Goal: Task Accomplishment & Management: Manage account settings

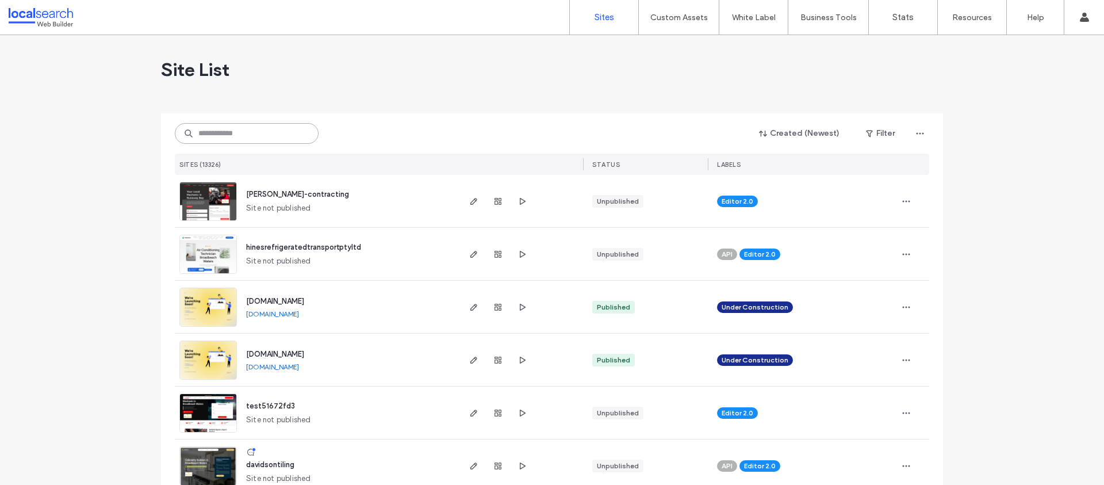
click at [255, 139] on input at bounding box center [247, 133] width 144 height 21
paste input "**********"
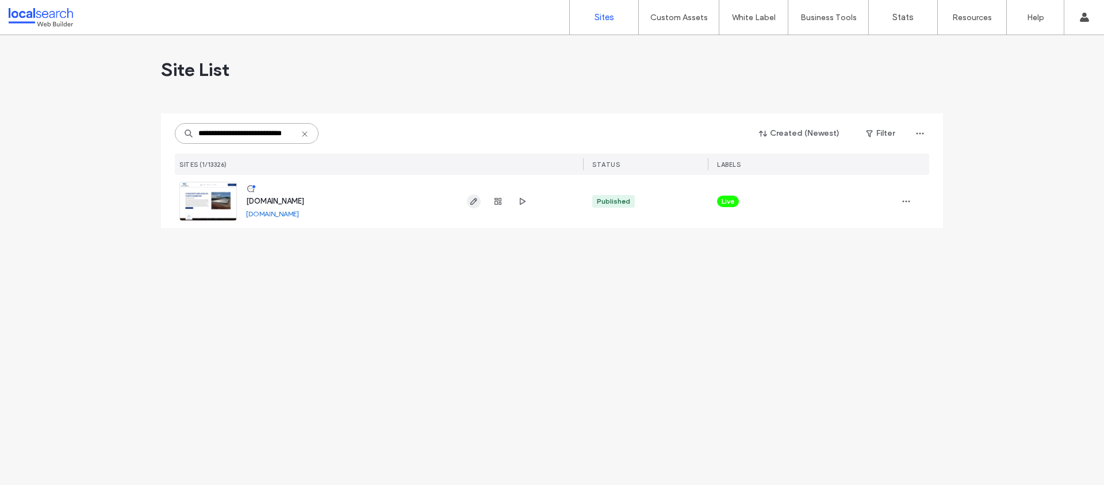
type input "**********"
click at [479, 202] on span "button" at bounding box center [474, 201] width 14 height 14
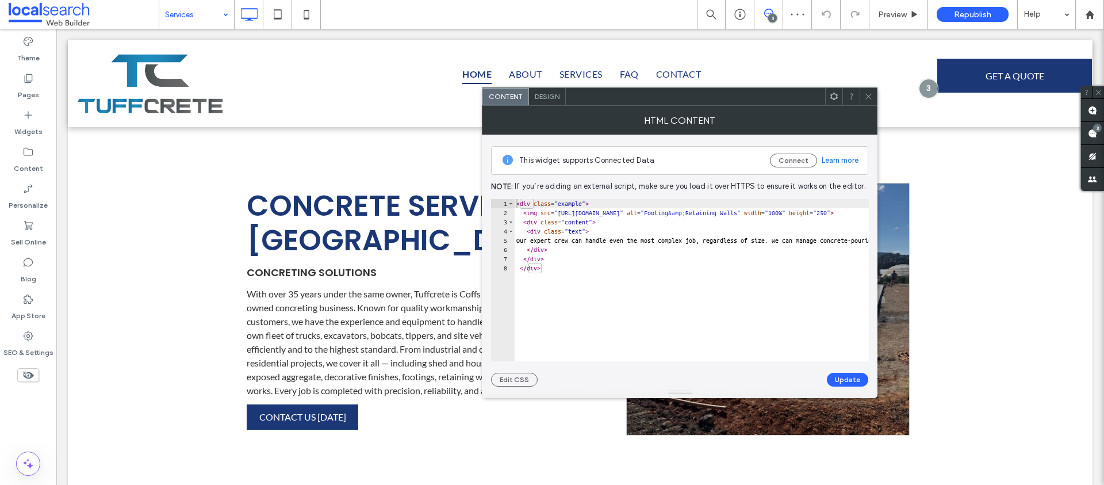
click at [865, 96] on icon at bounding box center [868, 96] width 9 height 9
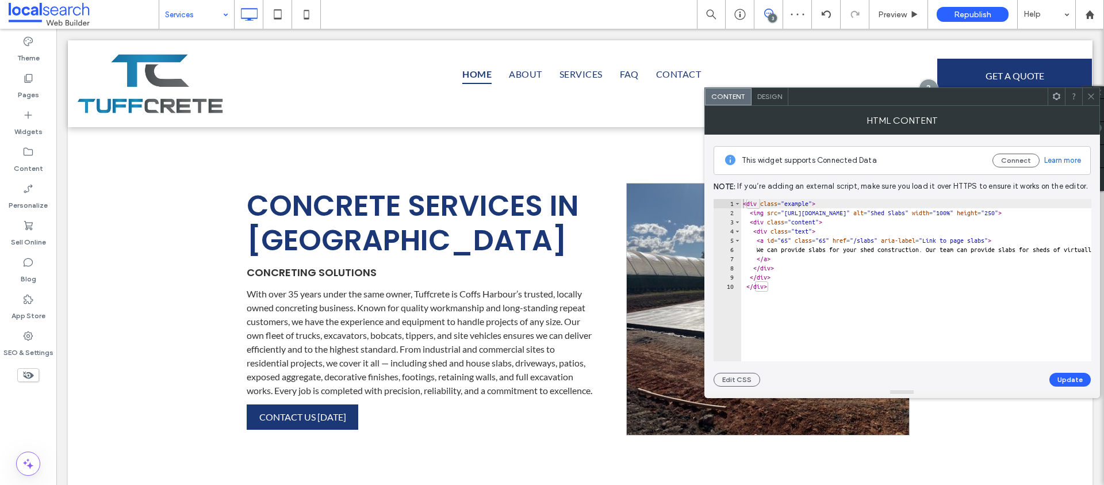
click at [1087, 93] on icon at bounding box center [1091, 96] width 9 height 9
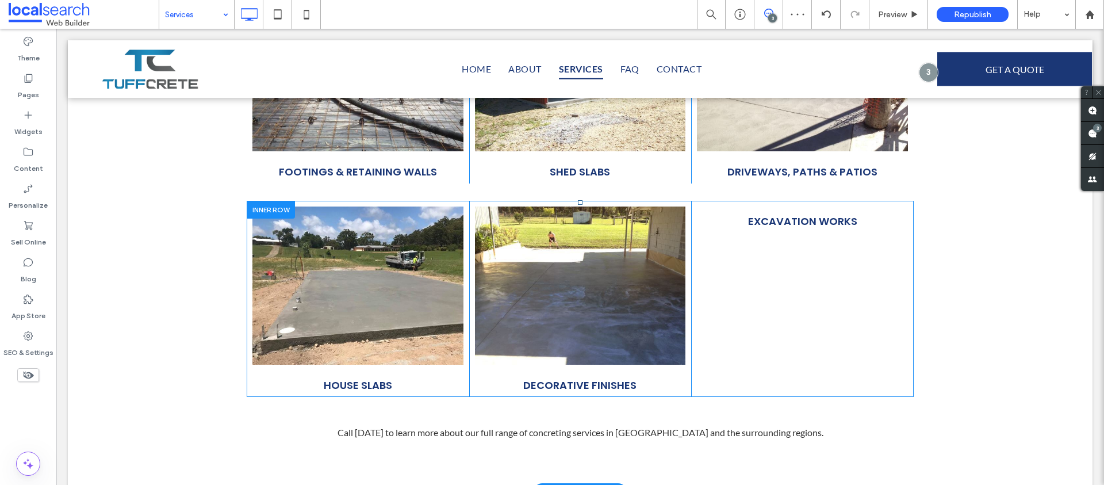
click at [799, 281] on div "EXCAVATION WORKS ﻿ Click To Paste" at bounding box center [802, 299] width 223 height 196
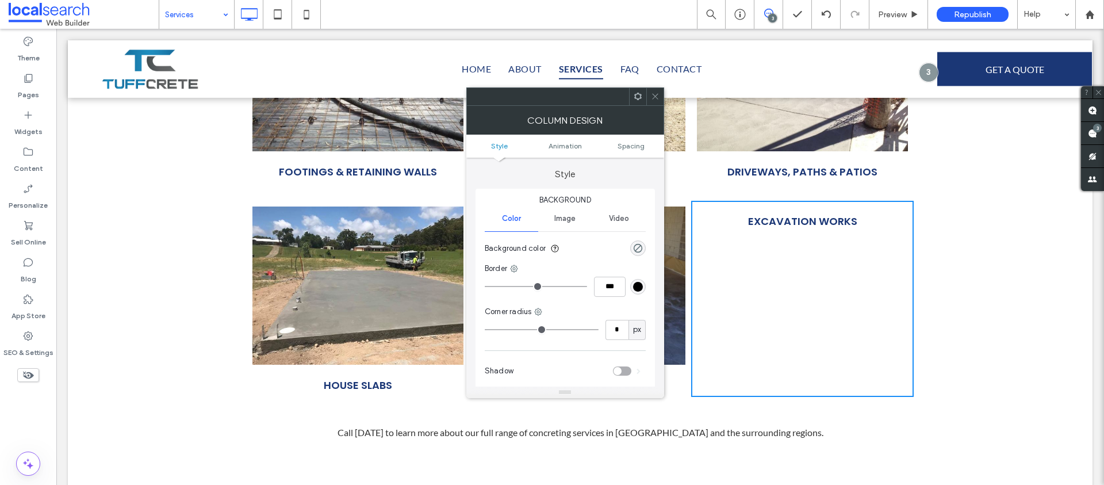
click at [655, 94] on icon at bounding box center [655, 96] width 9 height 9
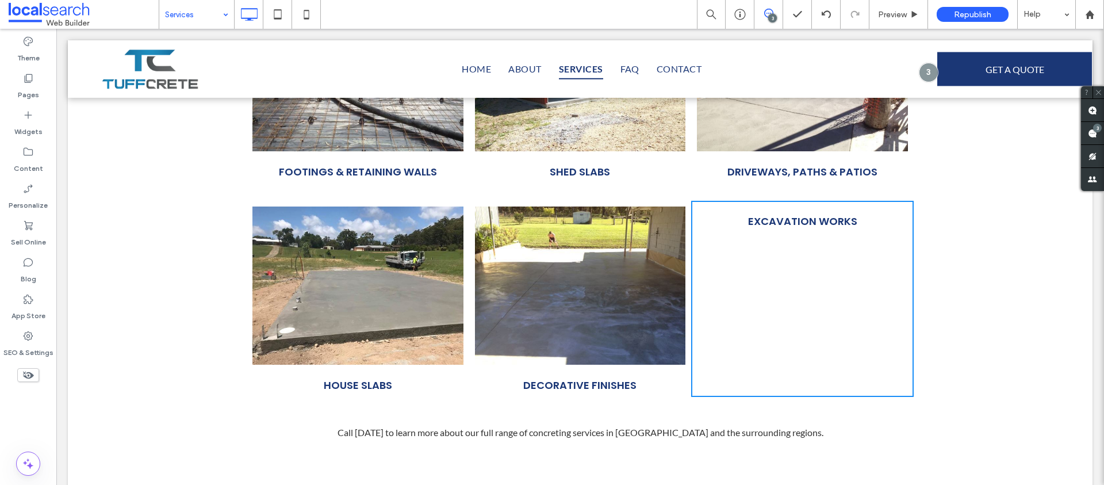
click at [766, 310] on div "EXCAVATION WORKS ﻿ Click To Paste" at bounding box center [802, 299] width 223 height 196
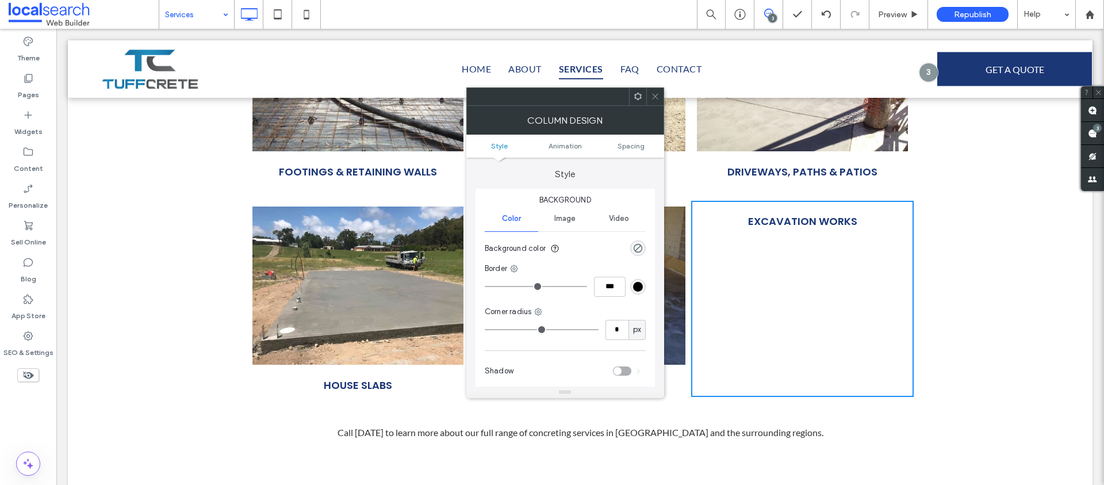
click at [653, 94] on use at bounding box center [655, 97] width 6 height 6
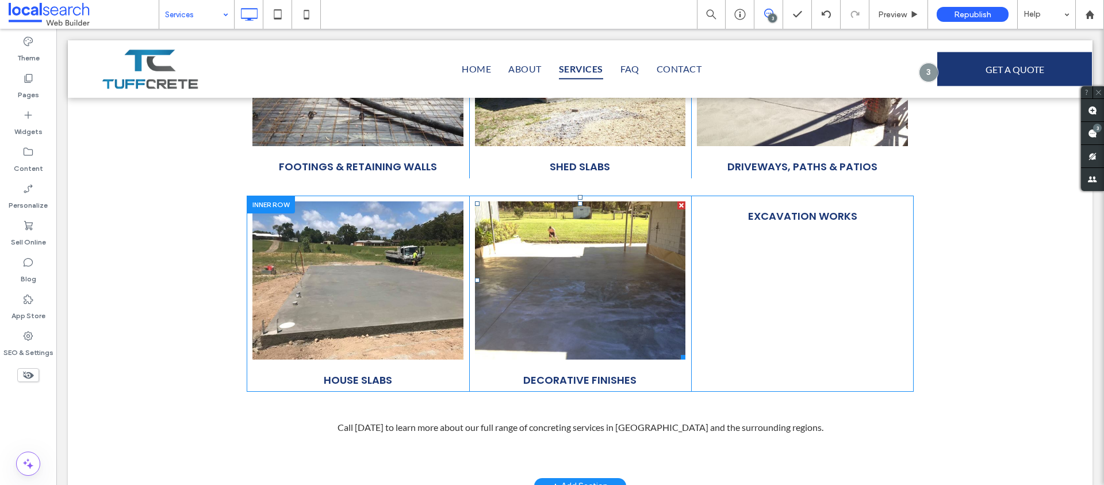
scroll to position [544, 0]
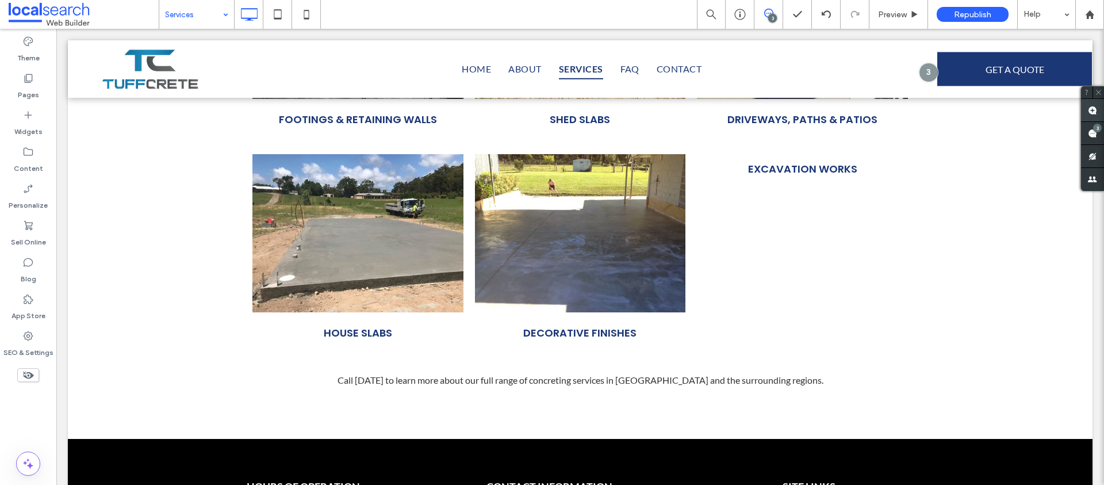
click at [1090, 111] on use at bounding box center [1092, 110] width 9 height 9
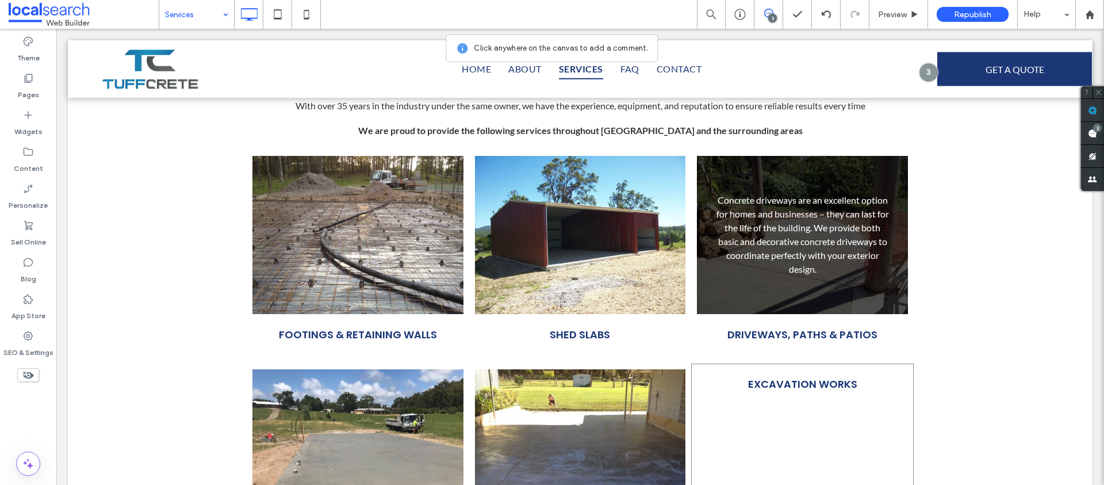
scroll to position [258, 0]
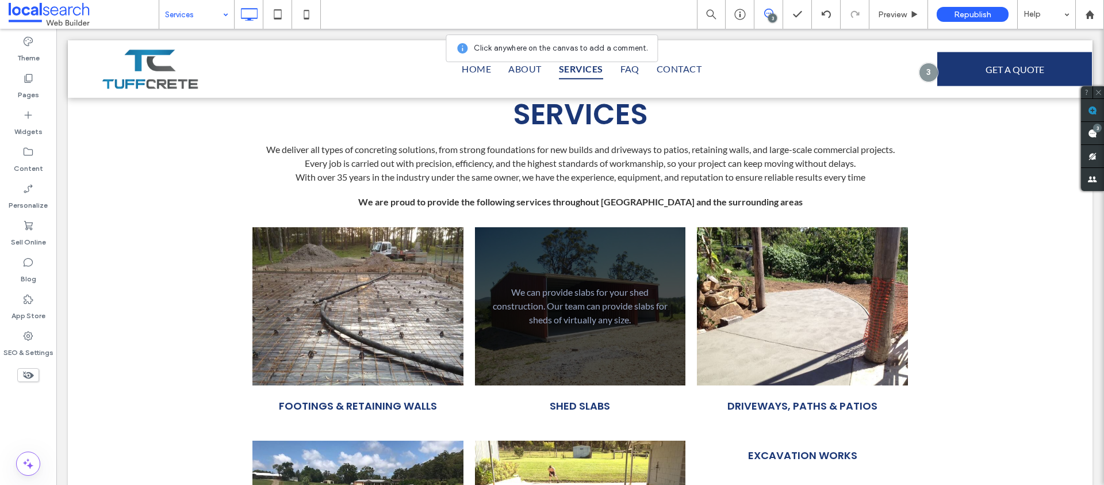
click at [604, 317] on link "We can provide slabs for your shed construction. Our team can provide slabs for…" at bounding box center [580, 305] width 177 height 41
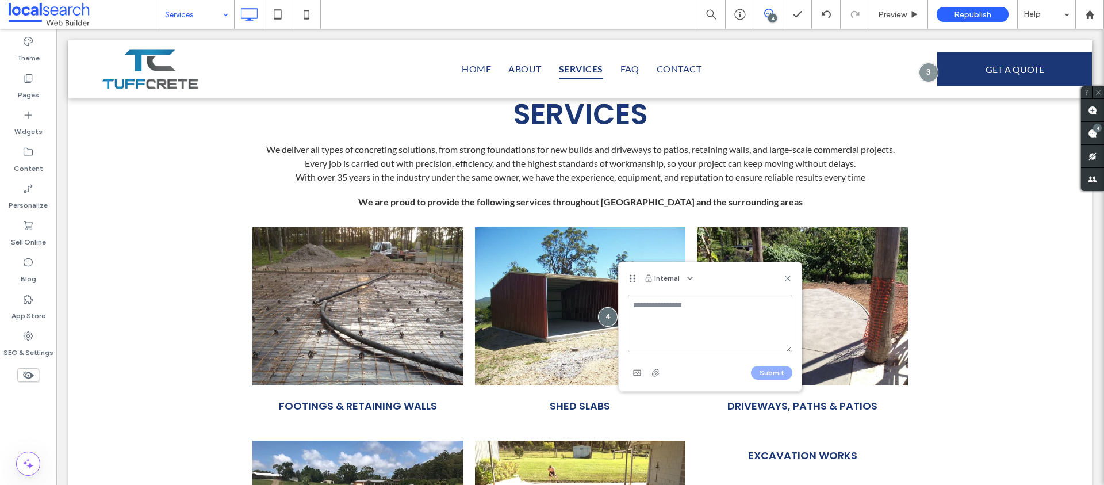
click at [696, 307] on textarea at bounding box center [710, 322] width 164 height 57
type textarea "****"
click at [788, 279] on use at bounding box center [787, 277] width 5 height 5
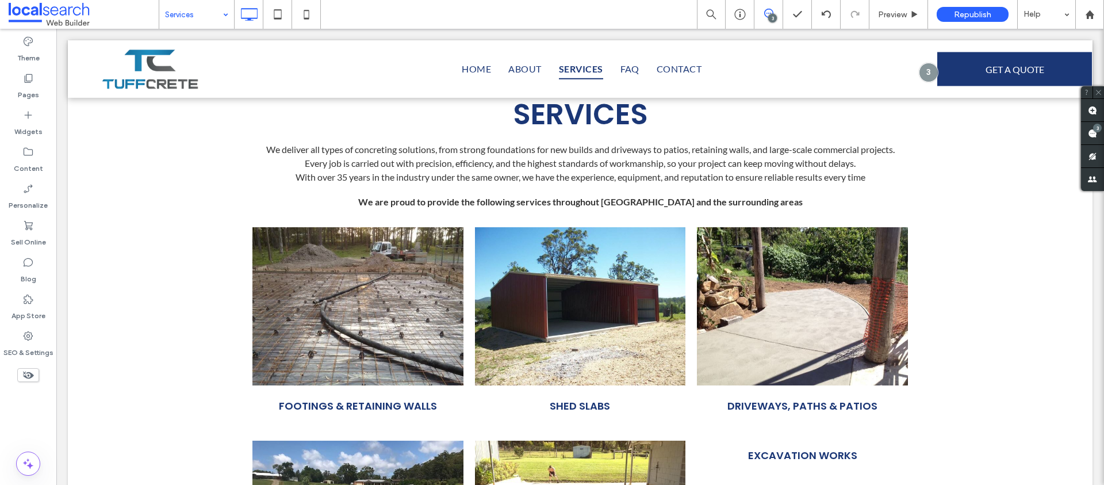
drag, startPoint x: 177, startPoint y: 15, endPoint x: 179, endPoint y: 27, distance: 12.4
click at [206, 11] on div at bounding box center [552, 242] width 1104 height 485
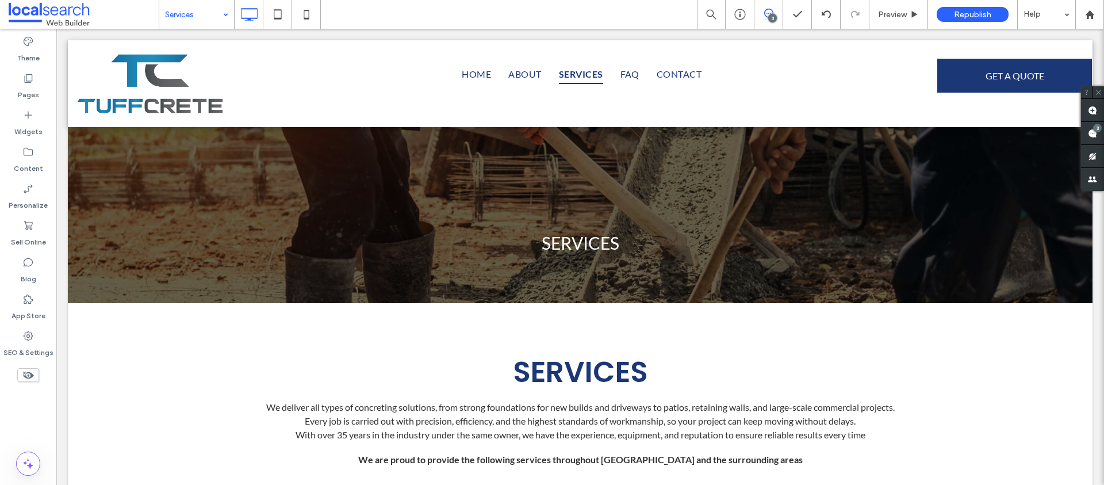
scroll to position [0, 0]
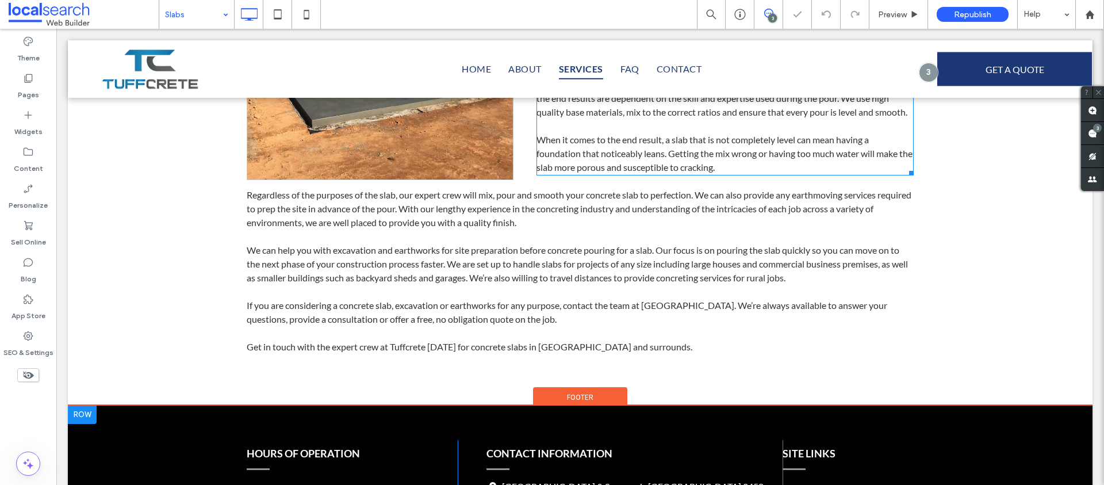
scroll to position [570, 0]
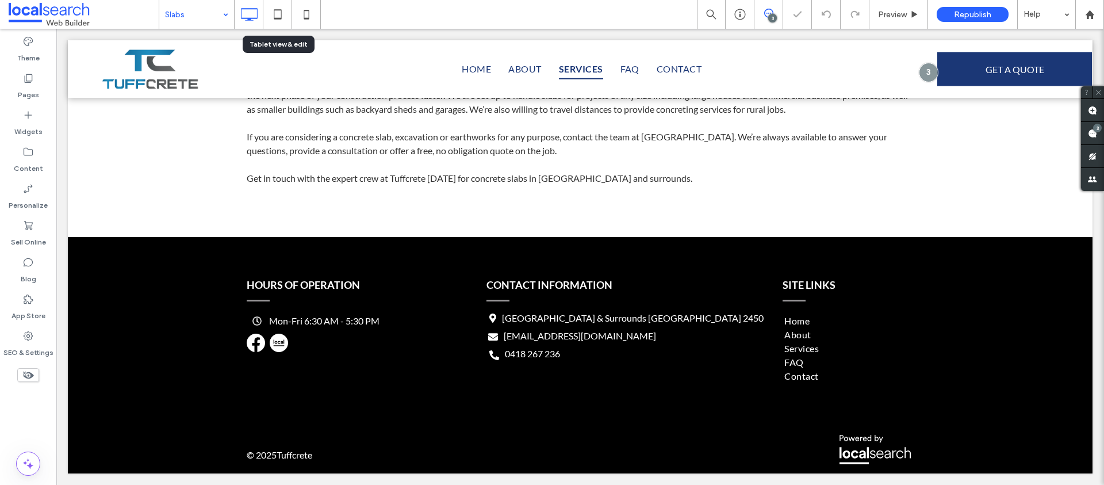
click at [198, 15] on input at bounding box center [193, 14] width 57 height 29
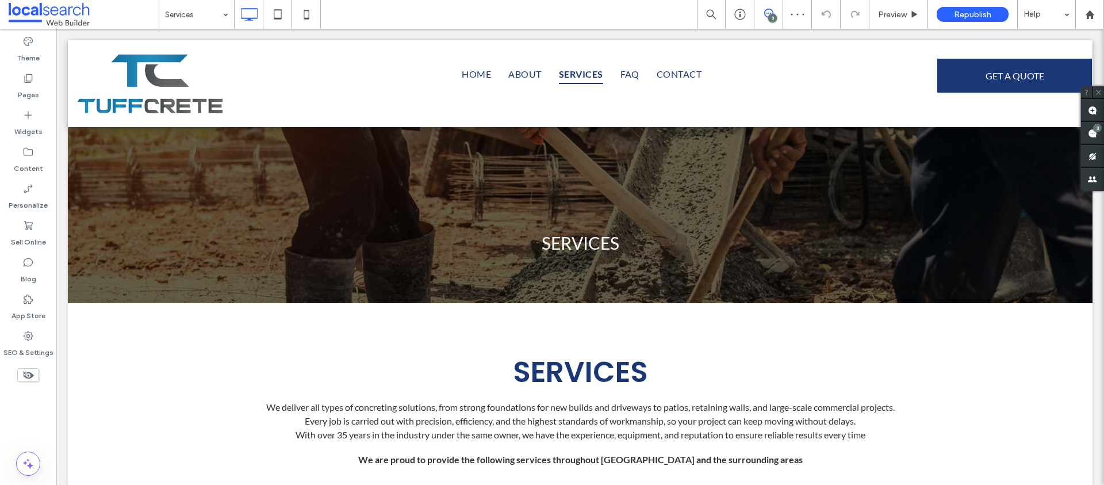
scroll to position [0, 0]
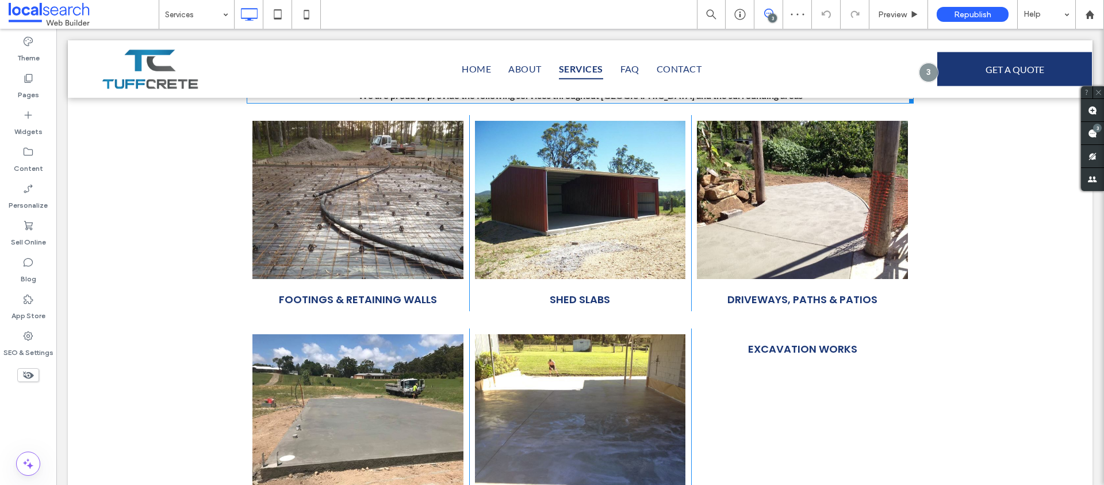
scroll to position [481, 0]
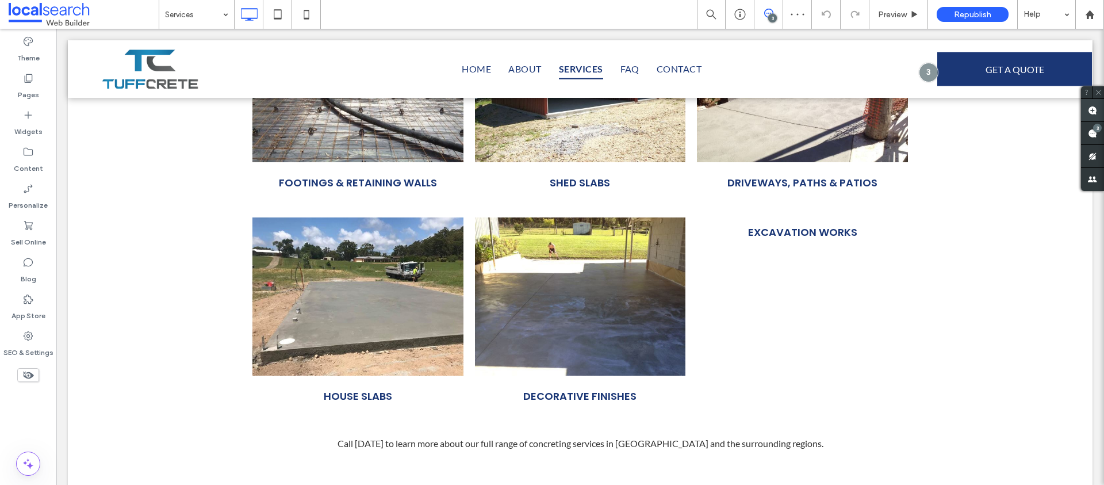
click at [1094, 109] on use at bounding box center [1092, 110] width 9 height 9
click at [620, 217] on div "Concrete is a popular option for a wide range of decorative finishes throughout…" at bounding box center [580, 296] width 211 height 158
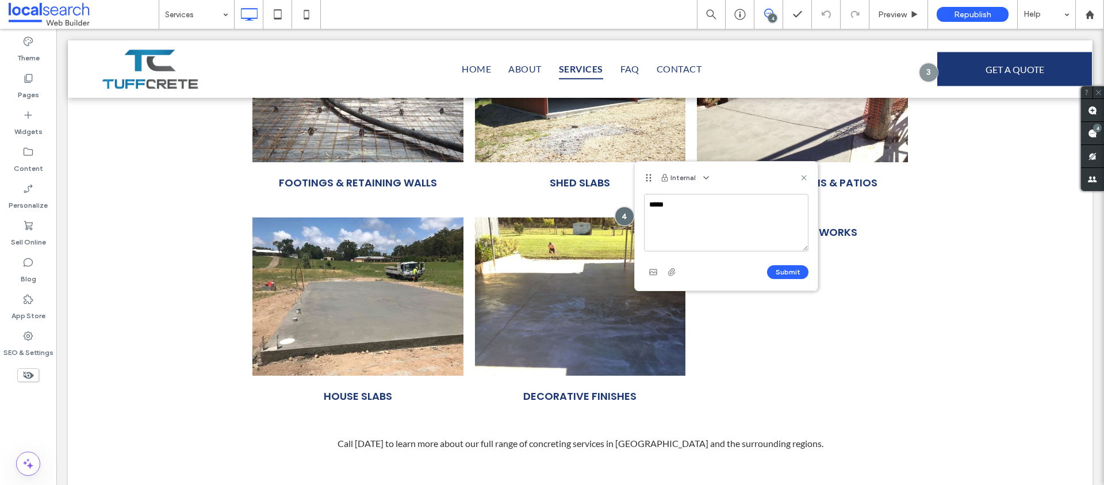
click at [699, 210] on textarea "****" at bounding box center [726, 222] width 164 height 57
type textarea "**********"
click at [781, 271] on button "Submit" at bounding box center [787, 272] width 41 height 14
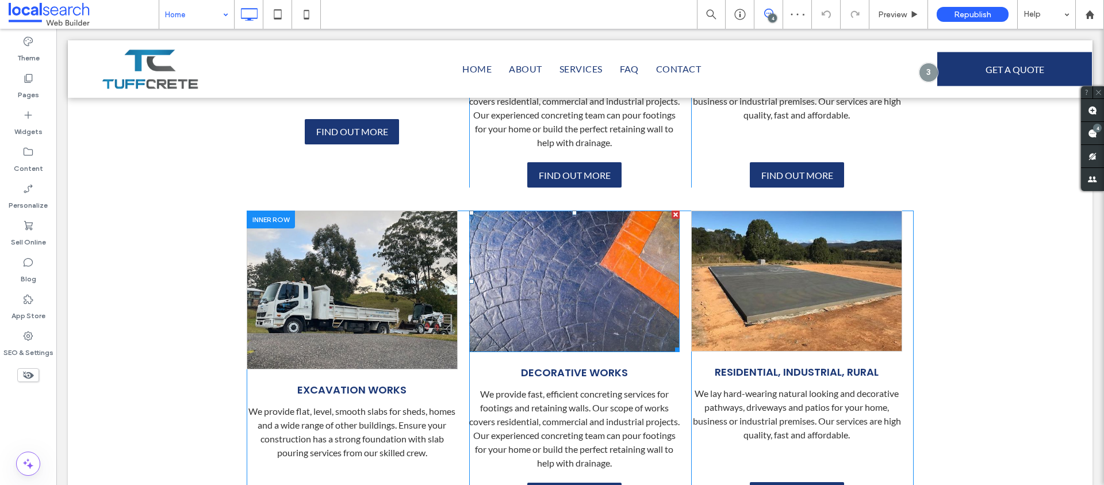
scroll to position [1068, 0]
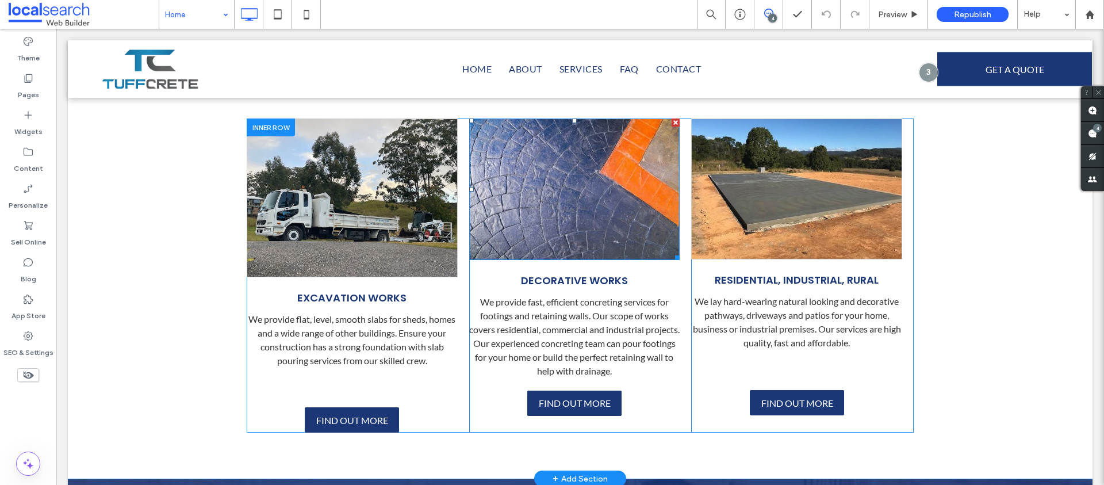
click at [555, 239] on img at bounding box center [574, 188] width 211 height 141
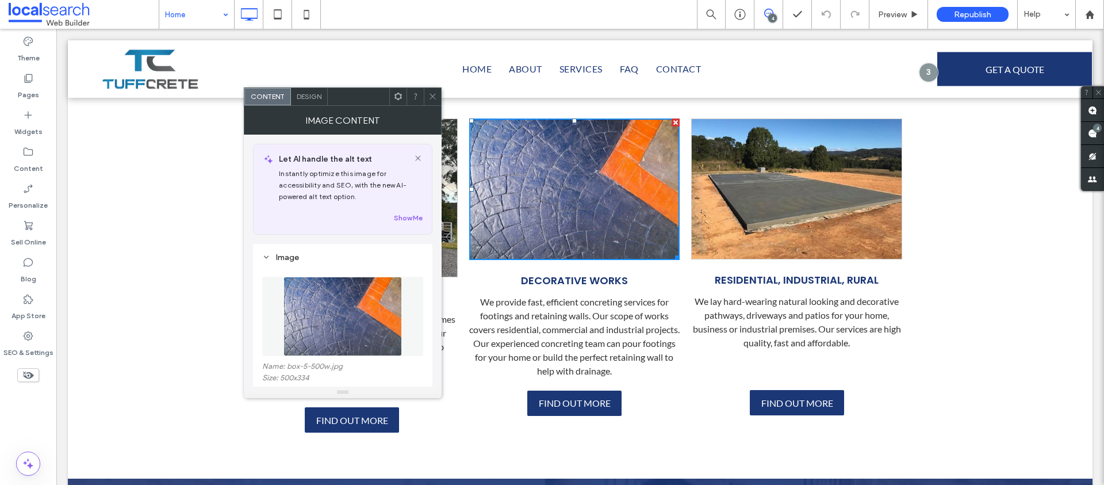
click at [434, 97] on icon at bounding box center [432, 96] width 9 height 9
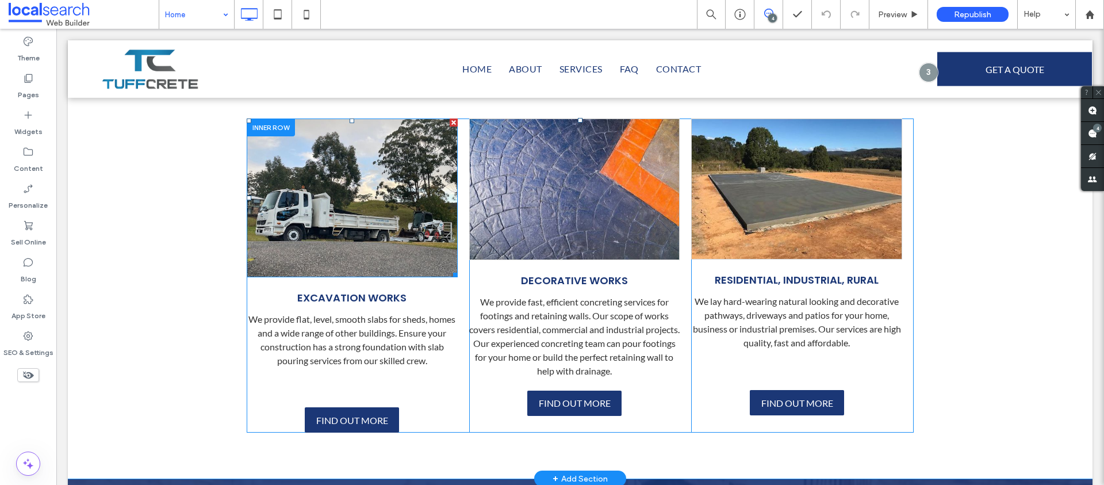
click at [388, 208] on img at bounding box center [352, 197] width 211 height 158
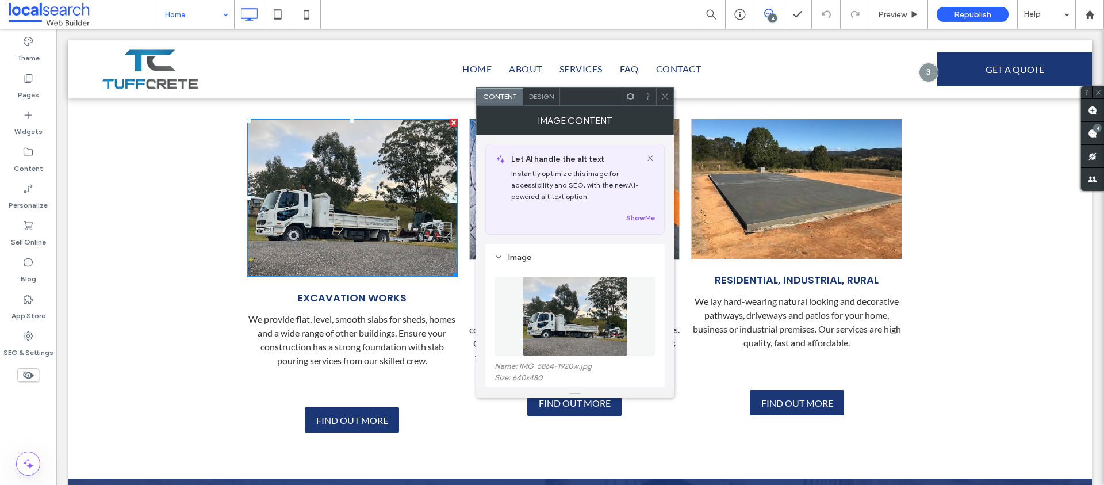
click at [663, 98] on icon at bounding box center [665, 96] width 9 height 9
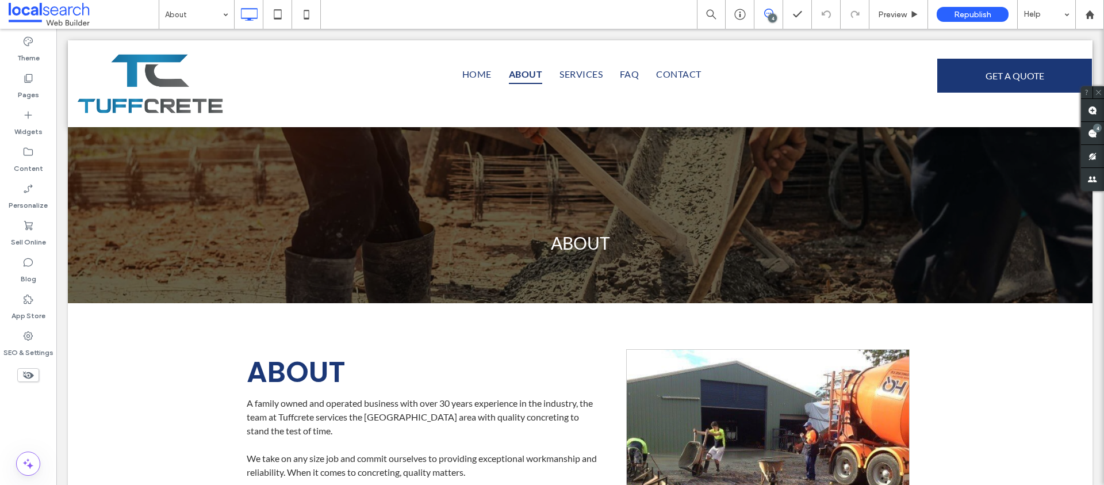
scroll to position [0, 0]
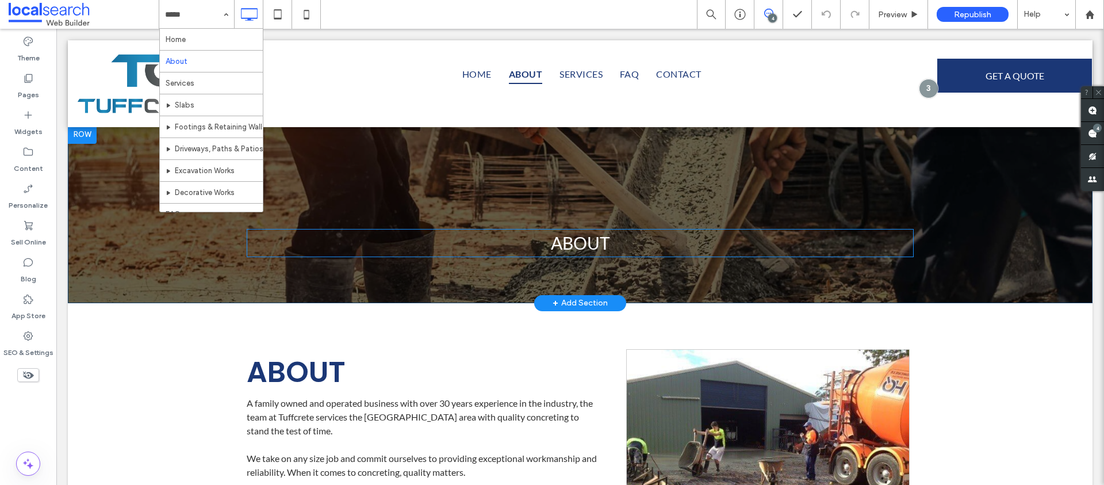
click at [393, 236] on p "ABOUT" at bounding box center [580, 243] width 667 height 26
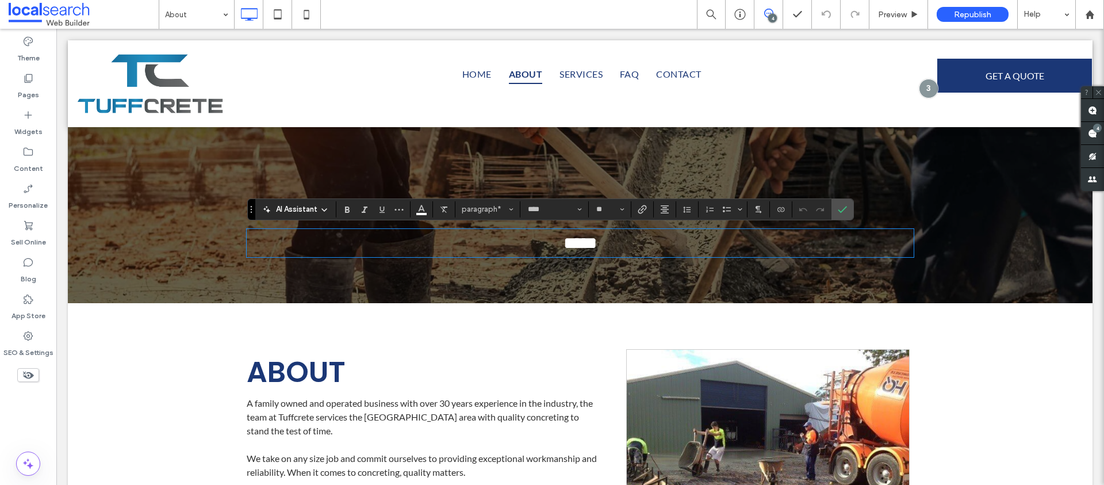
click at [397, 17] on div "About 4 Preview Republish Help" at bounding box center [631, 14] width 945 height 29
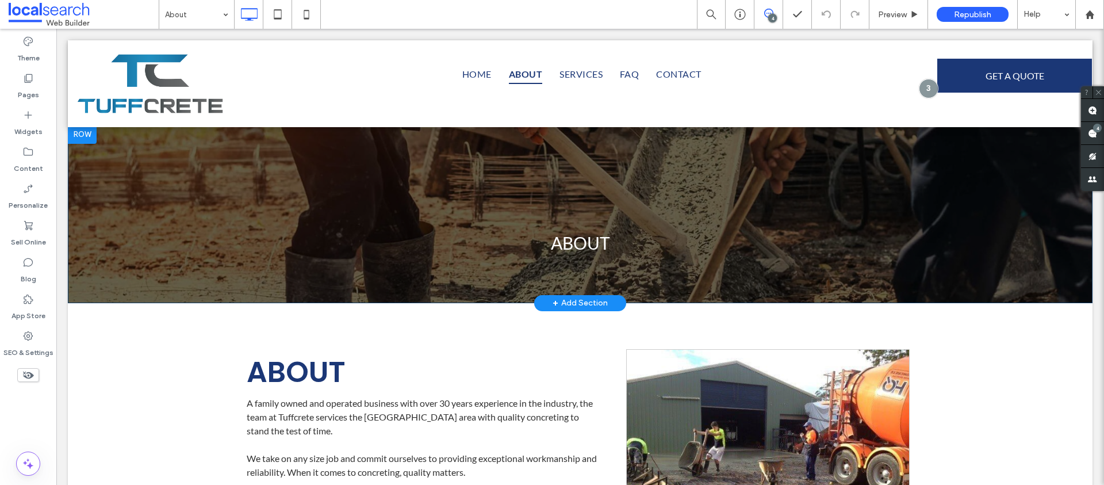
click at [144, 166] on div "ABOUT Click To Paste Row + Add Section" at bounding box center [580, 214] width 1025 height 178
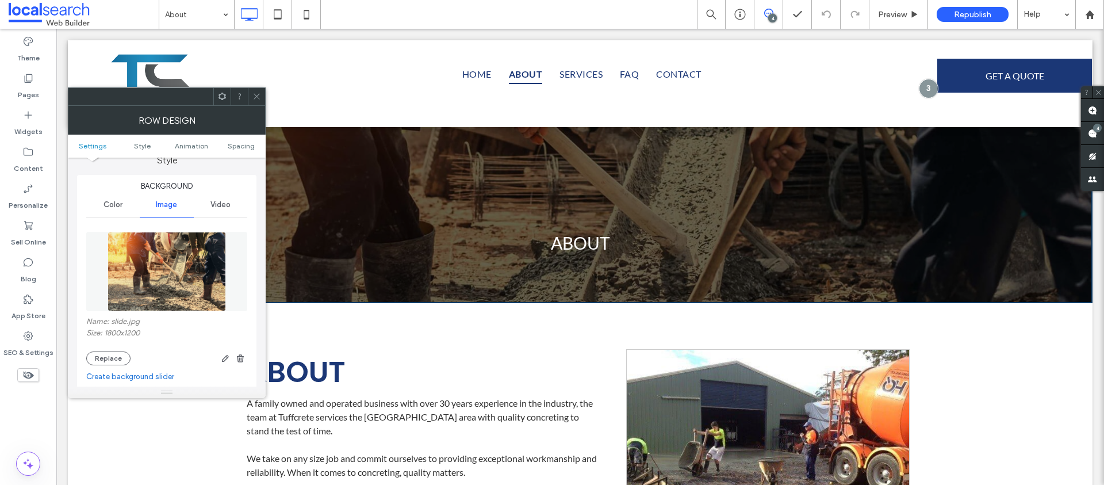
scroll to position [117, 0]
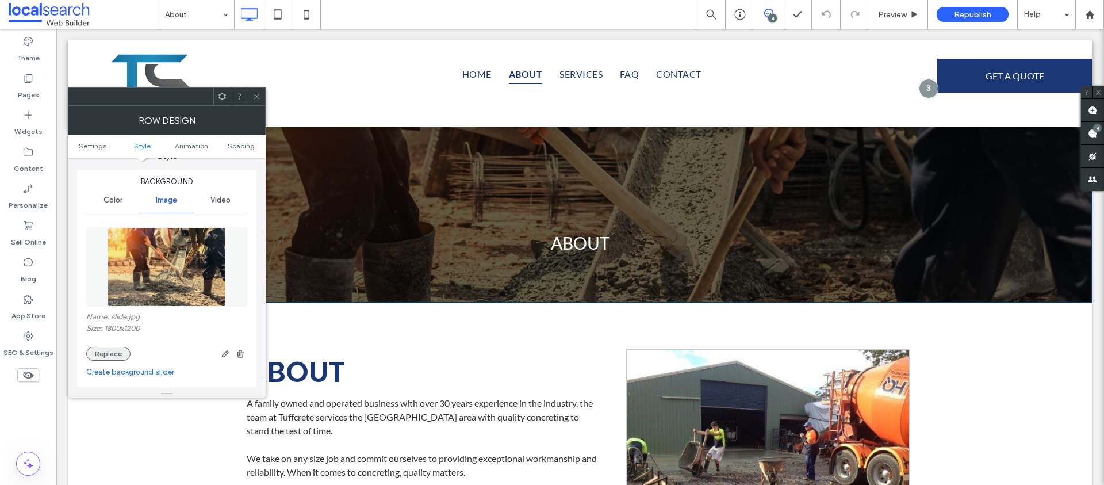
click at [114, 352] on button "Replace" at bounding box center [108, 354] width 44 height 14
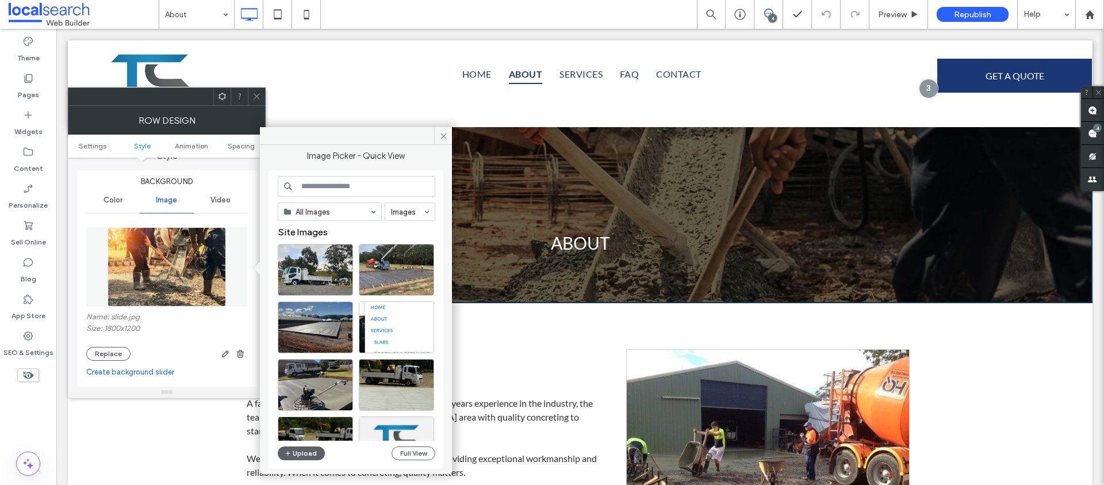
click at [363, 94] on div "Home About Services Slabs Footings & Retaining Walls Driveways, Paths & Patios …" at bounding box center [581, 84] width 711 height 86
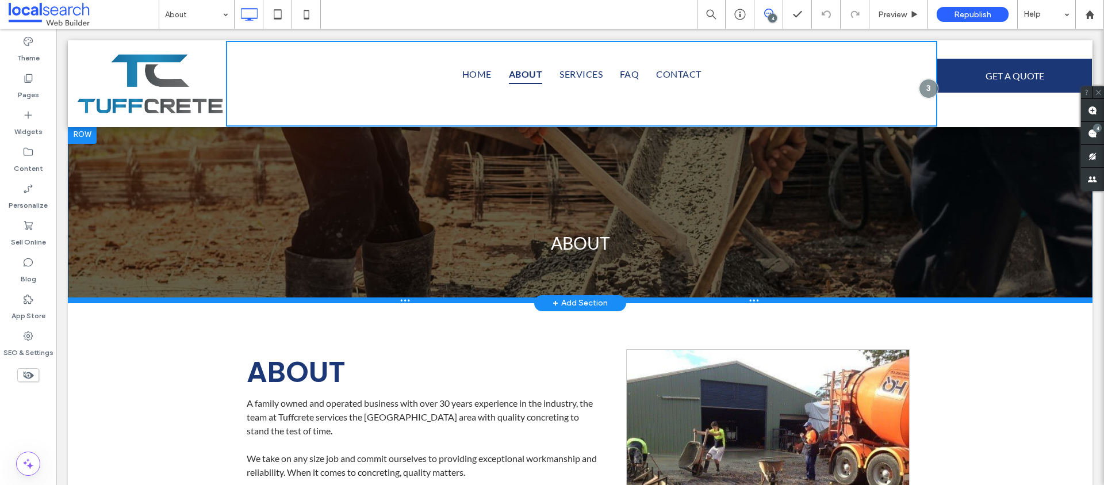
drag, startPoint x: 504, startPoint y: 301, endPoint x: 497, endPoint y: 357, distance: 56.7
click at [497, 303] on div at bounding box center [580, 300] width 1025 height 6
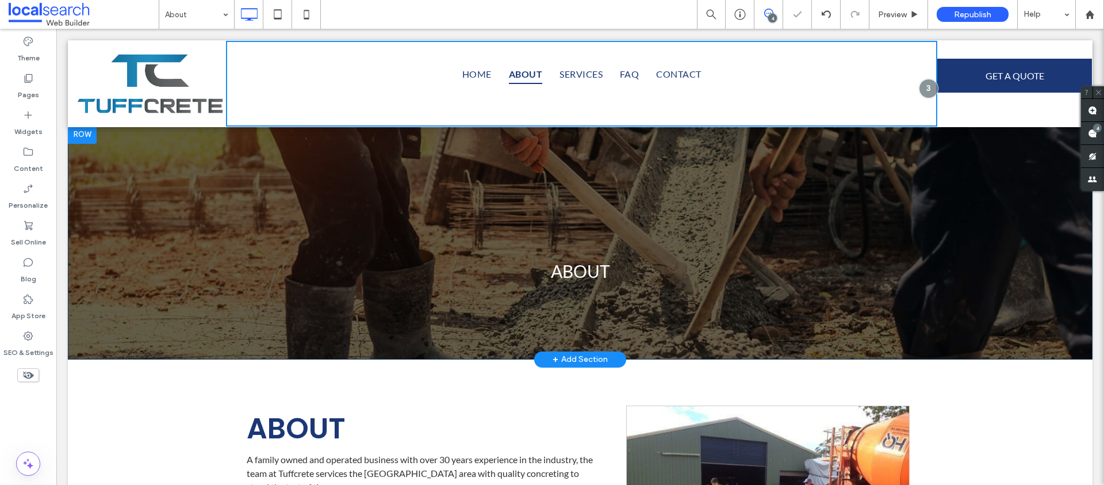
click at [128, 177] on div "ABOUT Click To Paste Row + Add Section" at bounding box center [580, 242] width 1025 height 234
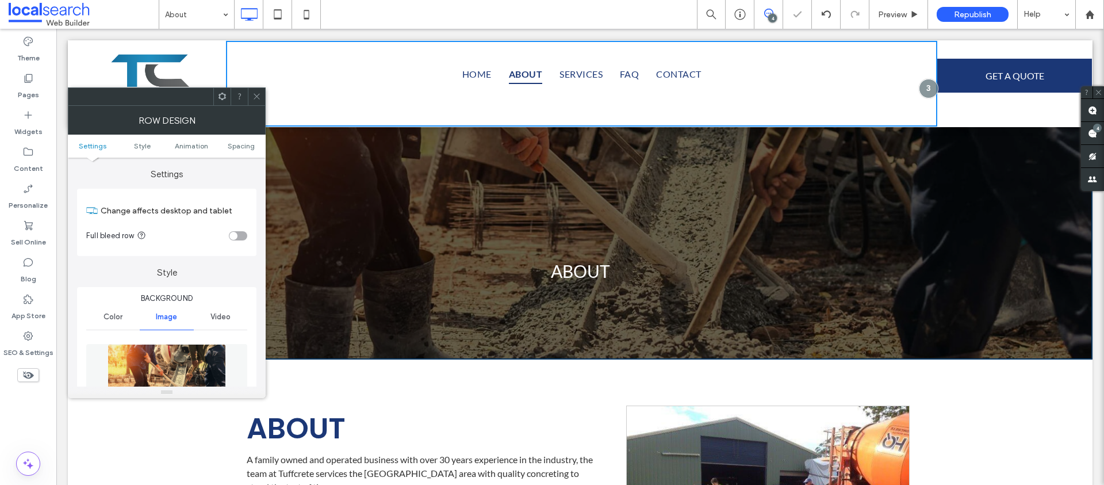
scroll to position [196, 0]
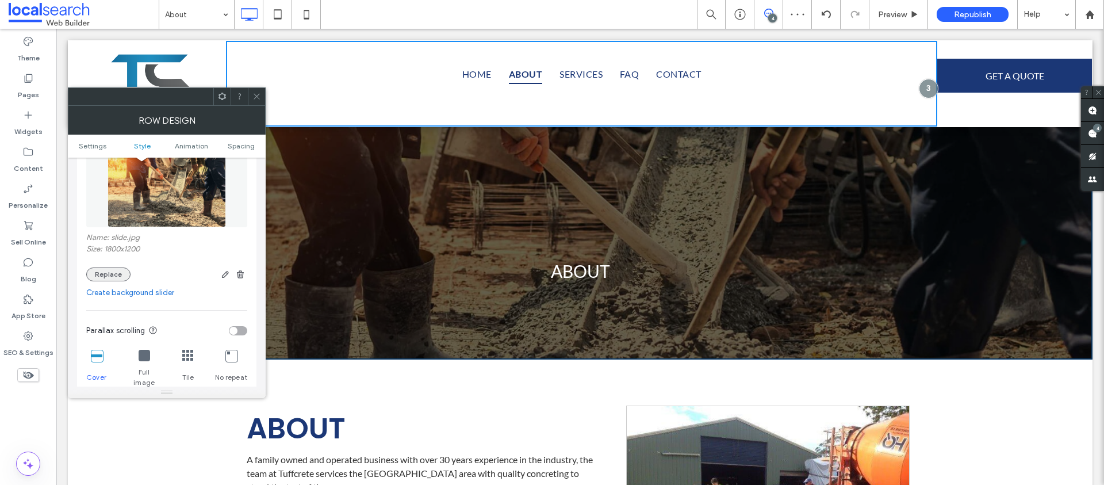
click at [108, 268] on button "Replace" at bounding box center [108, 274] width 44 height 14
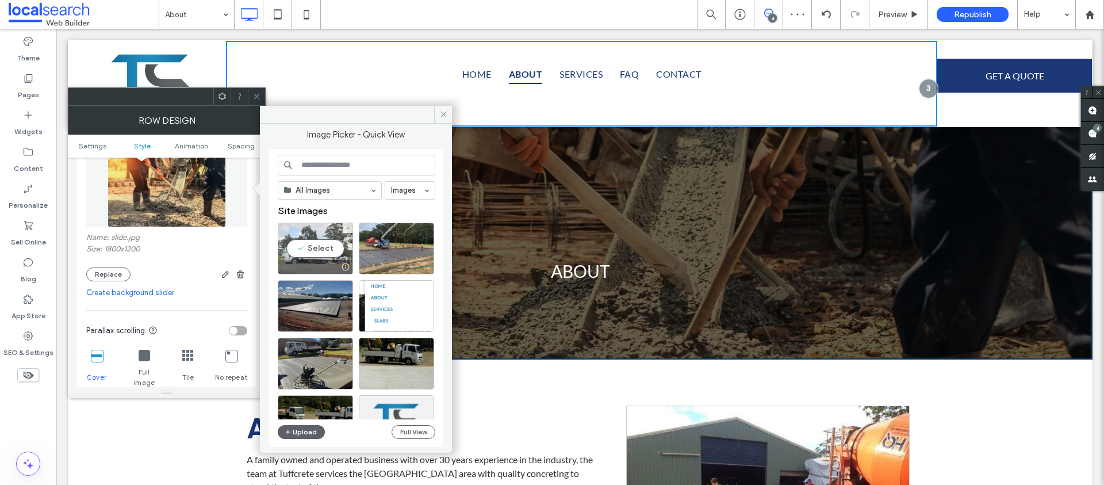
click at [314, 250] on div "Select" at bounding box center [315, 249] width 75 height 52
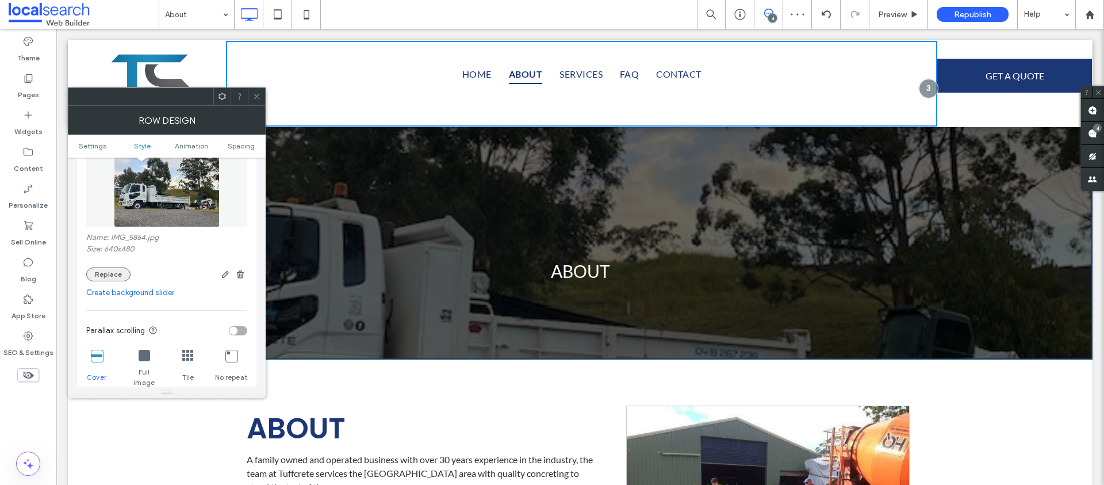
click at [118, 271] on button "Replace" at bounding box center [108, 274] width 44 height 14
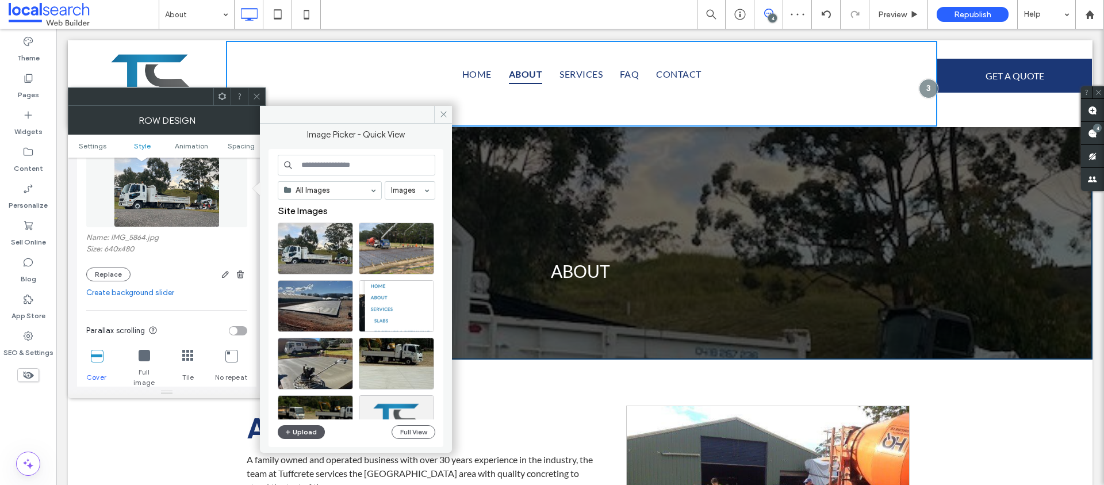
click at [308, 437] on button "Upload" at bounding box center [301, 432] width 47 height 14
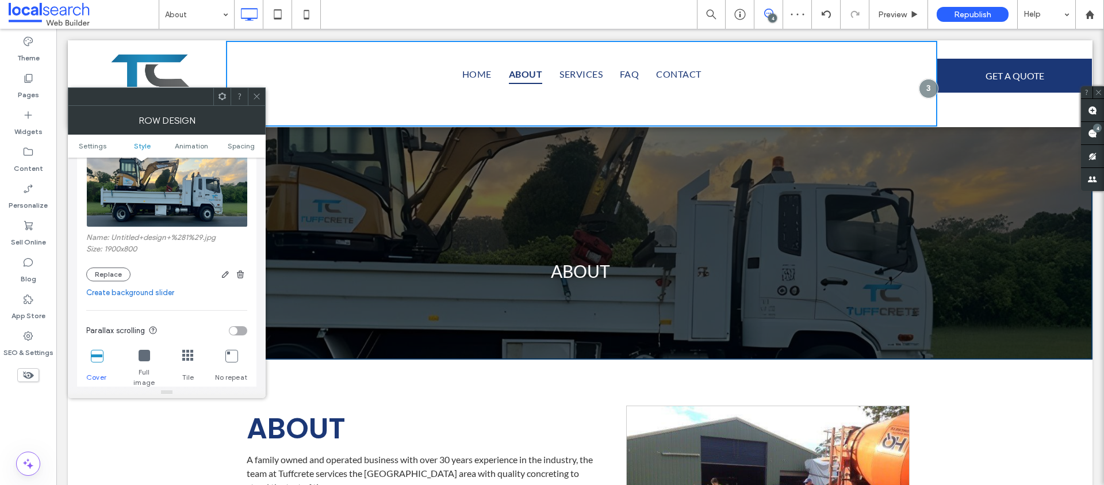
click at [258, 94] on icon at bounding box center [256, 96] width 9 height 9
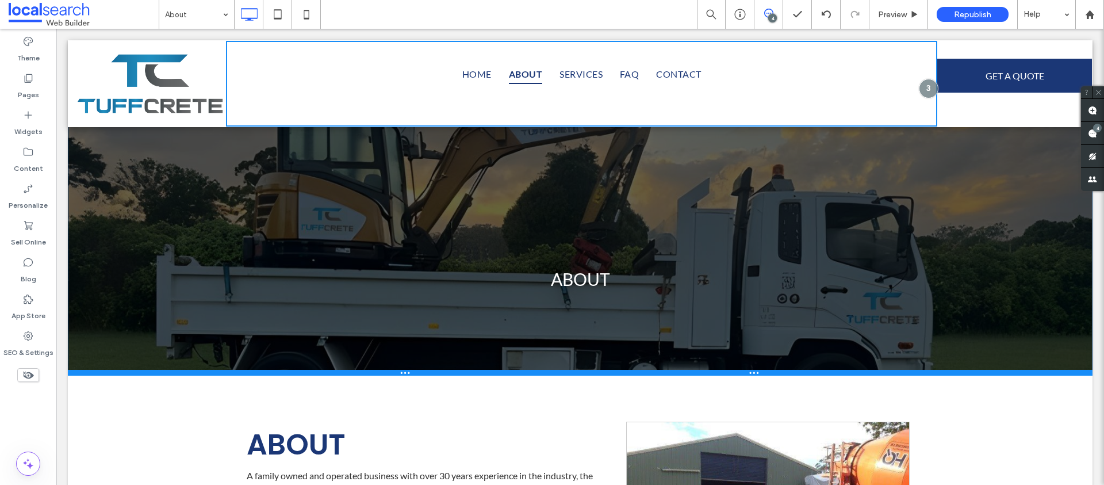
drag, startPoint x: 194, startPoint y: 358, endPoint x: 193, endPoint y: 375, distance: 17.9
click at [193, 375] on div at bounding box center [580, 373] width 1025 height 6
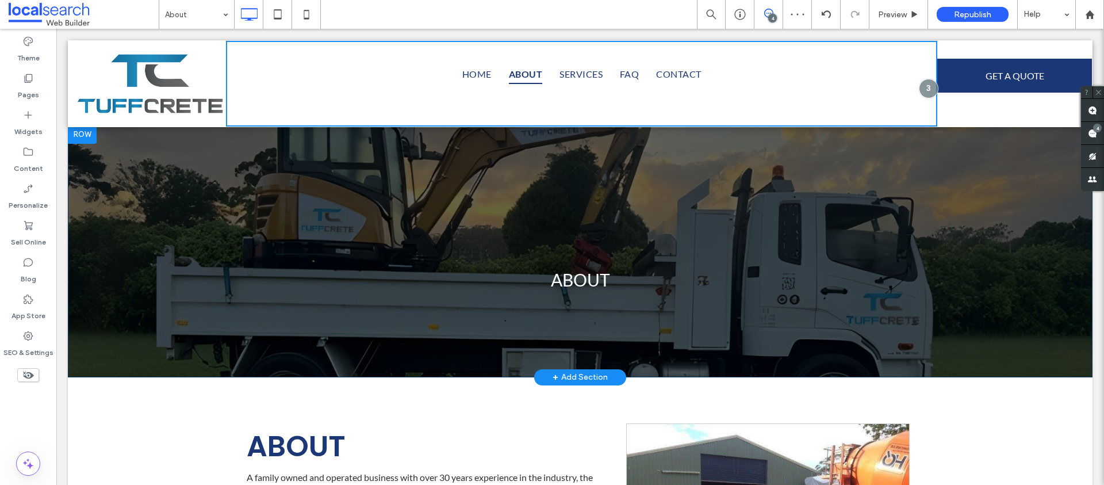
click at [106, 190] on div "ABOUT Click To Paste Row + Add Section" at bounding box center [580, 251] width 1025 height 252
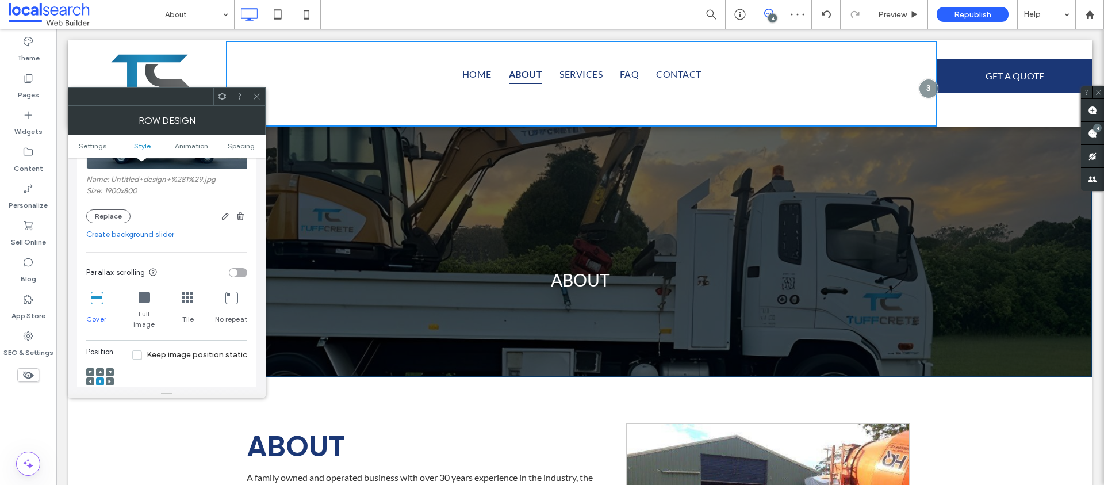
scroll to position [268, 0]
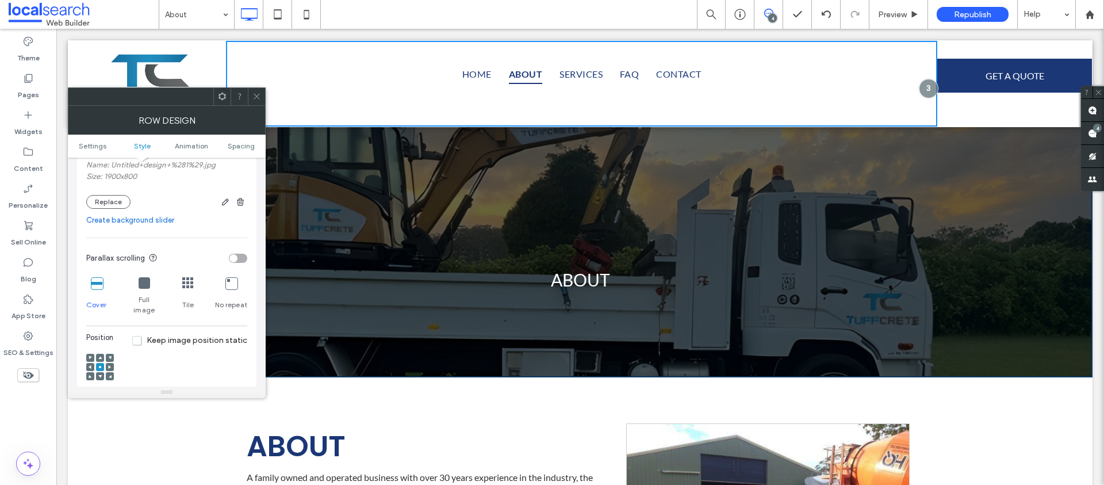
click at [101, 354] on span at bounding box center [99, 358] width 3 height 8
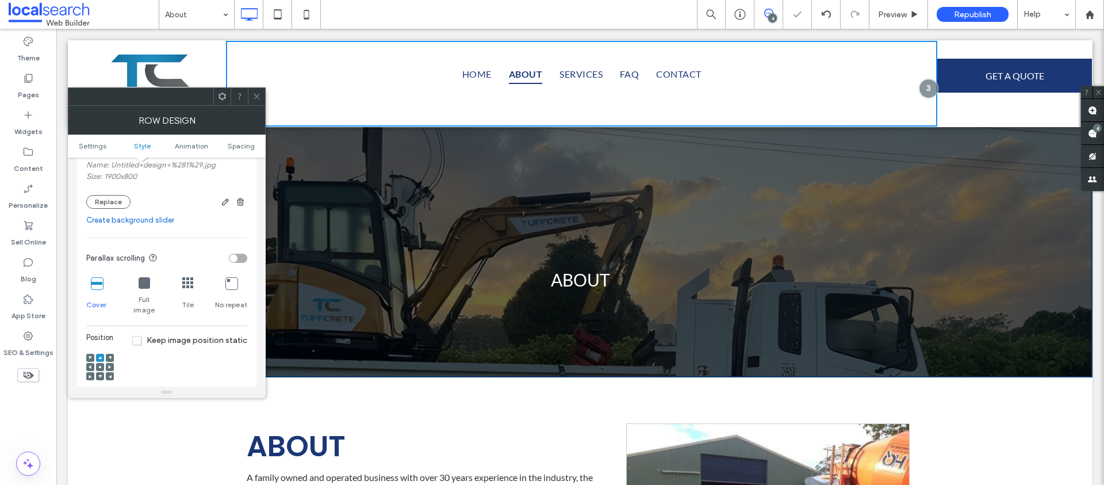
click at [101, 363] on span at bounding box center [99, 367] width 3 height 8
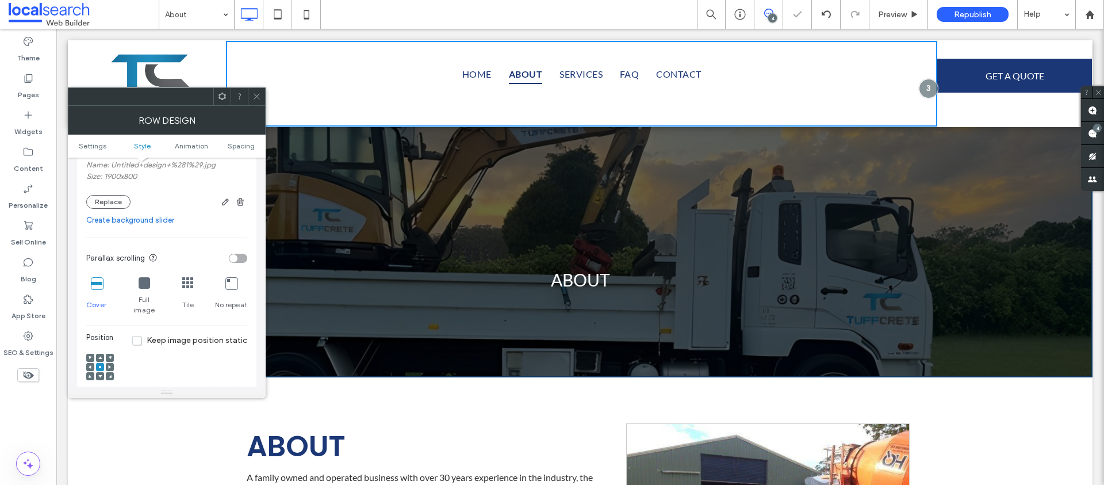
click at [100, 354] on span at bounding box center [99, 358] width 3 height 8
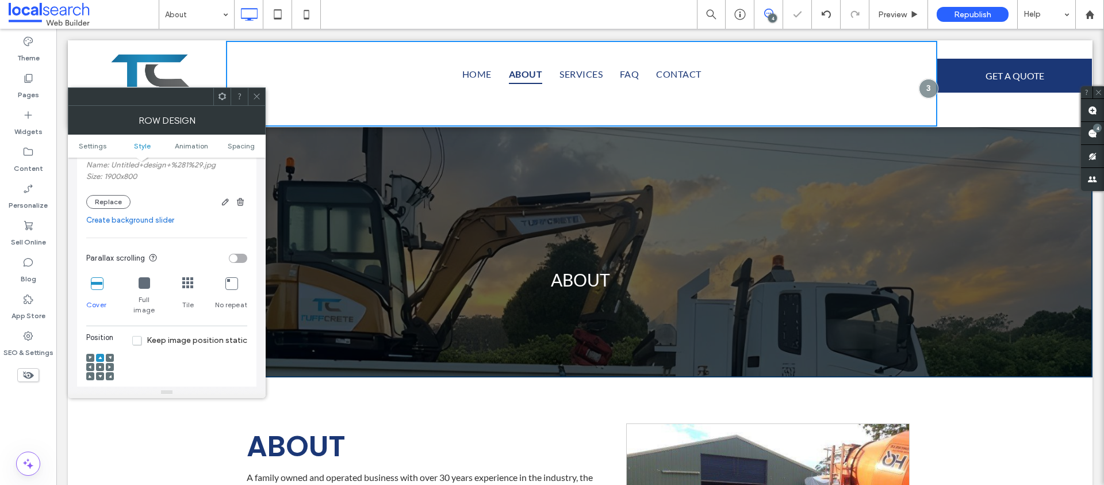
click at [252, 97] on icon at bounding box center [256, 96] width 9 height 9
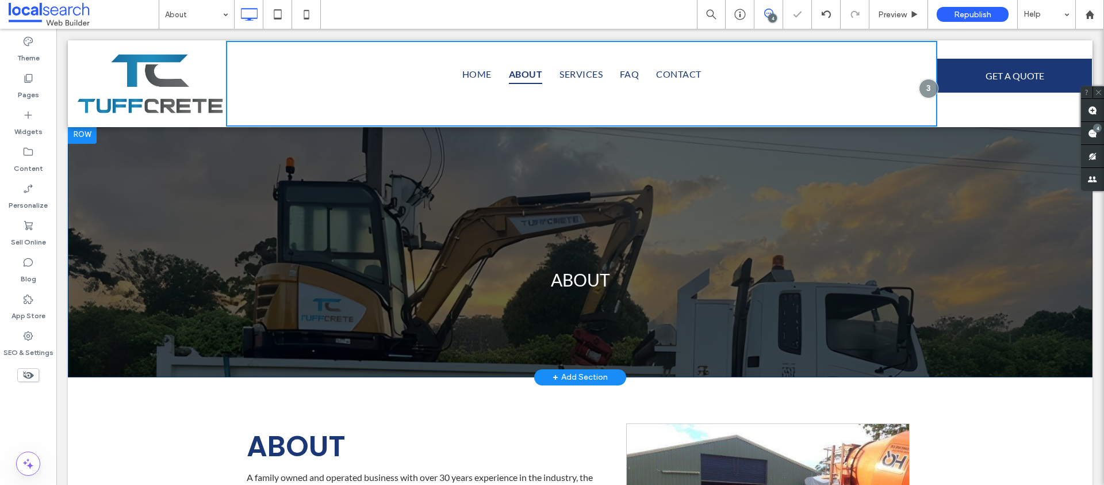
click at [117, 228] on div "ABOUT Click To Paste Row + Add Section" at bounding box center [580, 251] width 1025 height 252
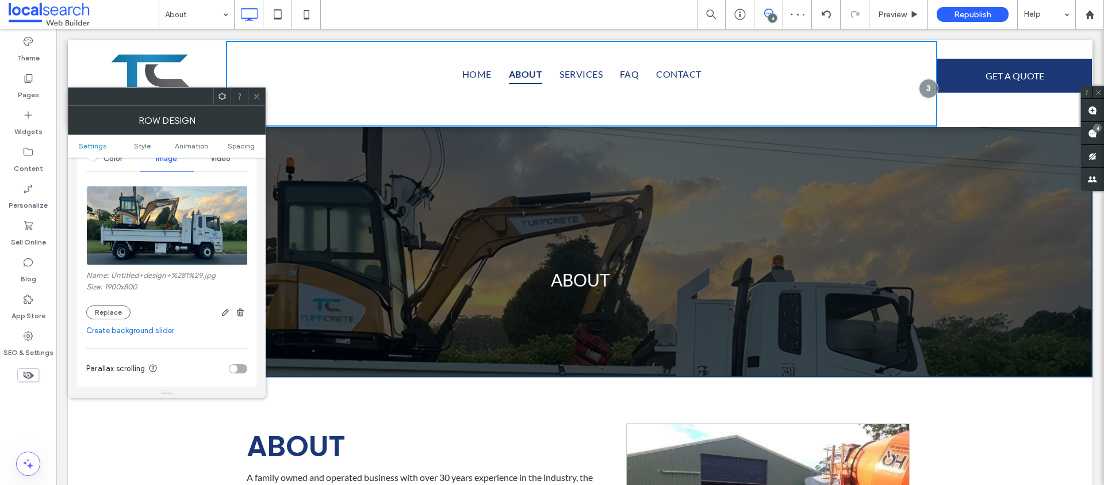
scroll to position [269, 0]
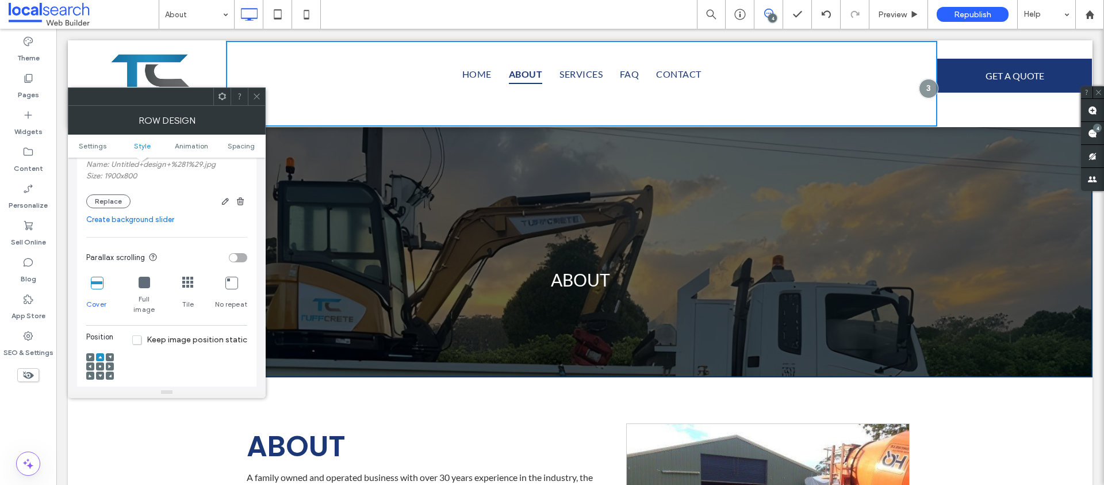
click at [97, 362] on div at bounding box center [100, 366] width 8 height 8
click at [99, 365] on use at bounding box center [100, 366] width 2 height 2
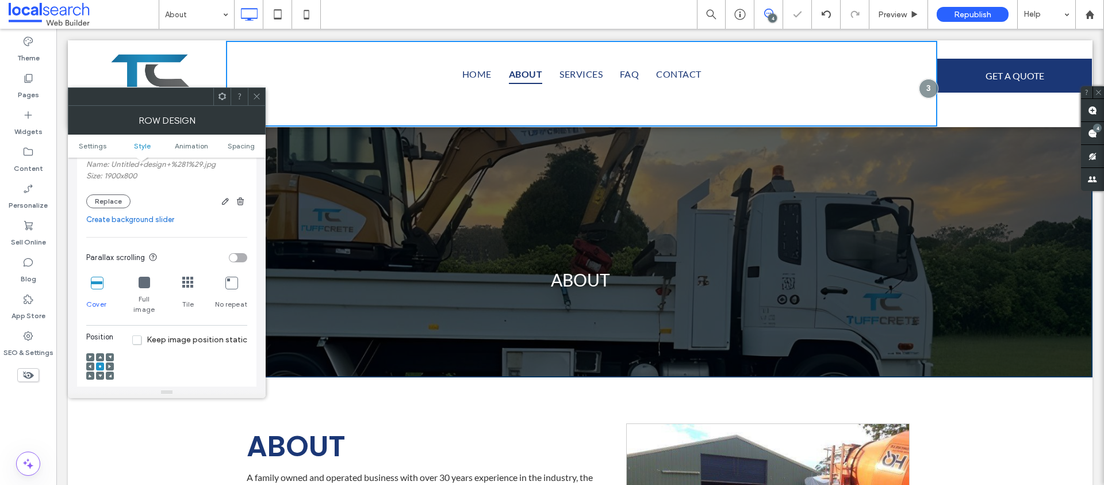
click at [255, 97] on icon at bounding box center [256, 96] width 9 height 9
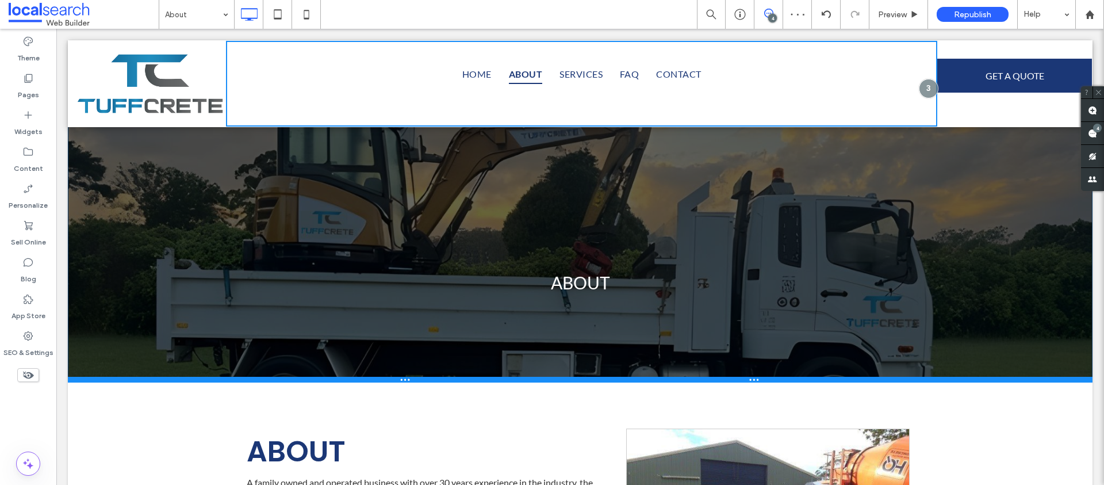
drag, startPoint x: 374, startPoint y: 375, endPoint x: 371, endPoint y: 410, distance: 34.6
click at [371, 382] on div at bounding box center [580, 380] width 1025 height 6
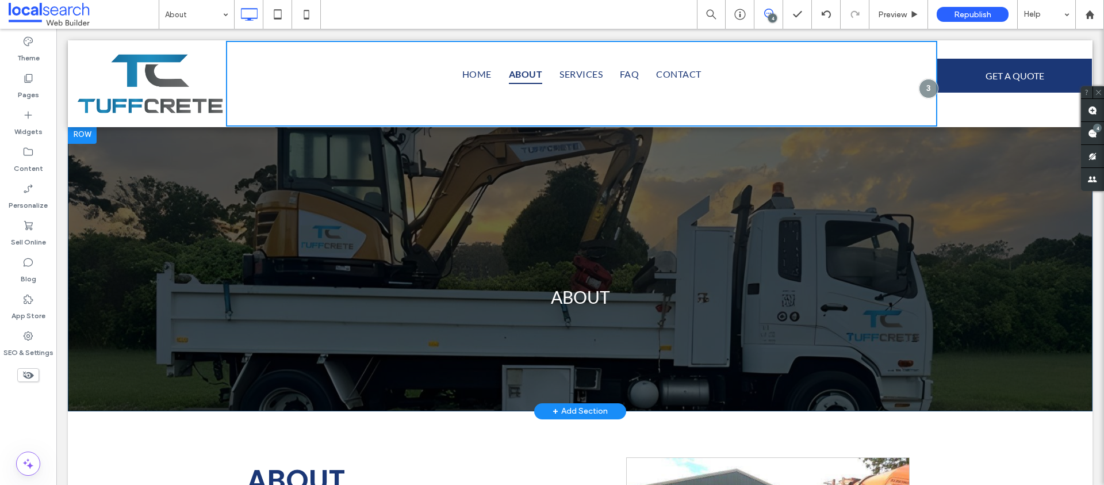
click at [137, 178] on div "ABOUT Click To Paste Row + Add Section" at bounding box center [580, 268] width 1025 height 286
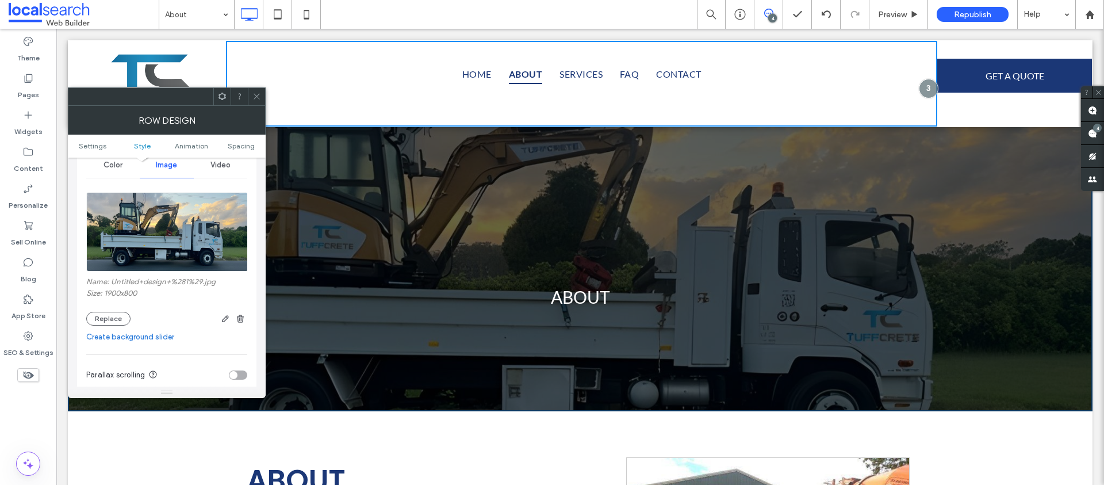
scroll to position [171, 0]
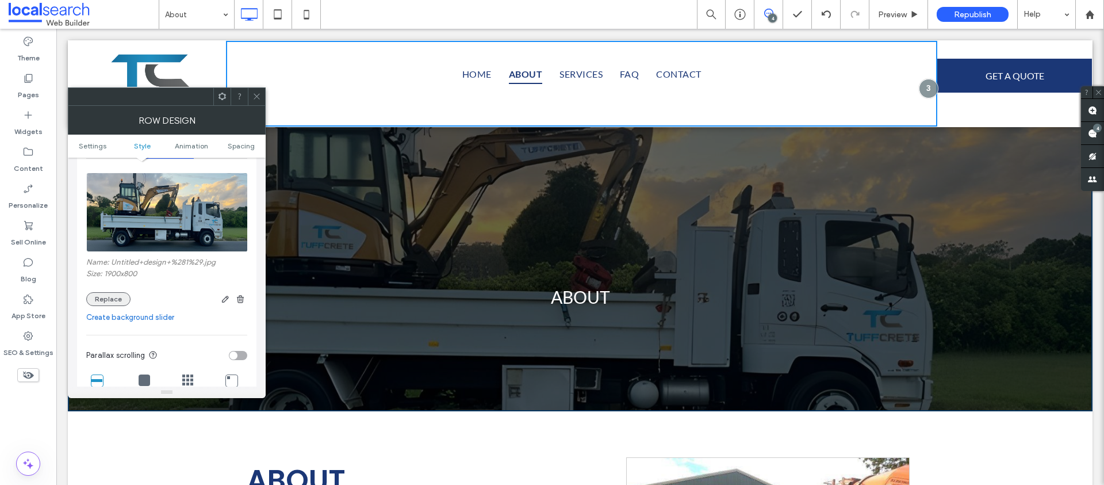
click at [115, 299] on button "Replace" at bounding box center [108, 299] width 44 height 14
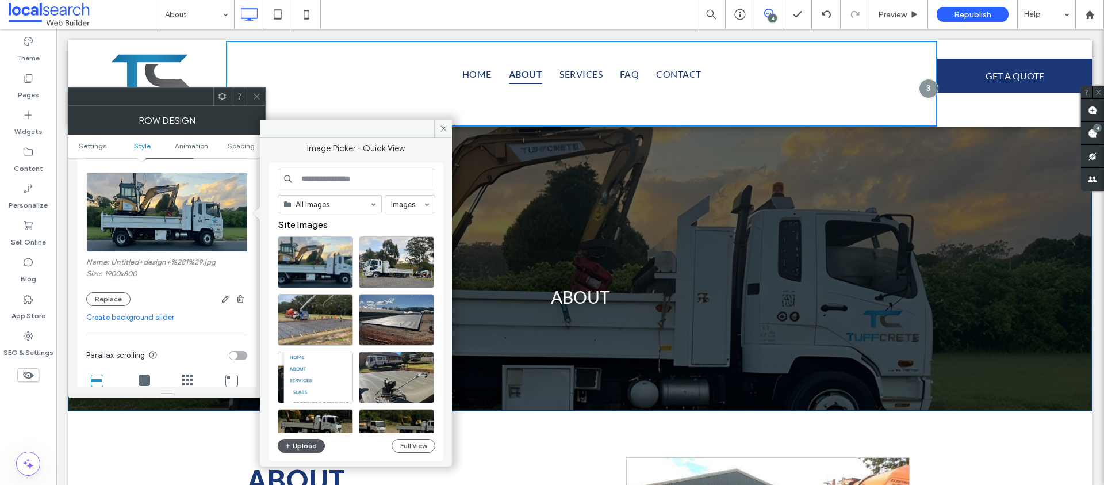
click at [300, 451] on button "Upload" at bounding box center [301, 446] width 47 height 14
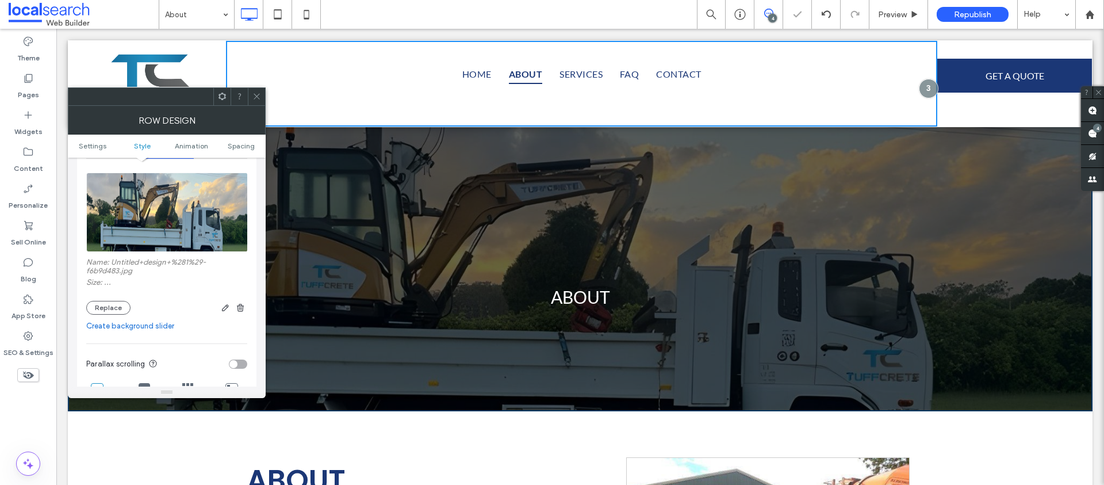
click at [255, 95] on use at bounding box center [257, 97] width 6 height 6
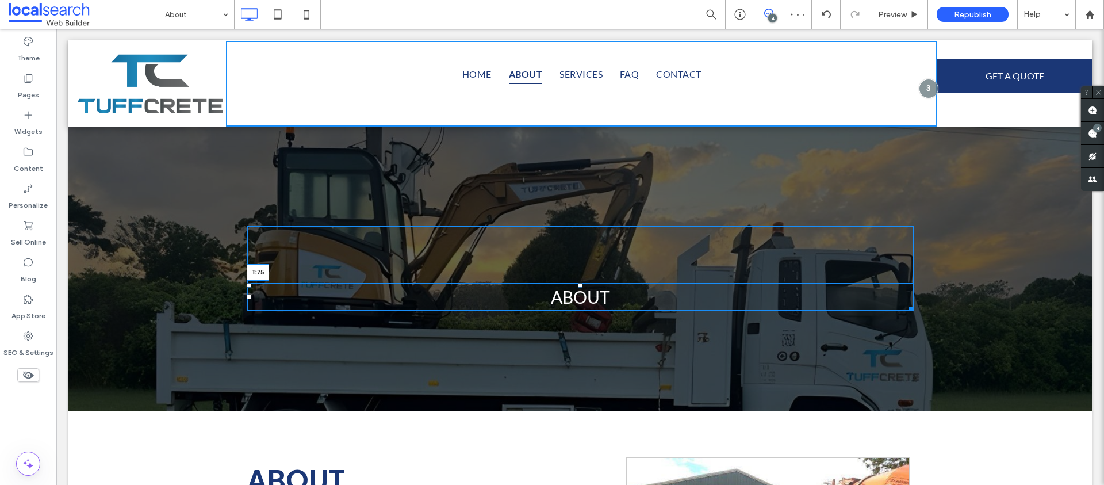
drag, startPoint x: 574, startPoint y: 285, endPoint x: 637, endPoint y: 300, distance: 64.3
click at [581, 283] on div "ABOUT T:75" at bounding box center [580, 297] width 667 height 28
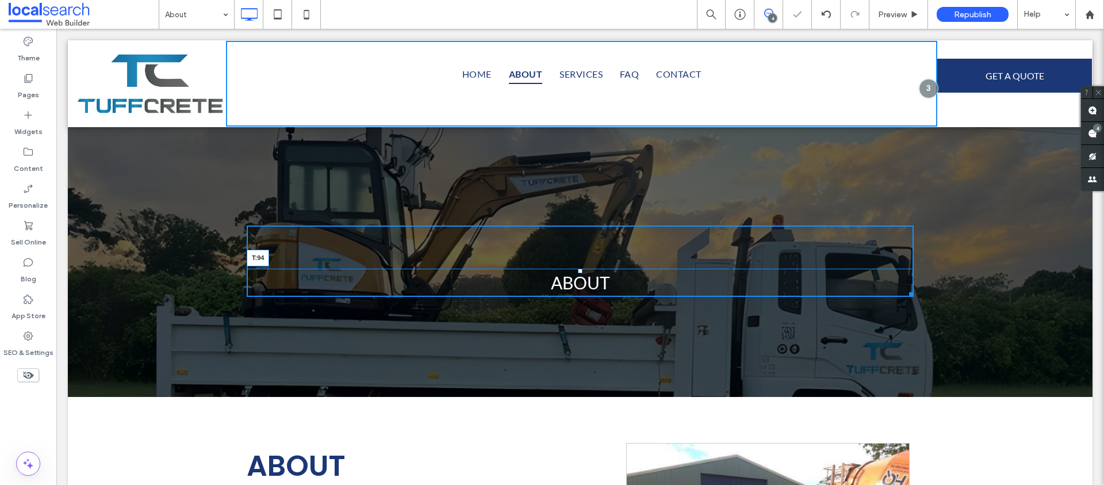
click at [578, 273] on div at bounding box center [580, 270] width 5 height 5
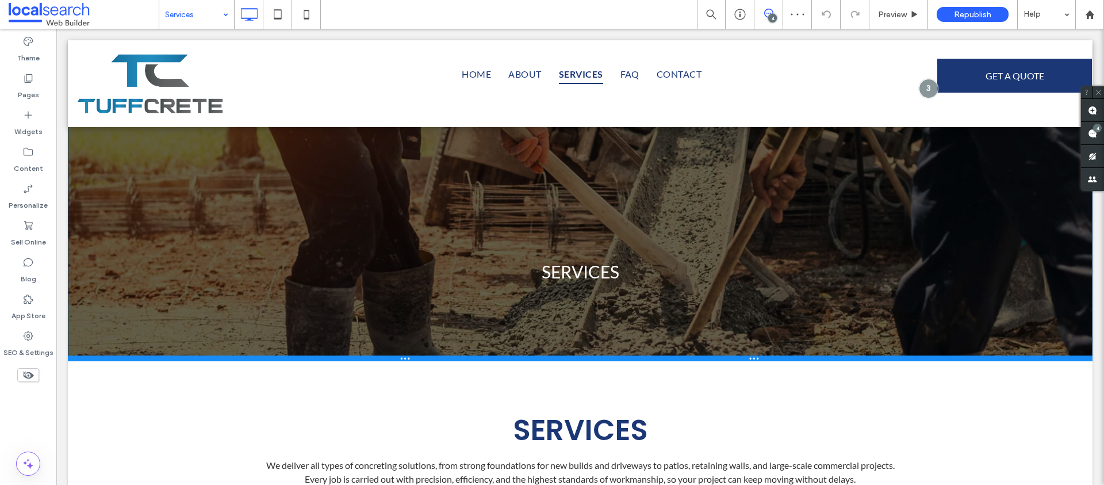
drag, startPoint x: 396, startPoint y: 154, endPoint x: 405, endPoint y: 396, distance: 242.2
click at [405, 361] on div at bounding box center [580, 358] width 1025 height 6
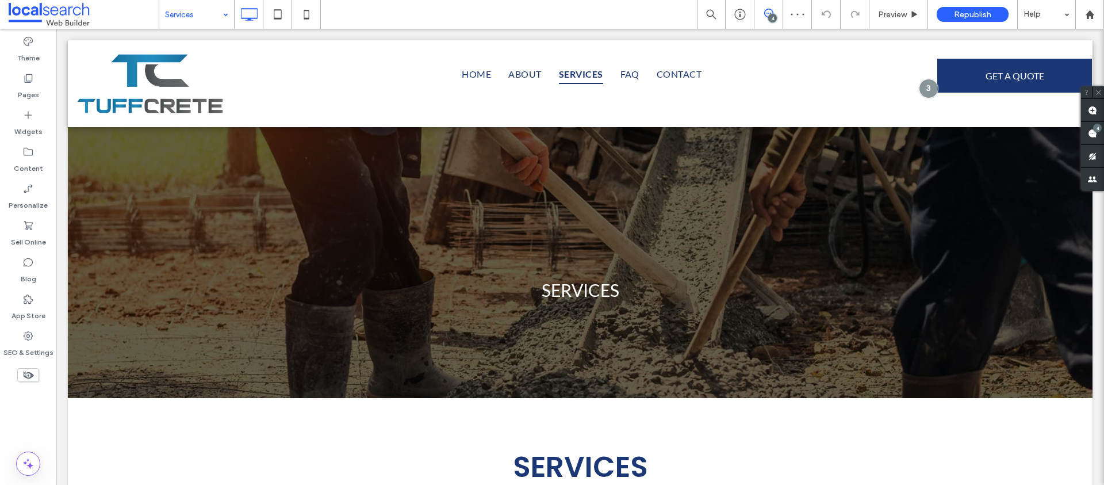
drag, startPoint x: 126, startPoint y: 217, endPoint x: 70, endPoint y: 188, distance: 63.3
click at [126, 217] on div at bounding box center [552, 242] width 1104 height 485
click at [135, 211] on div "SERVICES Click To Paste Row + Add Section" at bounding box center [580, 261] width 1025 height 273
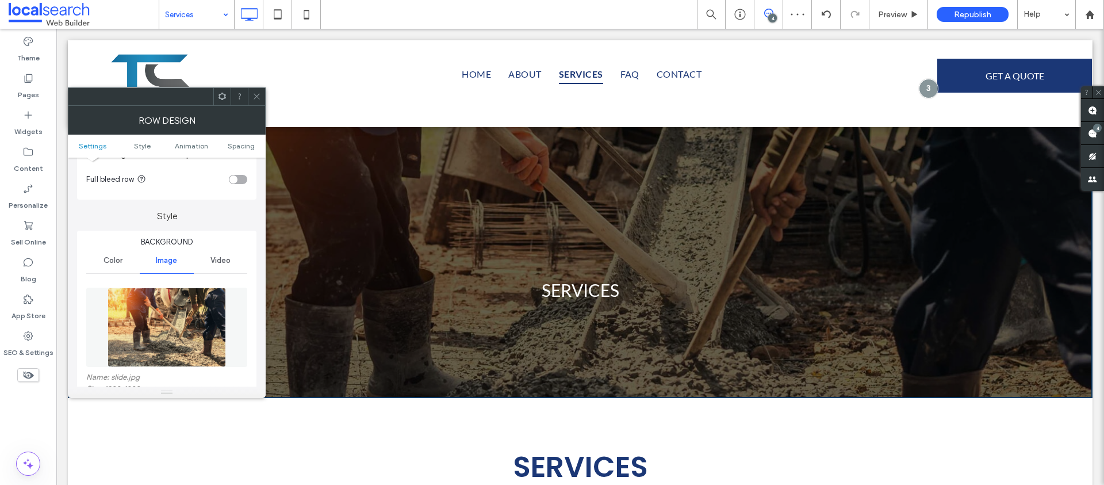
scroll to position [117, 0]
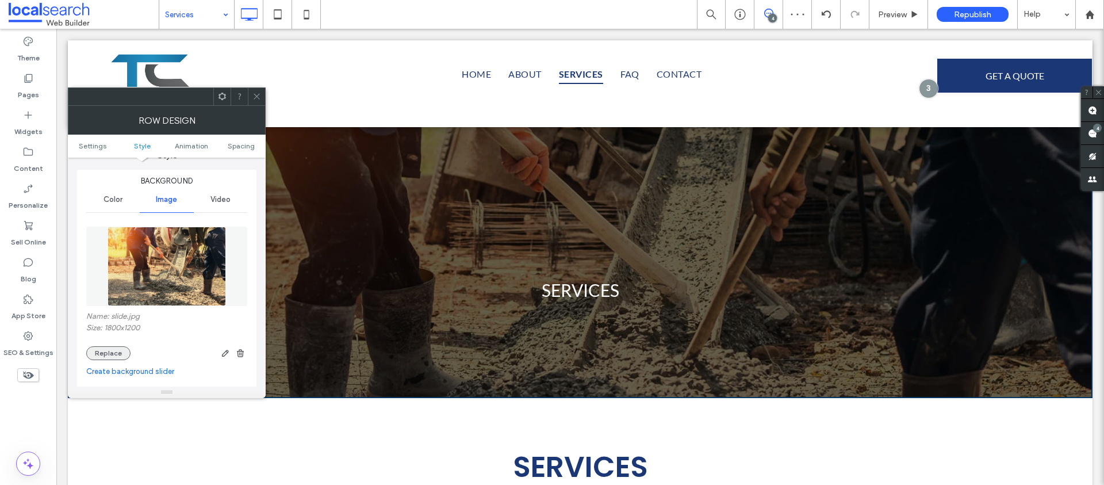
click at [122, 346] on button "Replace" at bounding box center [108, 353] width 44 height 14
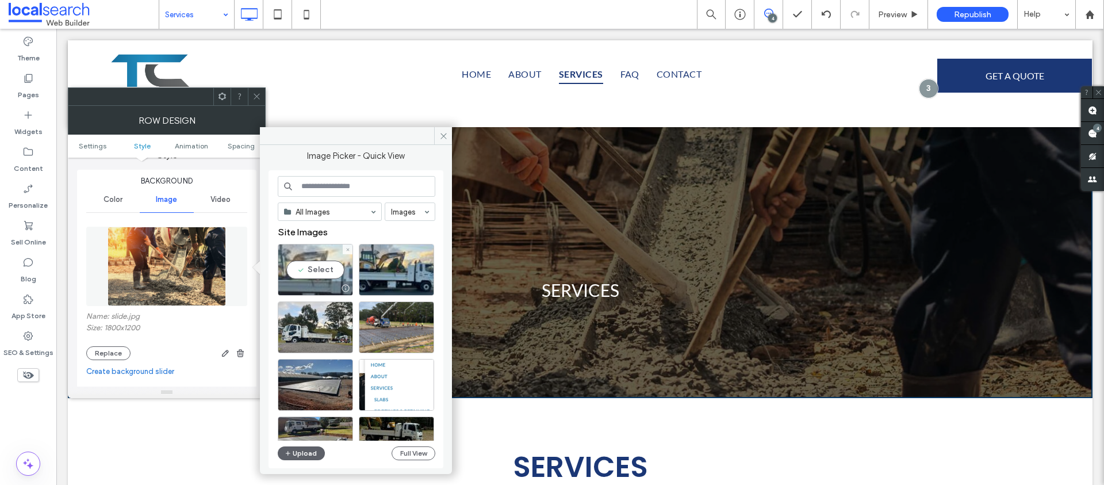
click at [302, 267] on div "Select" at bounding box center [315, 270] width 75 height 52
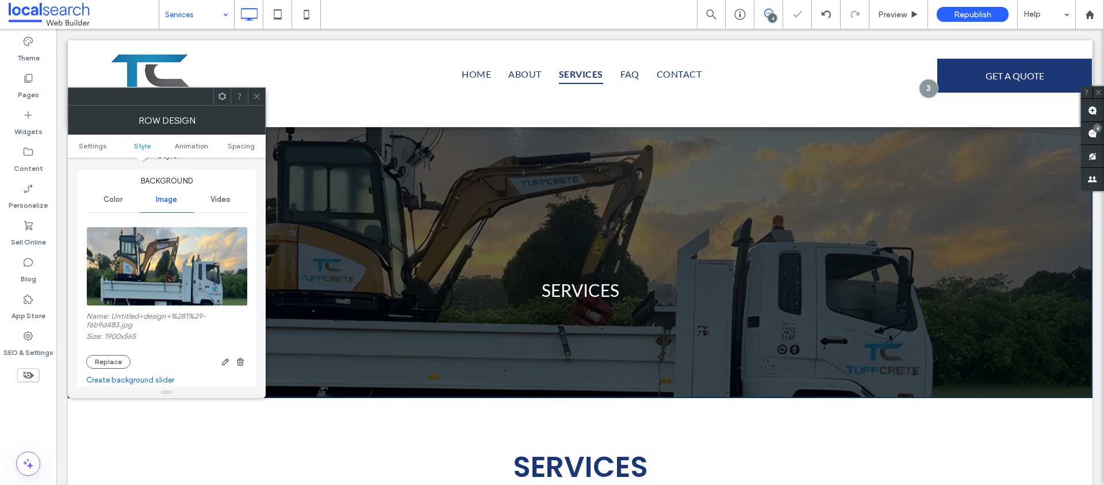
click at [250, 93] on div at bounding box center [256, 96] width 17 height 17
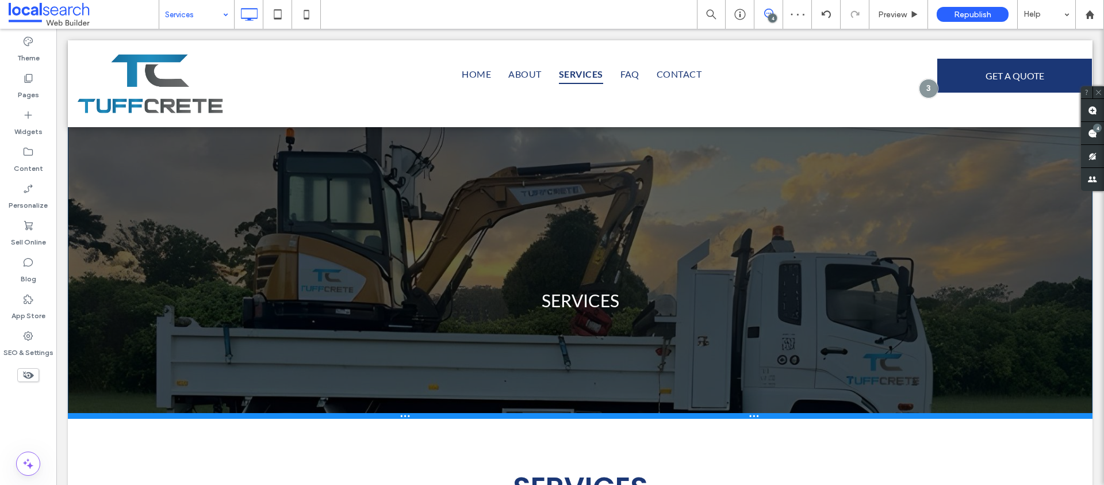
drag, startPoint x: 329, startPoint y: 397, endPoint x: 329, endPoint y: 450, distance: 52.9
click at [329, 419] on div at bounding box center [580, 416] width 1025 height 6
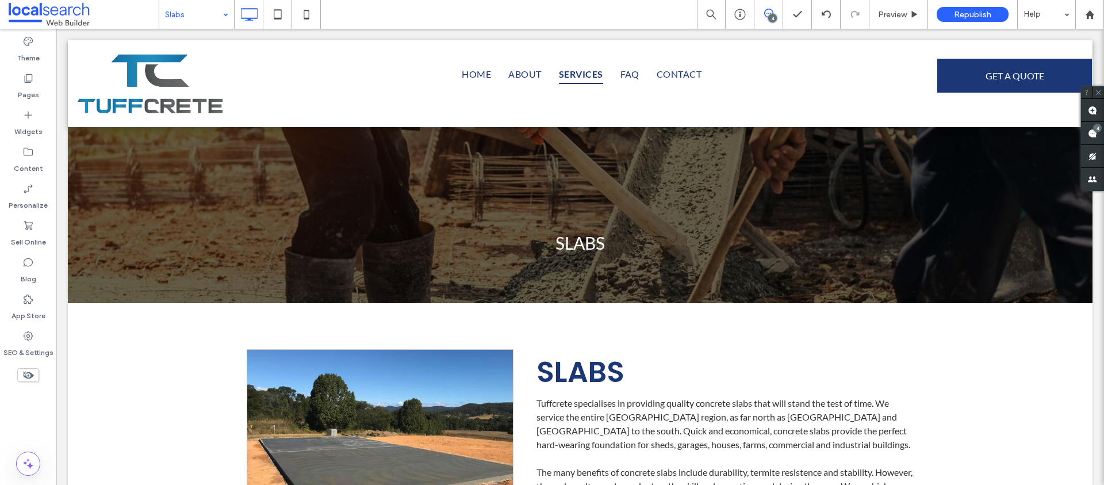
scroll to position [0, 0]
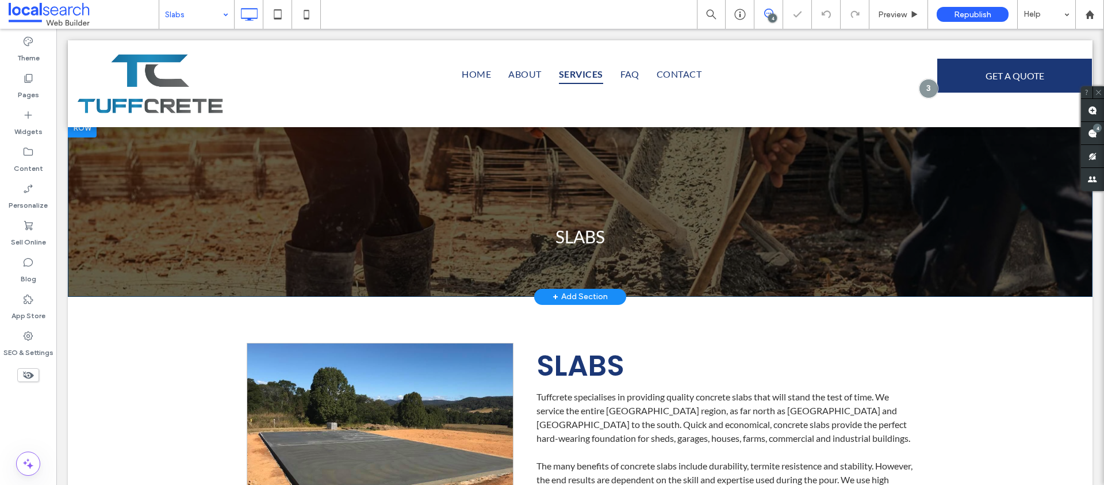
scroll to position [14, 0]
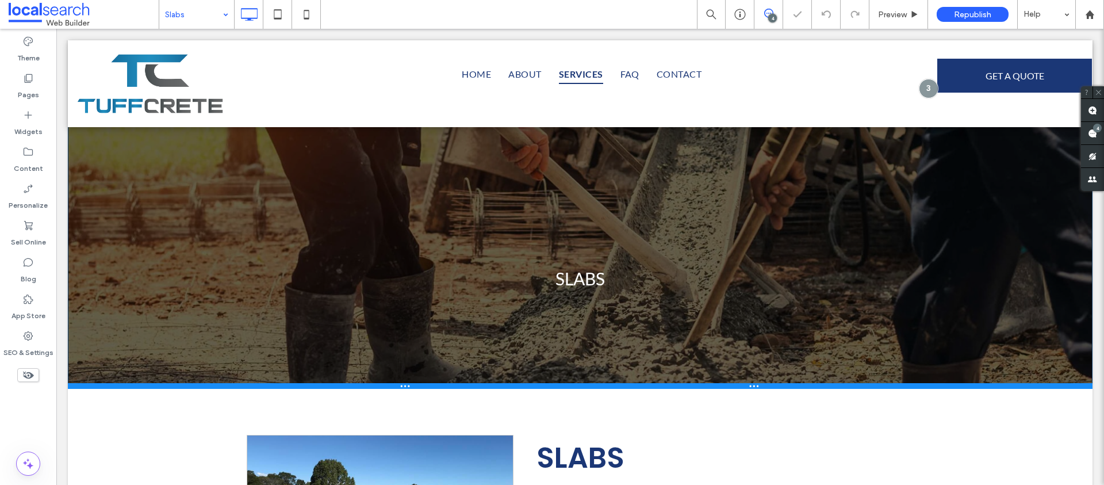
drag, startPoint x: 305, startPoint y: 286, endPoint x: 281, endPoint y: 389, distance: 106.3
click at [281, 389] on div at bounding box center [580, 386] width 1025 height 6
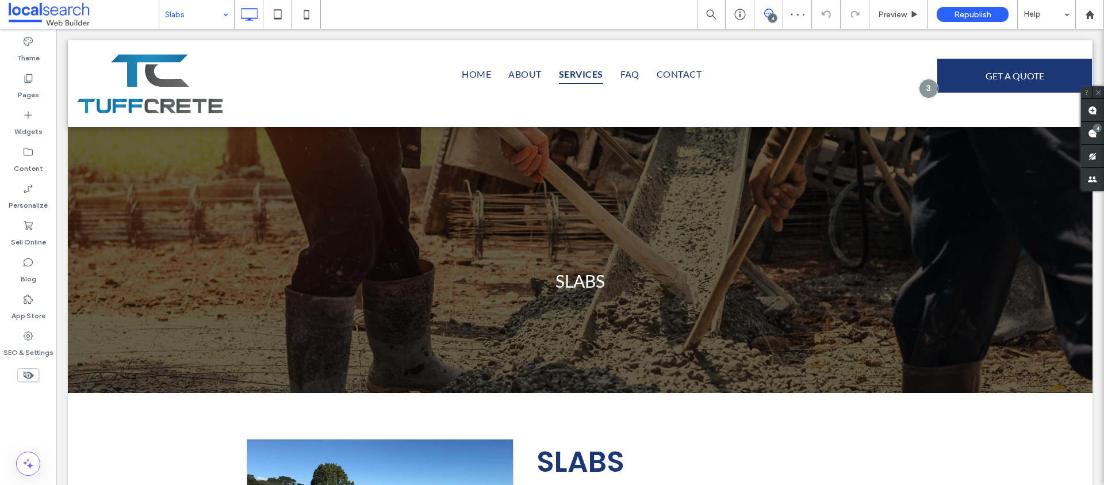
click at [190, 199] on div at bounding box center [552, 242] width 1104 height 485
click at [178, 191] on div "SLABS Click To Paste Row + Add Section" at bounding box center [580, 252] width 1025 height 281
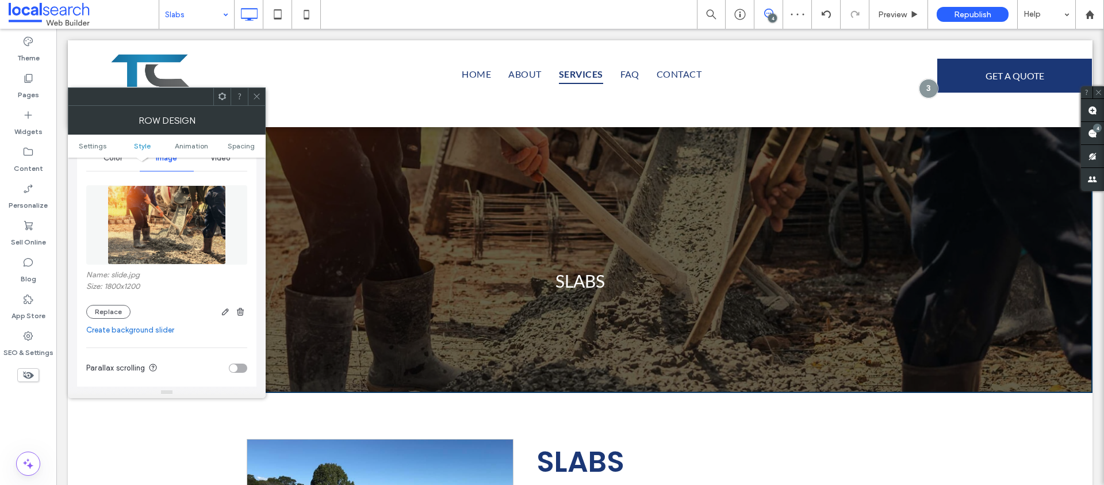
scroll to position [276, 0]
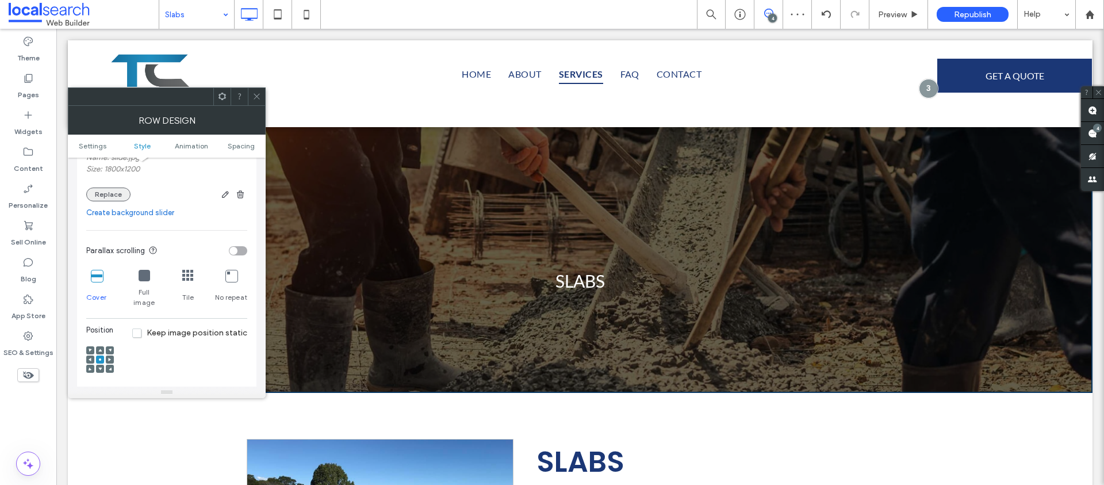
click at [107, 193] on button "Replace" at bounding box center [108, 194] width 44 height 14
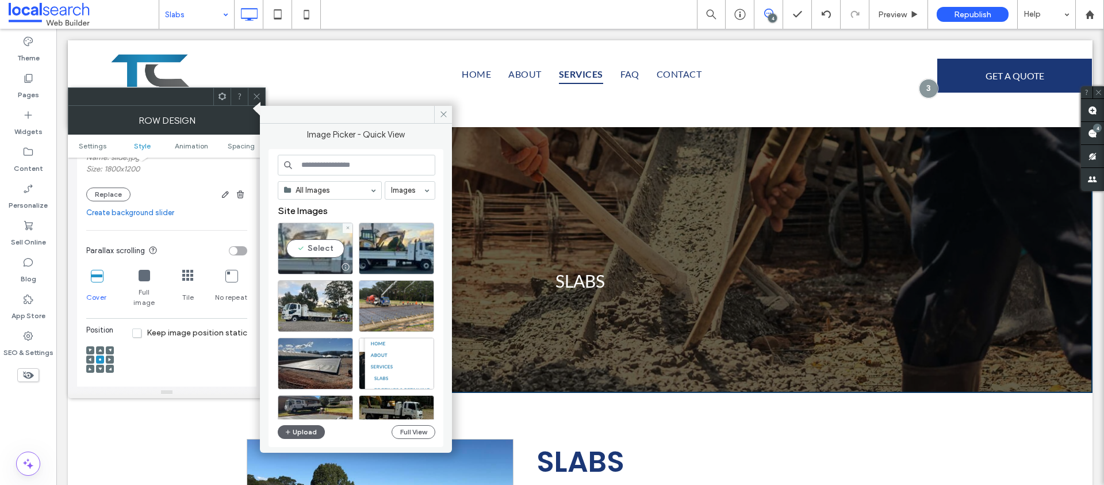
click at [319, 241] on div "Select" at bounding box center [315, 249] width 75 height 52
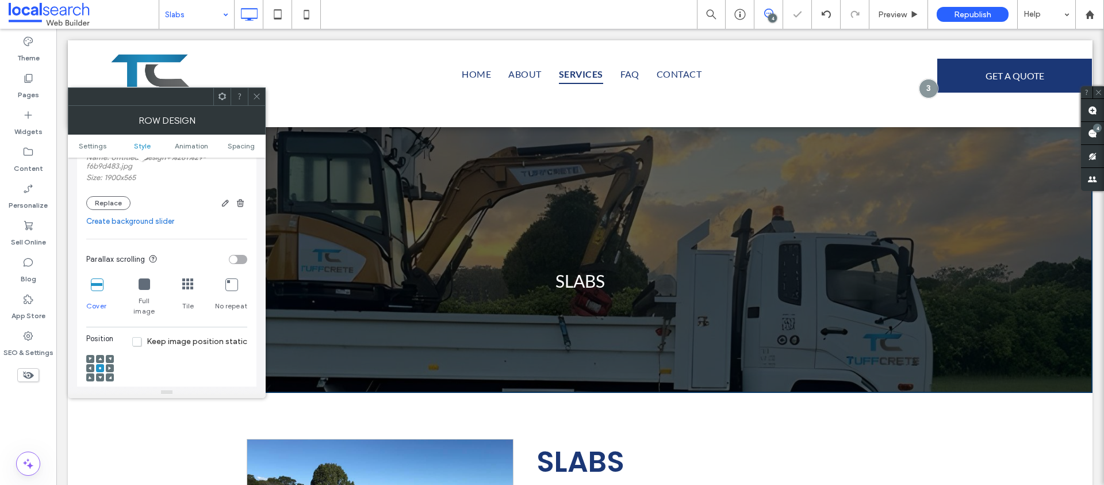
click at [256, 97] on icon at bounding box center [256, 96] width 9 height 9
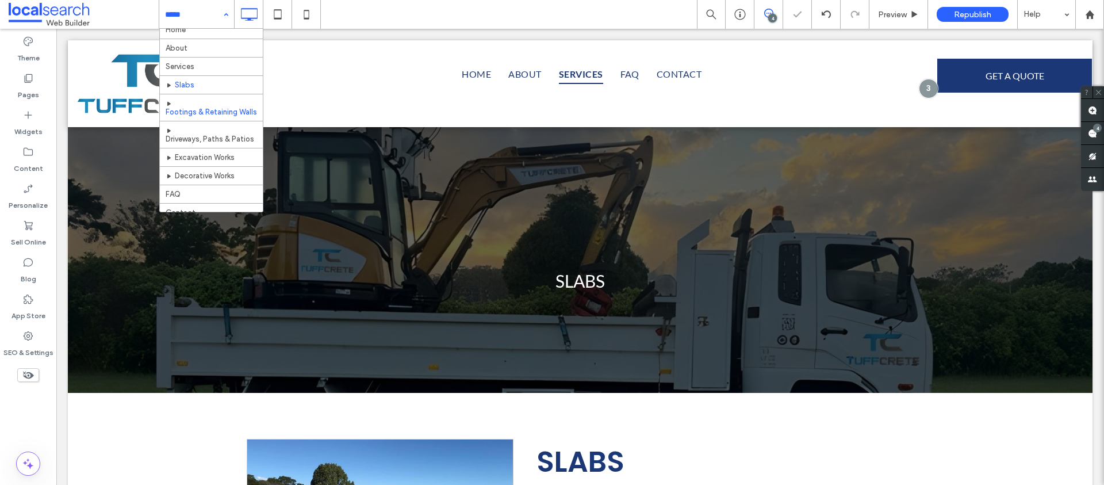
scroll to position [17, 0]
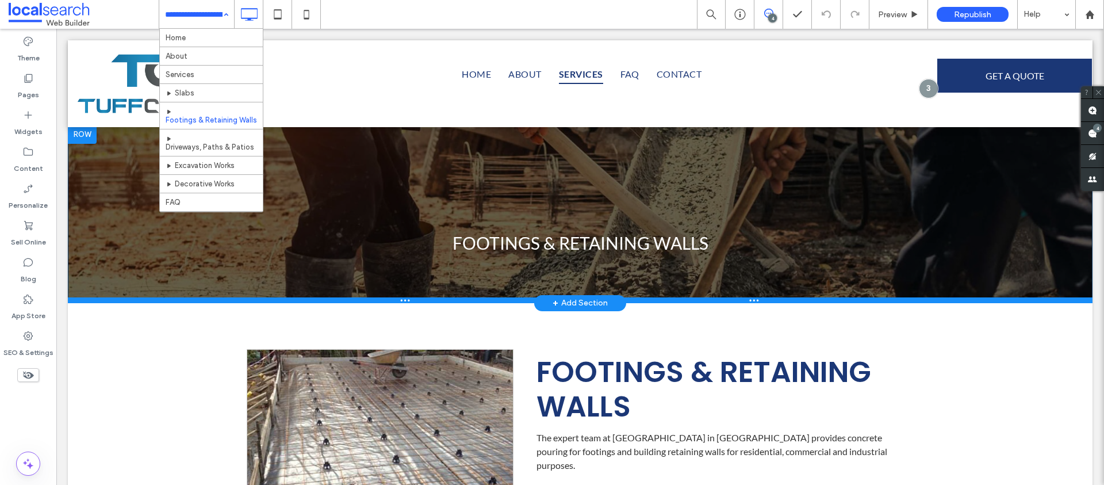
drag, startPoint x: 177, startPoint y: 300, endPoint x: 169, endPoint y: 434, distance: 134.2
click at [169, 303] on div at bounding box center [580, 300] width 1025 height 6
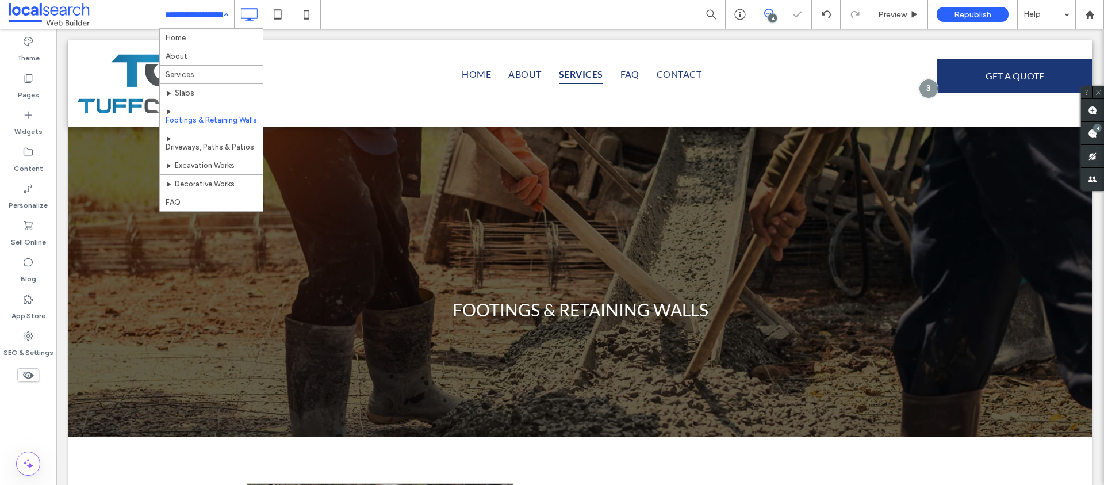
click at [344, 22] on div "Home About Services Slabs Footings & Retaining Walls Driveways, Paths & Patios …" at bounding box center [631, 14] width 945 height 29
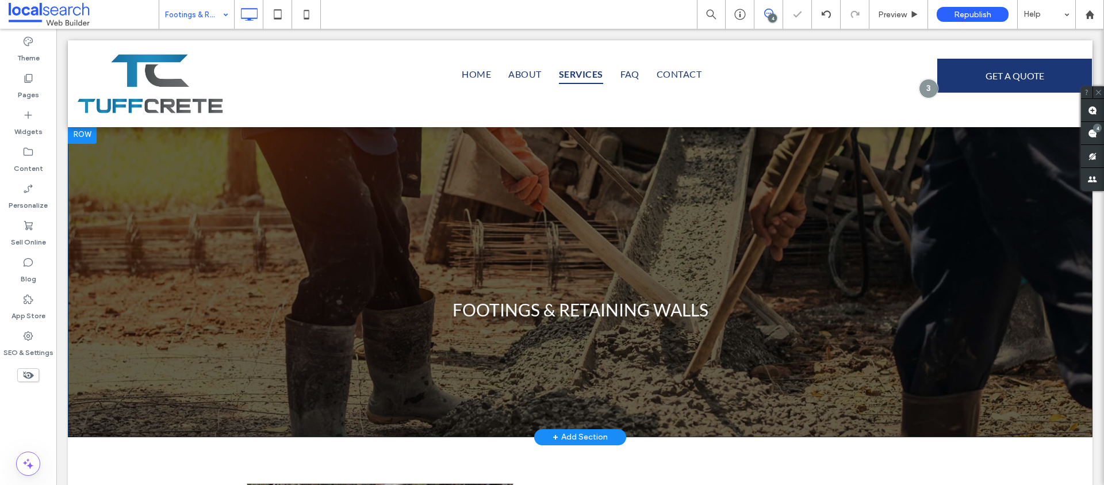
click at [194, 232] on div "FOOTINGS & RETAINING WALLS Click To Paste Row + Add Section" at bounding box center [580, 281] width 1025 height 312
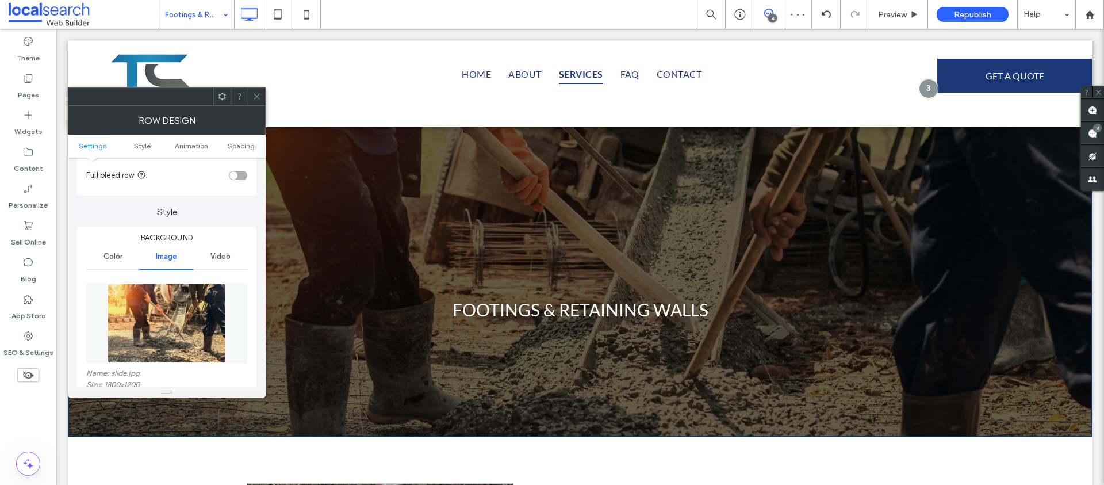
scroll to position [121, 0]
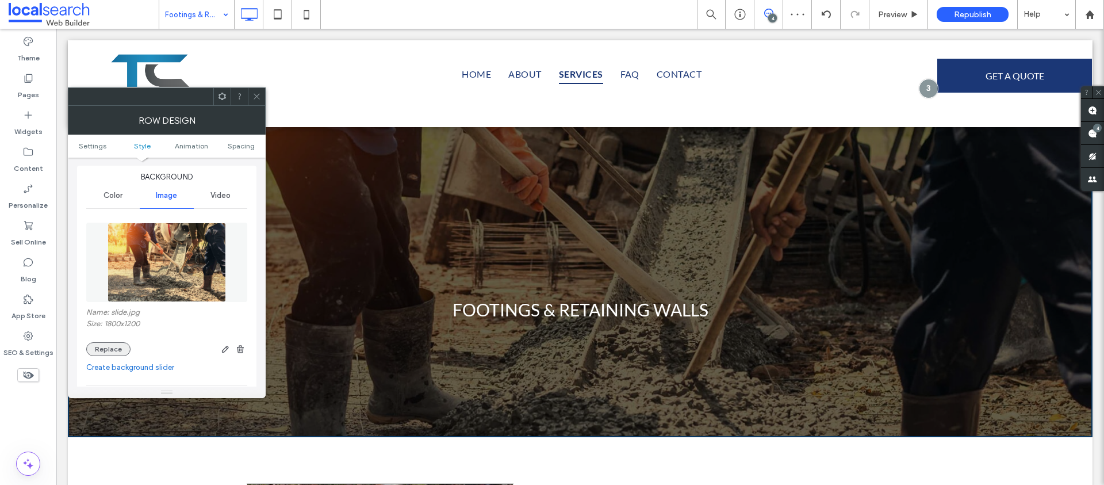
click at [116, 354] on button "Replace" at bounding box center [108, 349] width 44 height 14
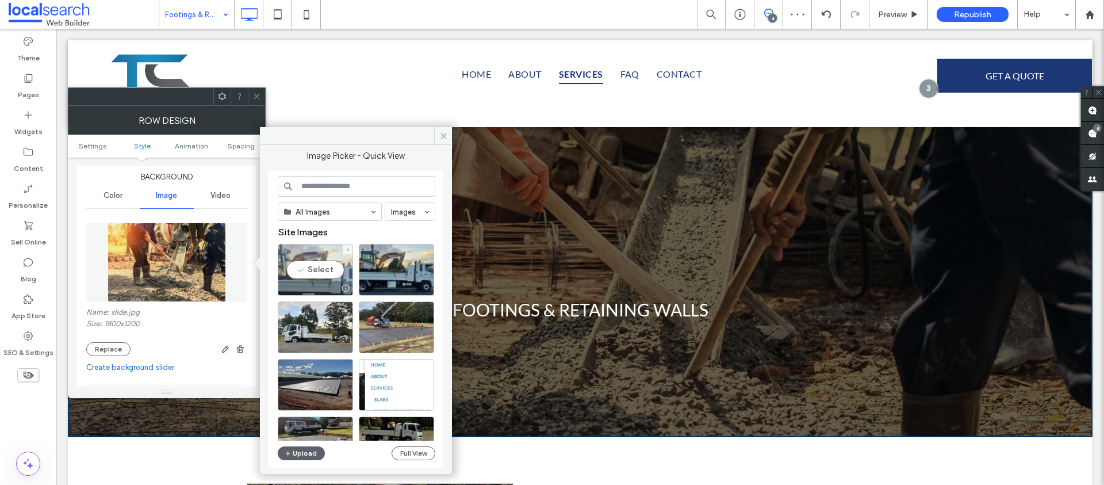
click at [313, 259] on div "Select" at bounding box center [315, 270] width 75 height 52
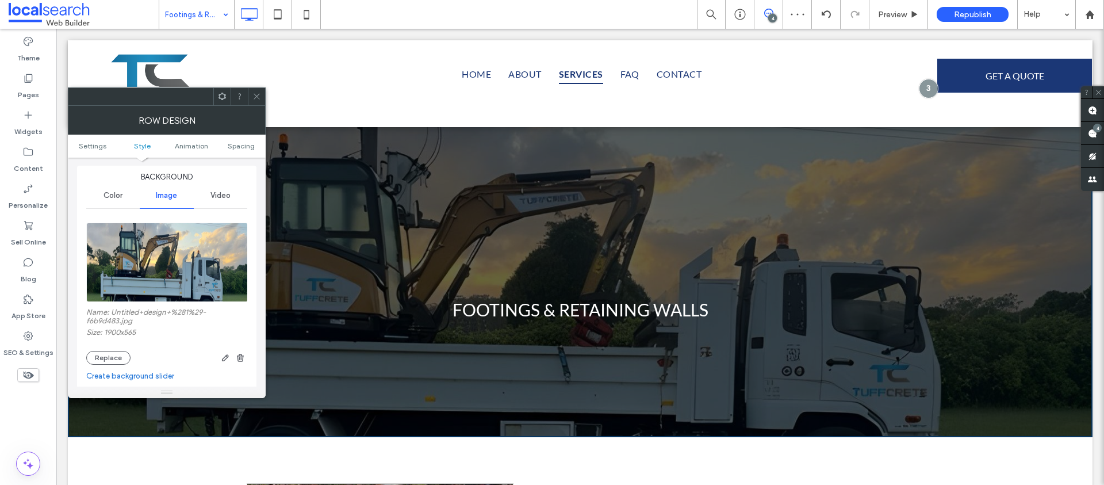
click at [256, 95] on icon at bounding box center [256, 96] width 9 height 9
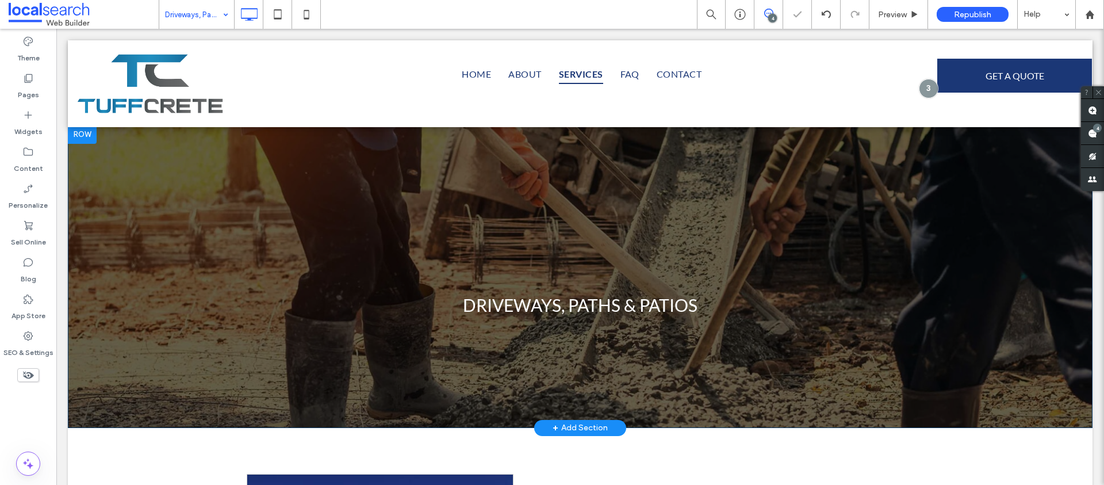
click at [185, 243] on div "DRIVEWAYS, PATHS & PATIOS Click To Paste Row + Add Section" at bounding box center [580, 276] width 1025 height 302
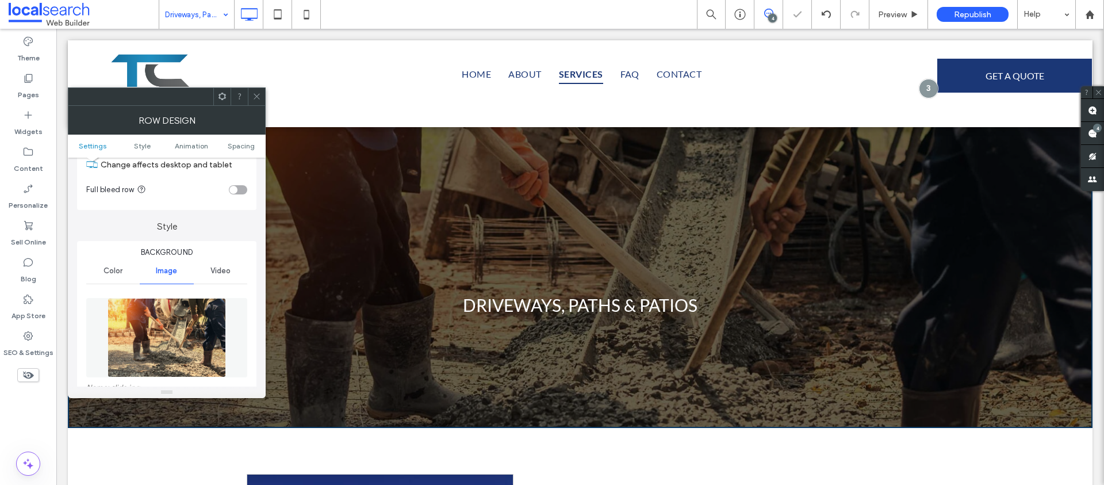
scroll to position [120, 0]
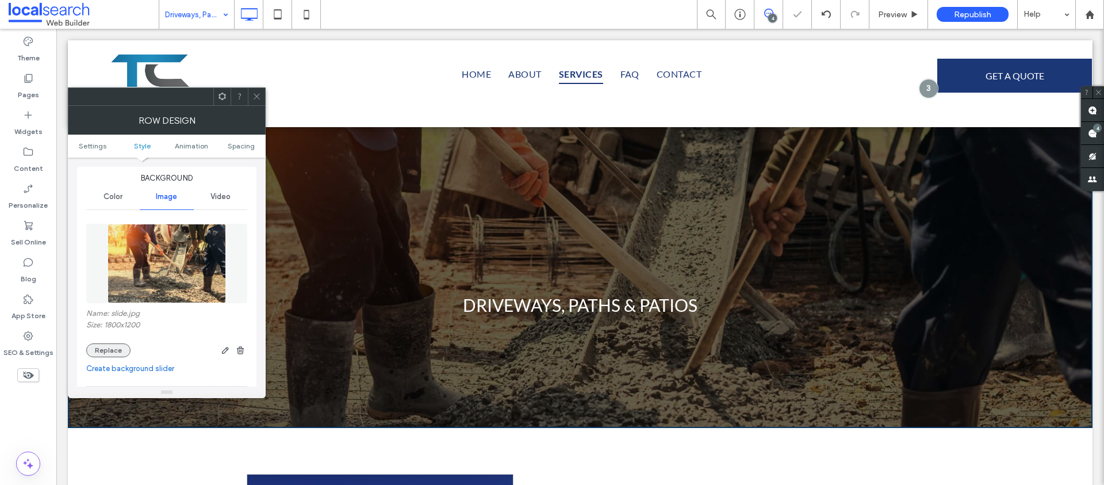
click at [105, 344] on button "Replace" at bounding box center [108, 350] width 44 height 14
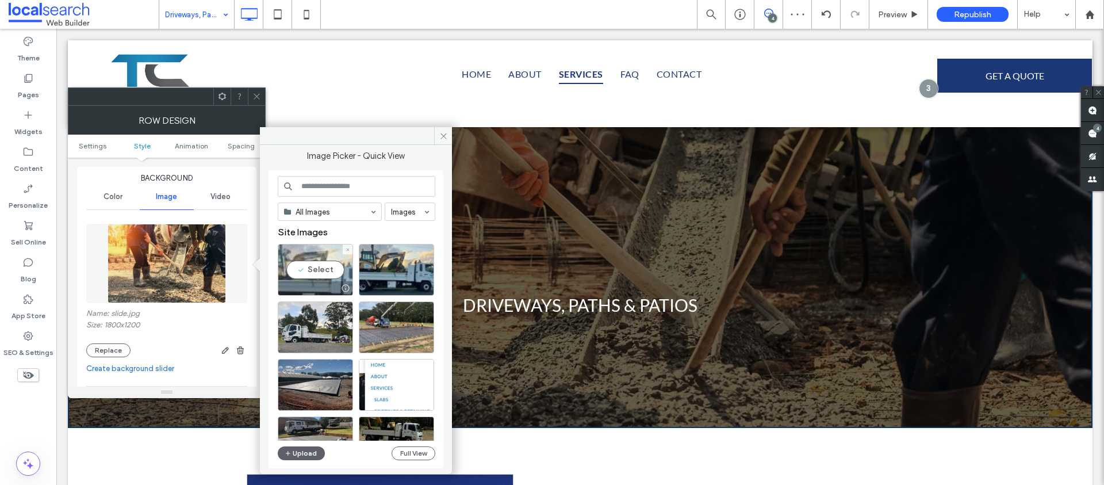
click at [313, 273] on div "Select" at bounding box center [315, 270] width 75 height 52
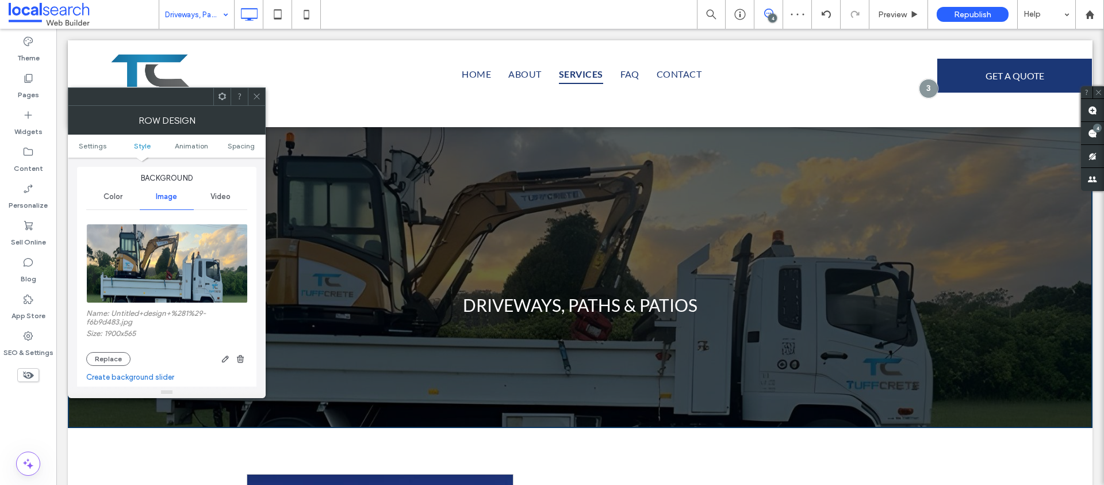
click at [256, 97] on use at bounding box center [257, 97] width 6 height 6
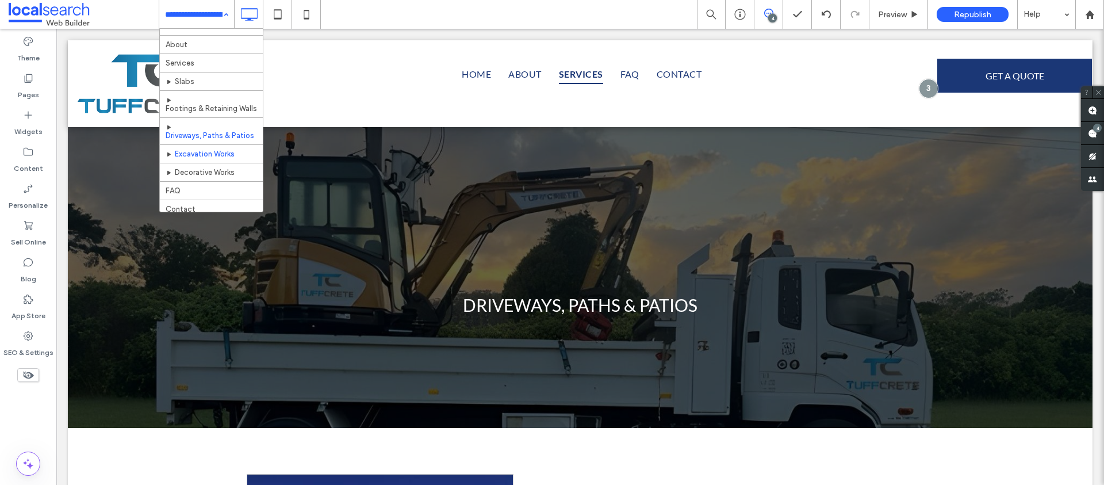
scroll to position [17, 0]
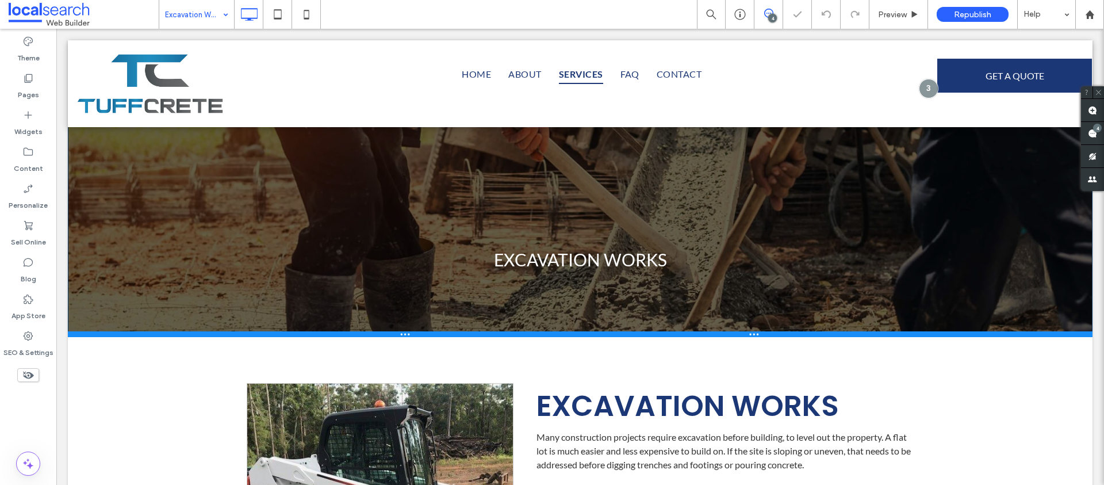
drag, startPoint x: 296, startPoint y: 298, endPoint x: 287, endPoint y: 427, distance: 129.1
click at [287, 337] on div at bounding box center [580, 334] width 1025 height 6
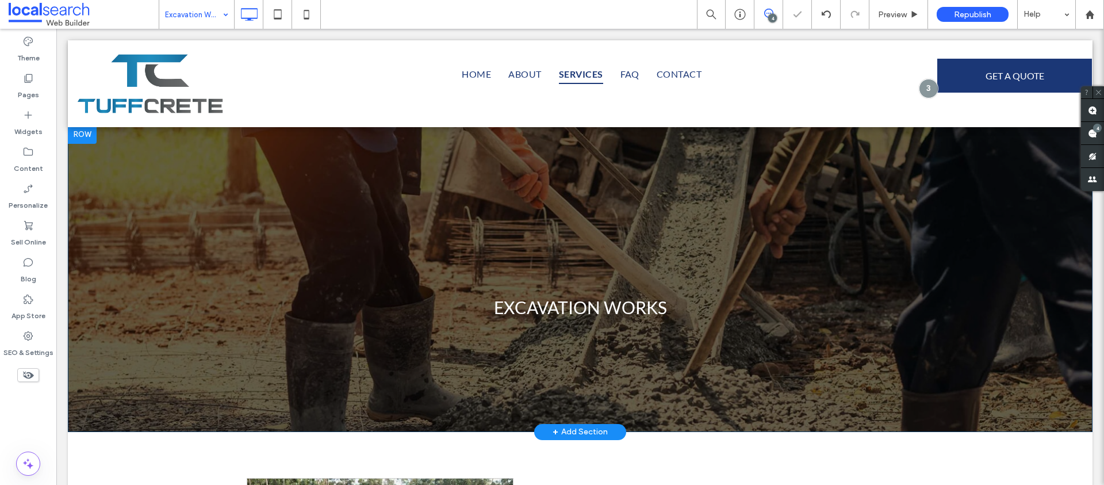
click at [156, 209] on div "EXCAVATION WORKS Click To Paste Row + Add Section" at bounding box center [580, 278] width 1025 height 306
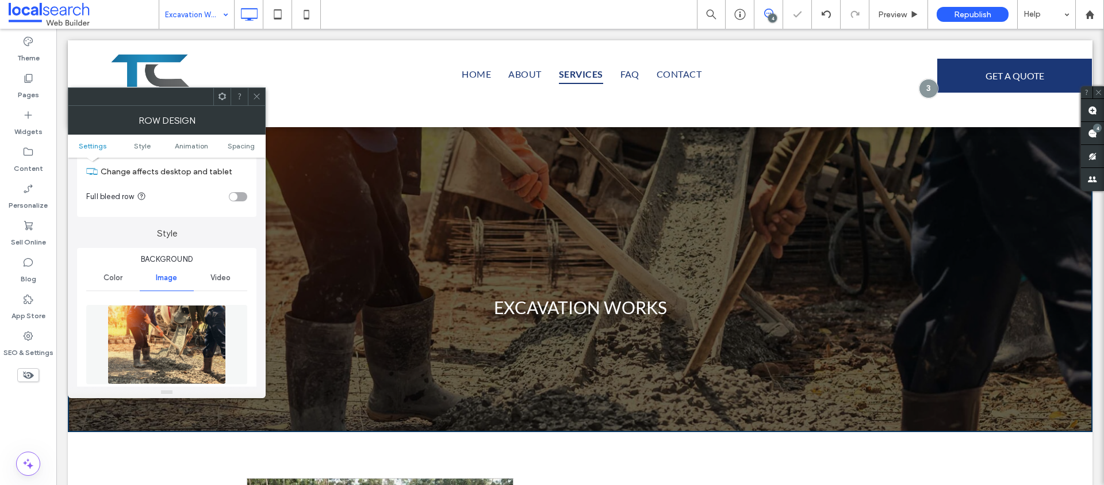
scroll to position [117, 0]
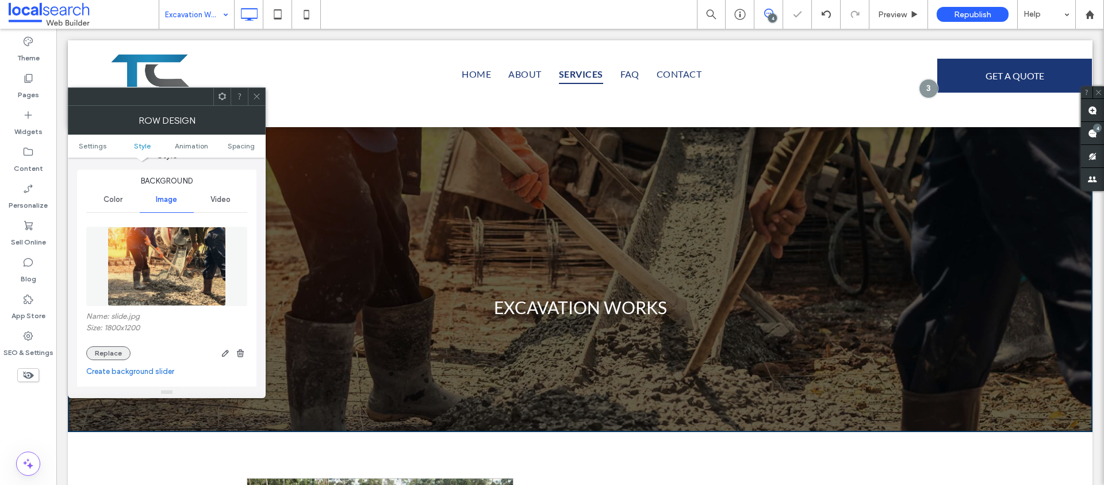
click at [113, 351] on button "Replace" at bounding box center [108, 353] width 44 height 14
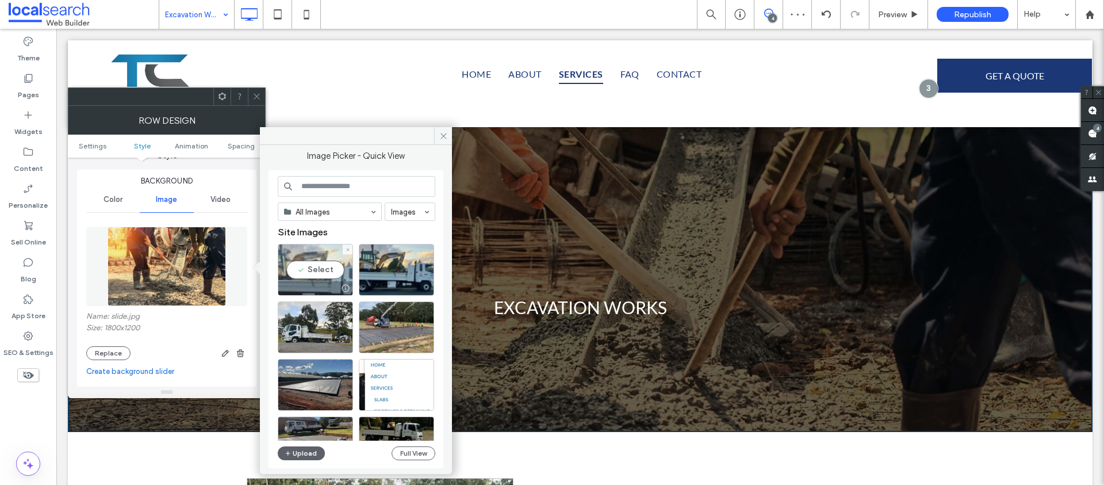
click at [316, 270] on div "Select" at bounding box center [315, 270] width 75 height 52
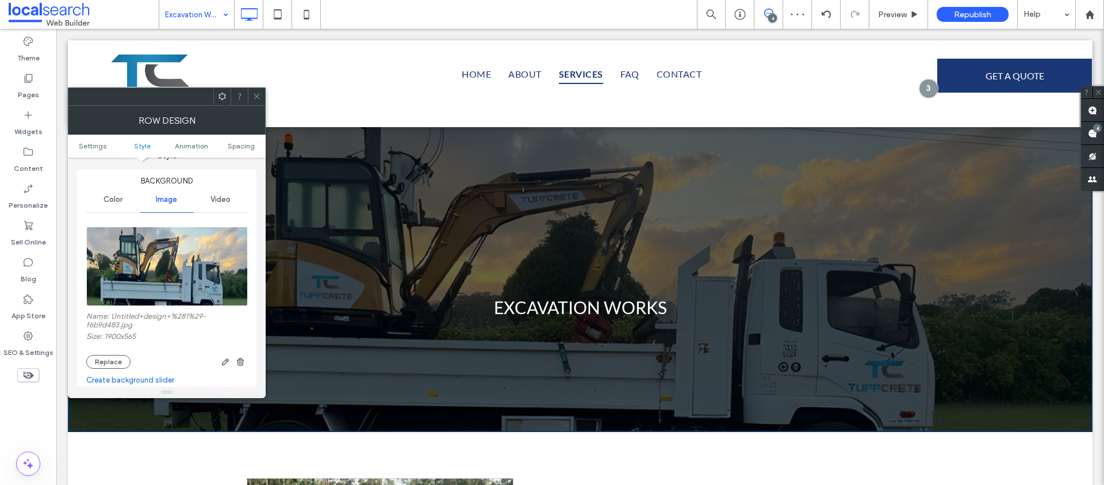
click at [256, 99] on icon at bounding box center [256, 96] width 9 height 9
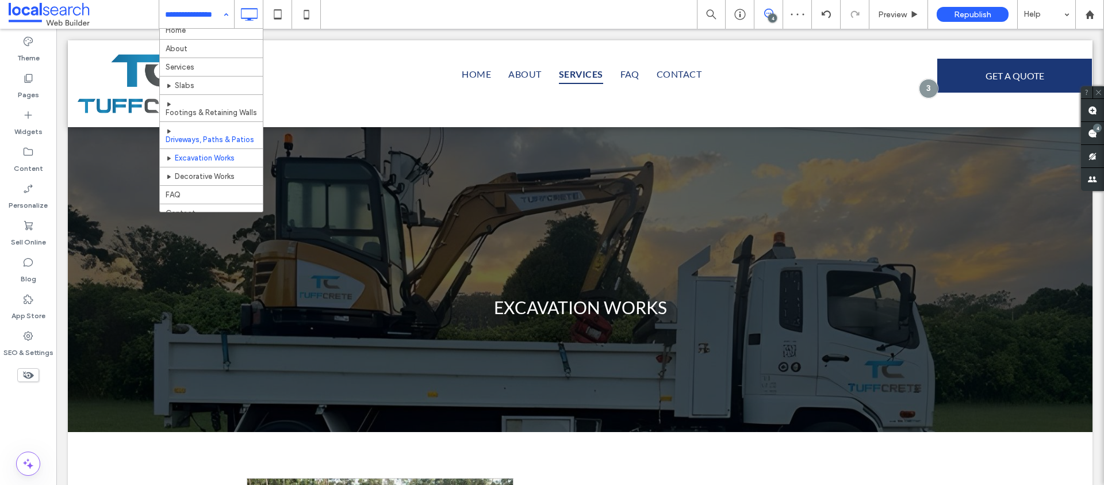
scroll to position [17, 0]
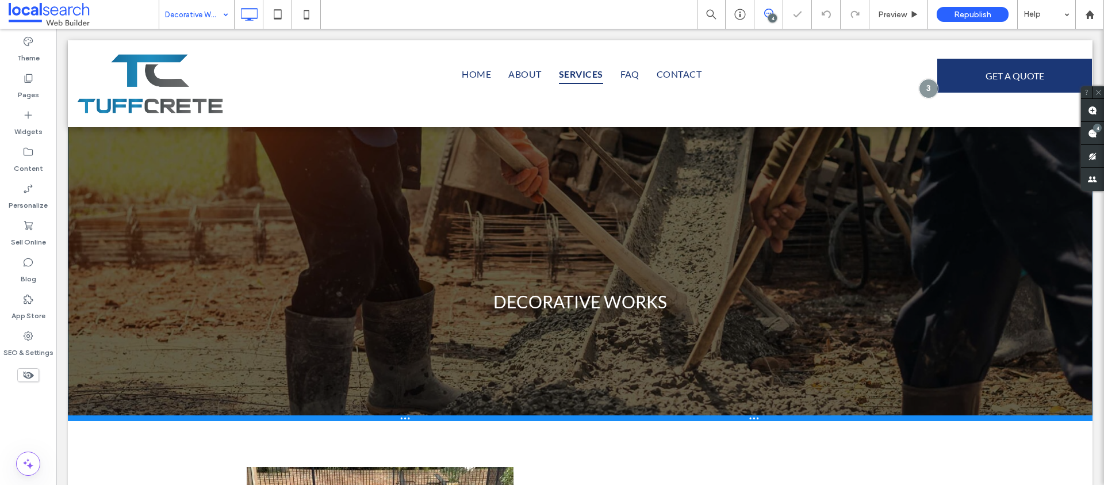
click at [429, 418] on div at bounding box center [580, 418] width 1025 height 6
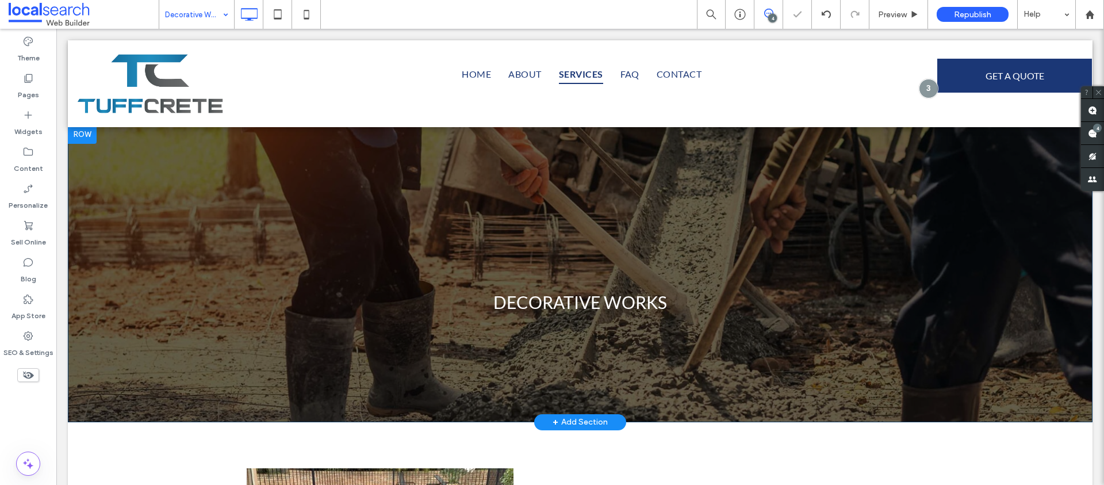
click at [174, 187] on div "DECORATIVE WORKS Click To Paste Row + Add Section" at bounding box center [580, 273] width 1025 height 297
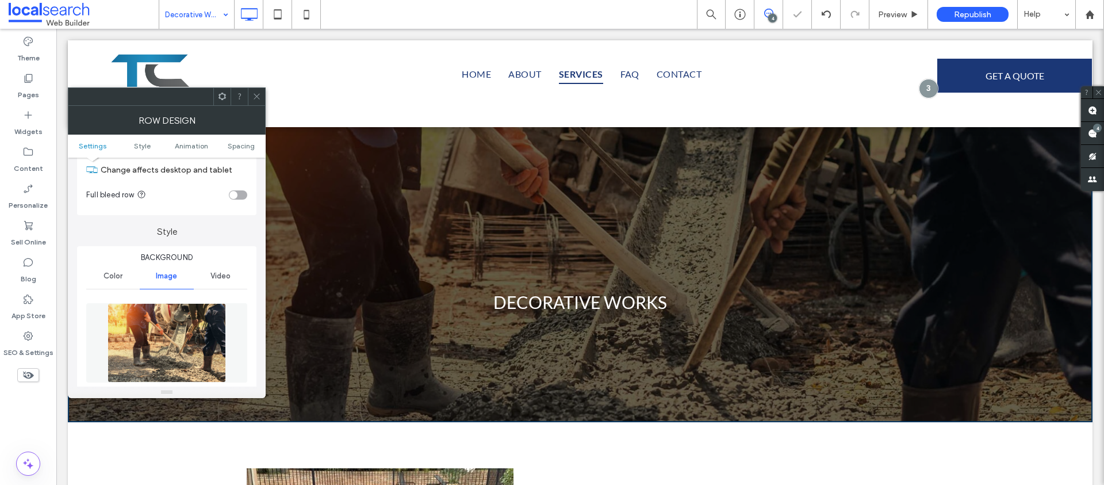
scroll to position [124, 0]
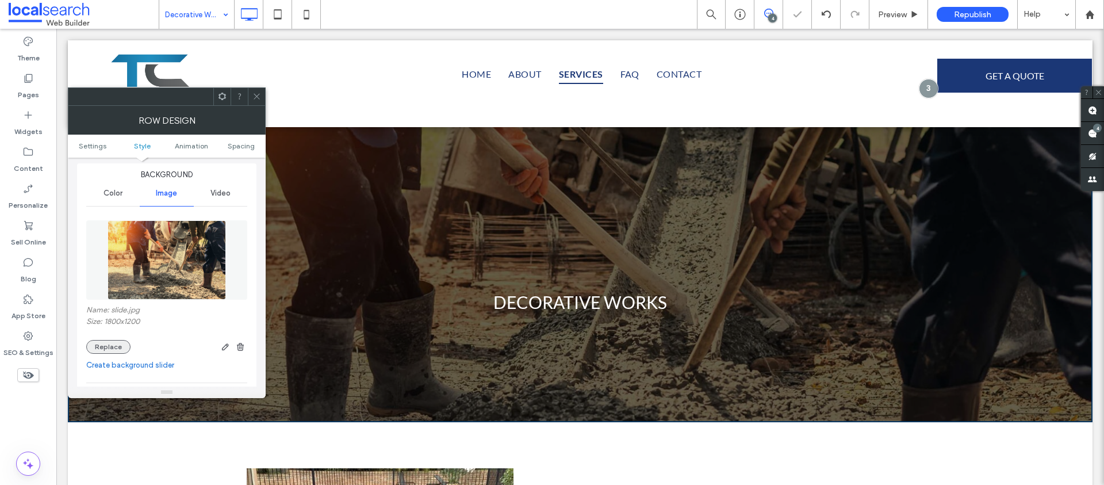
click at [113, 344] on button "Replace" at bounding box center [108, 347] width 44 height 14
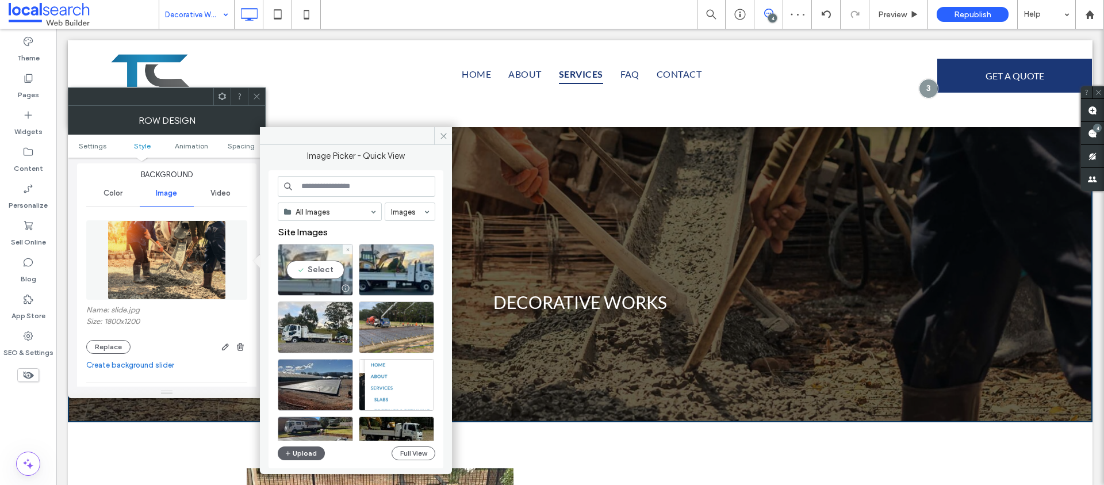
click at [317, 270] on div "Select" at bounding box center [315, 270] width 75 height 52
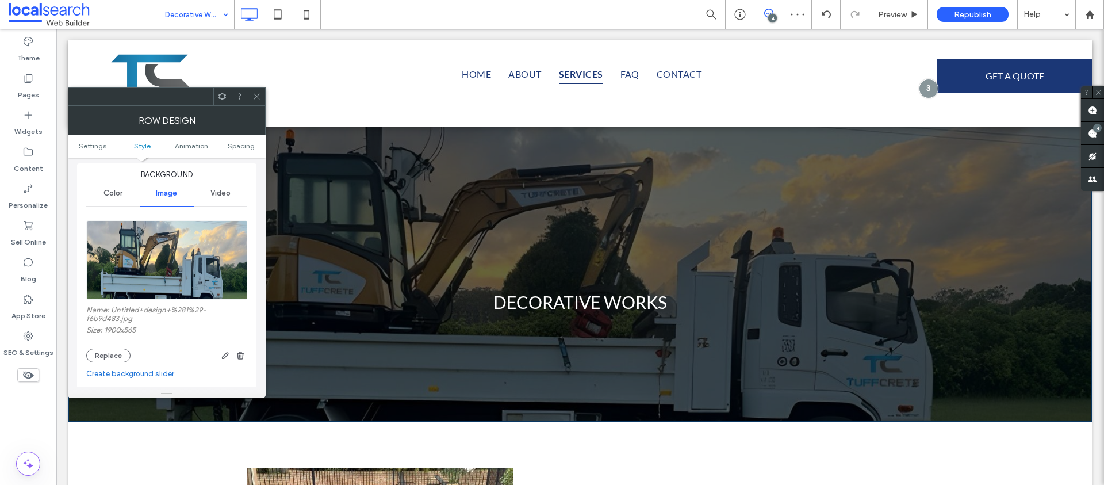
click at [255, 95] on use at bounding box center [257, 97] width 6 height 6
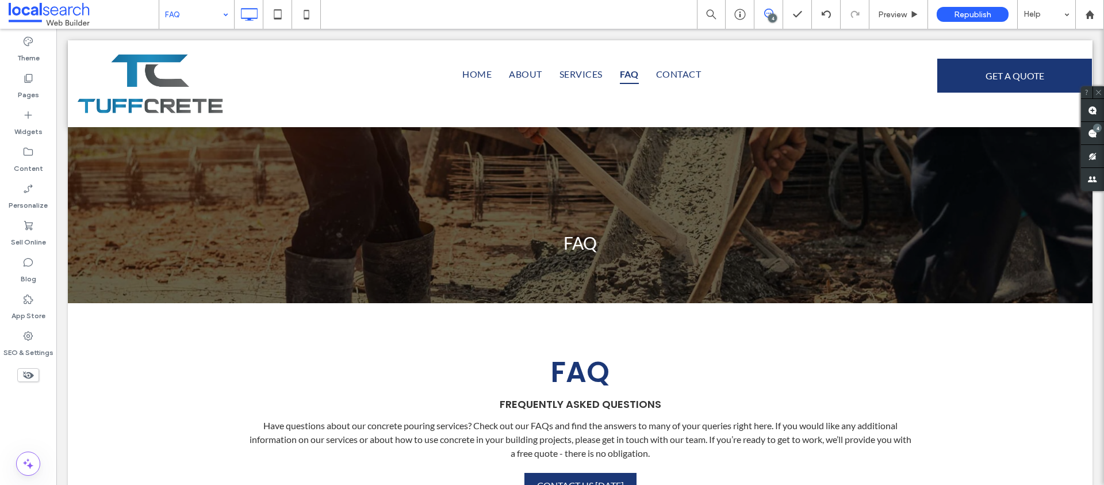
scroll to position [0, 0]
drag, startPoint x: 460, startPoint y: 302, endPoint x: 417, endPoint y: 484, distance: 187.3
click at [56, 29] on div at bounding box center [56, 29] width 0 height 0
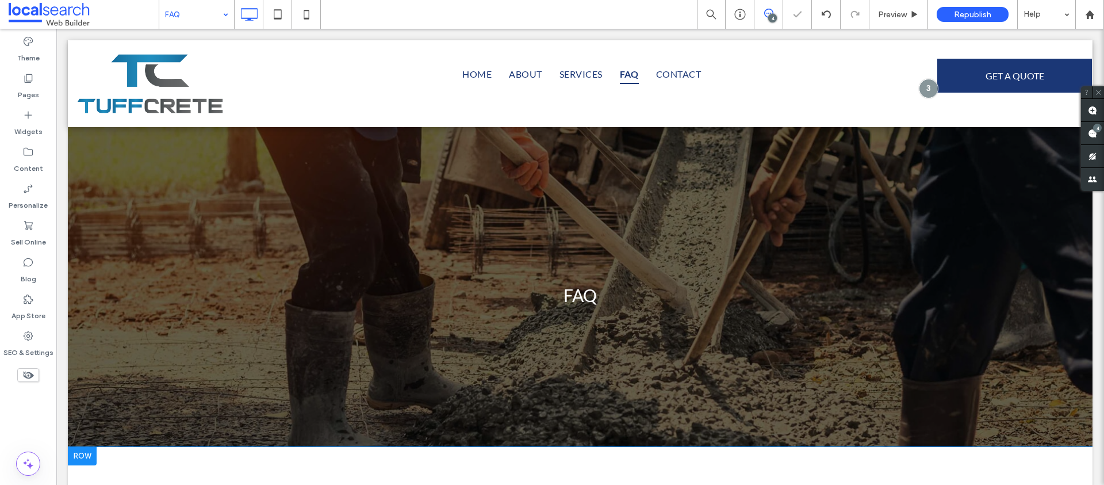
scroll to position [125, 0]
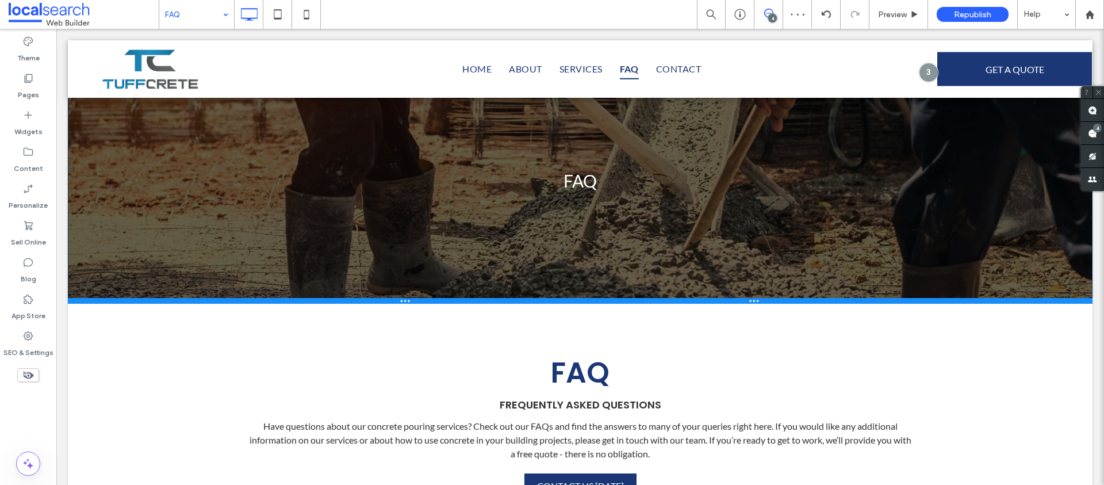
drag, startPoint x: 423, startPoint y: 358, endPoint x: 439, endPoint y: 300, distance: 61.0
click at [439, 300] on div at bounding box center [580, 301] width 1025 height 6
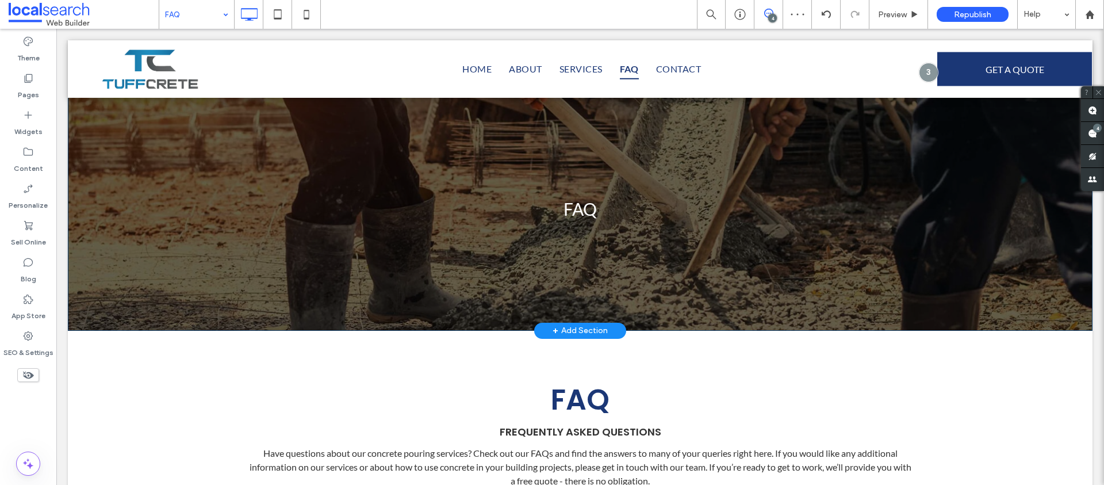
scroll to position [0, 0]
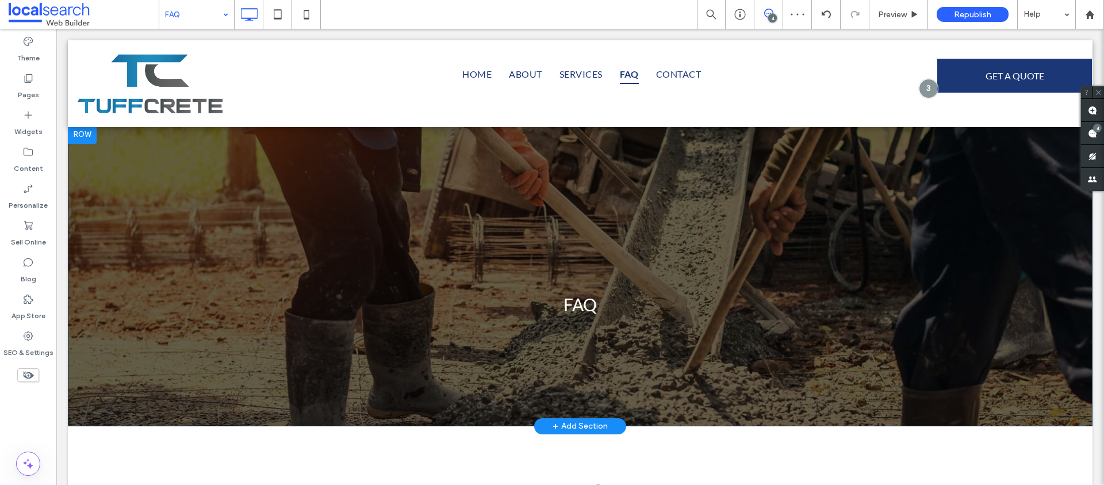
click at [186, 217] on div "FAQ Click To Paste Row + Add Section" at bounding box center [580, 275] width 1025 height 301
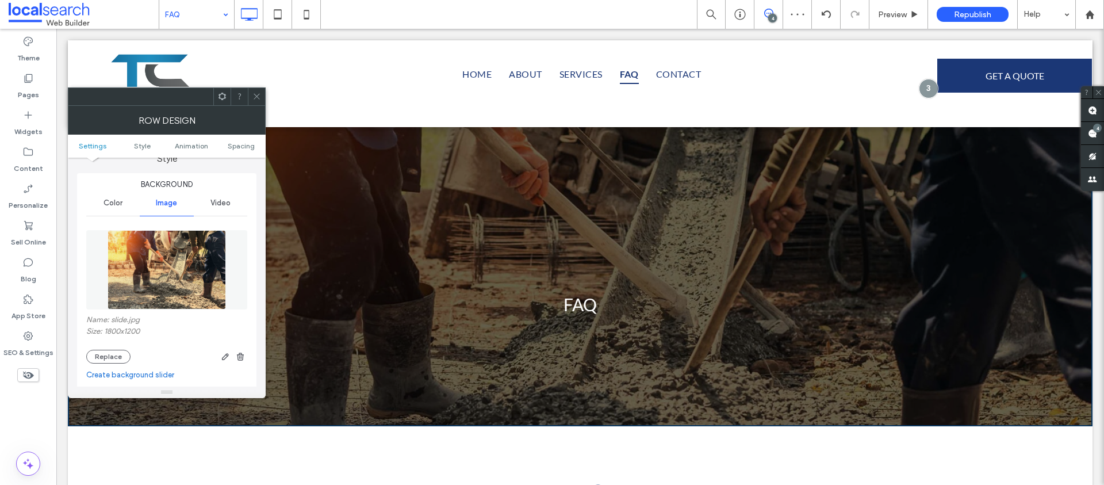
scroll to position [210, 0]
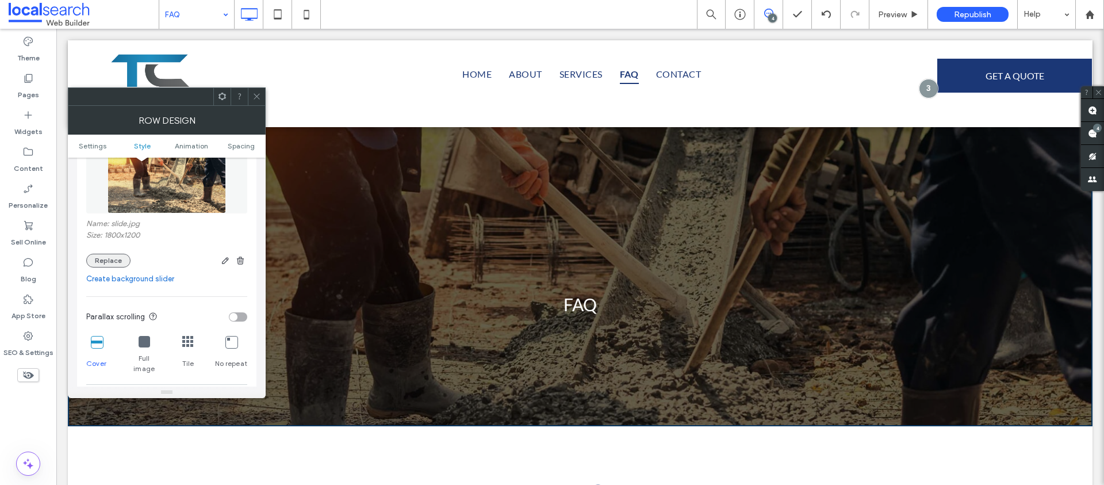
click at [112, 260] on button "Replace" at bounding box center [108, 261] width 44 height 14
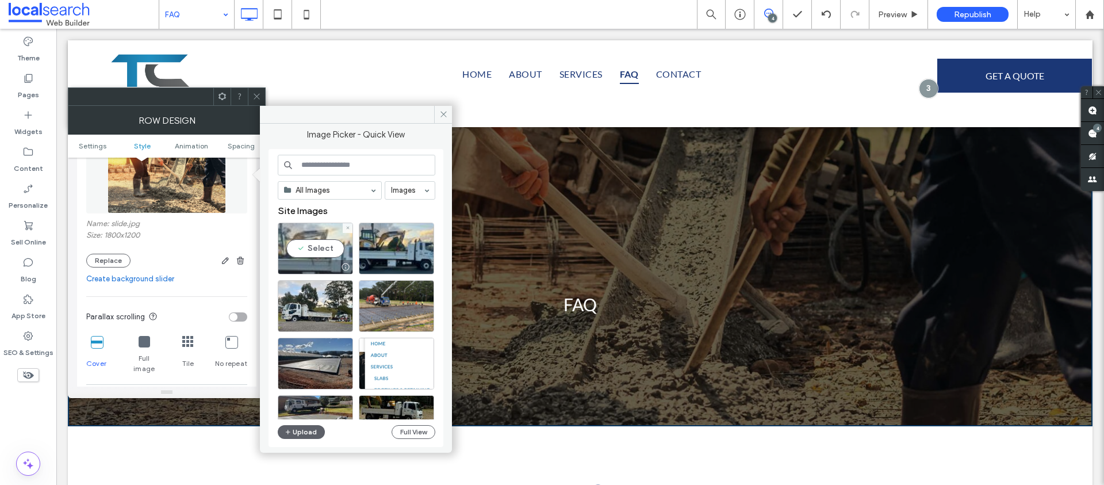
click at [322, 239] on div "Select" at bounding box center [315, 249] width 75 height 52
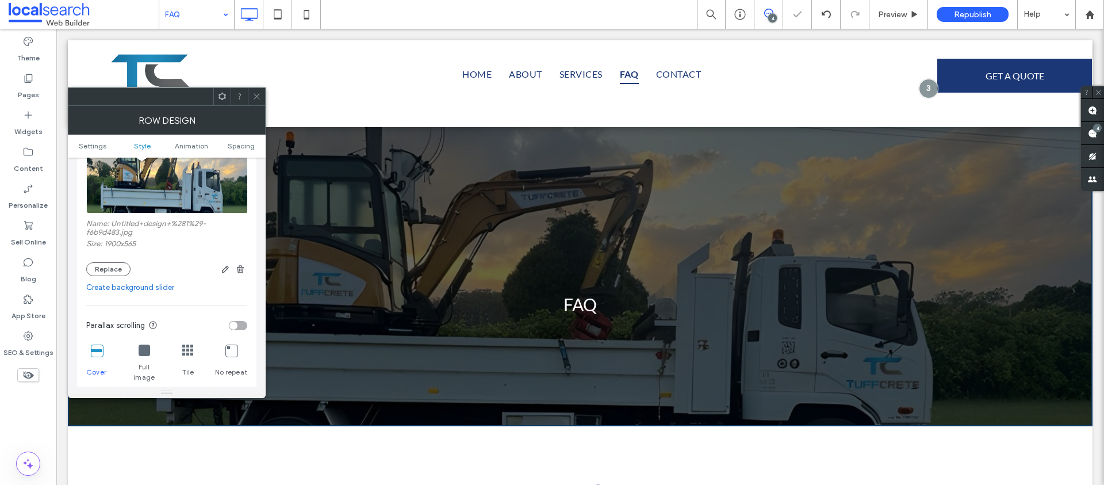
click at [256, 99] on icon at bounding box center [256, 96] width 9 height 9
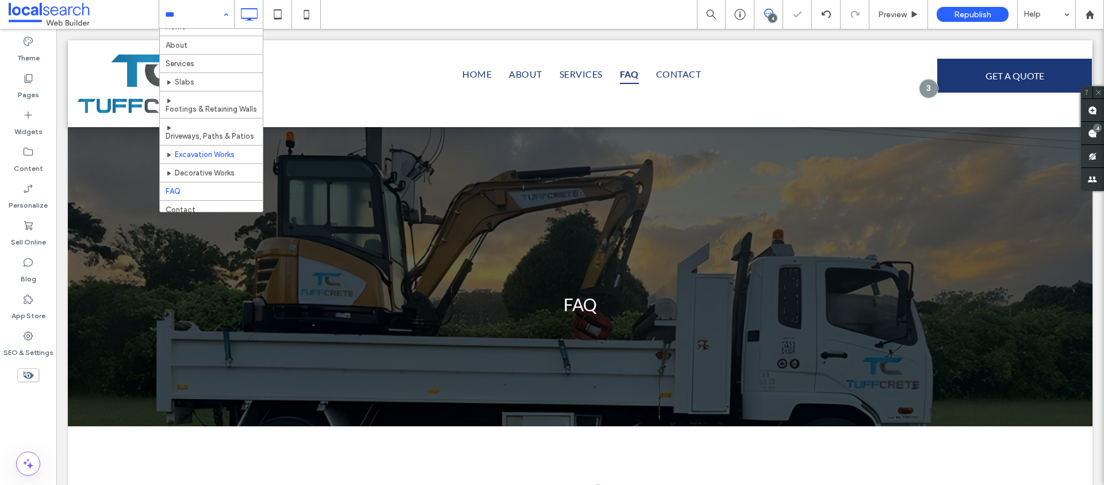
scroll to position [17, 0]
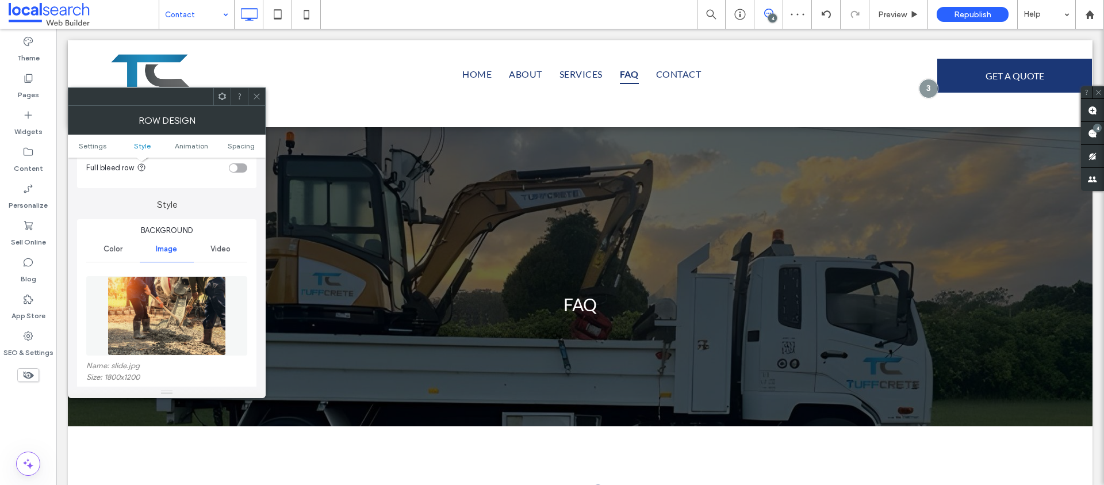
scroll to position [181, 0]
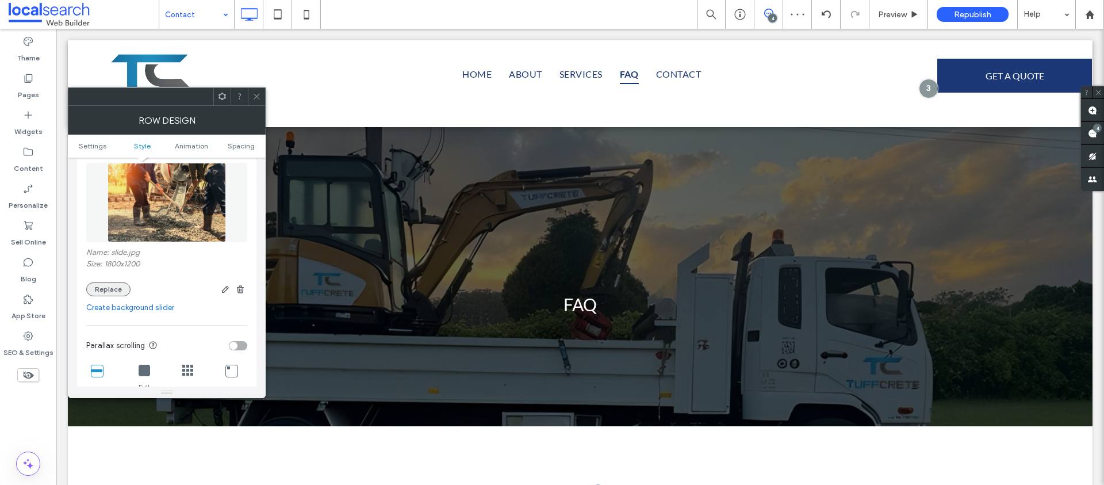
click at [103, 287] on button "Replace" at bounding box center [108, 289] width 44 height 14
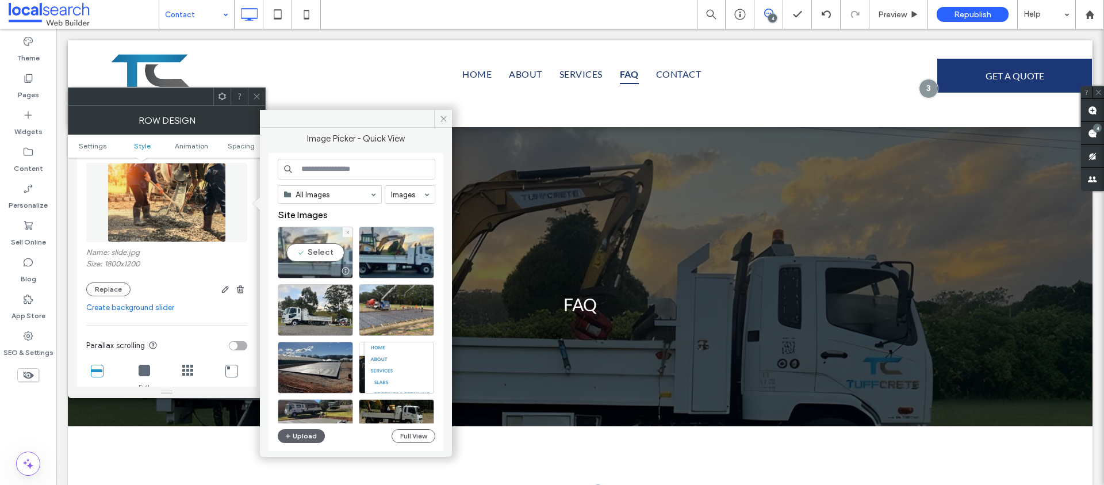
click at [321, 242] on div "Select" at bounding box center [315, 253] width 75 height 52
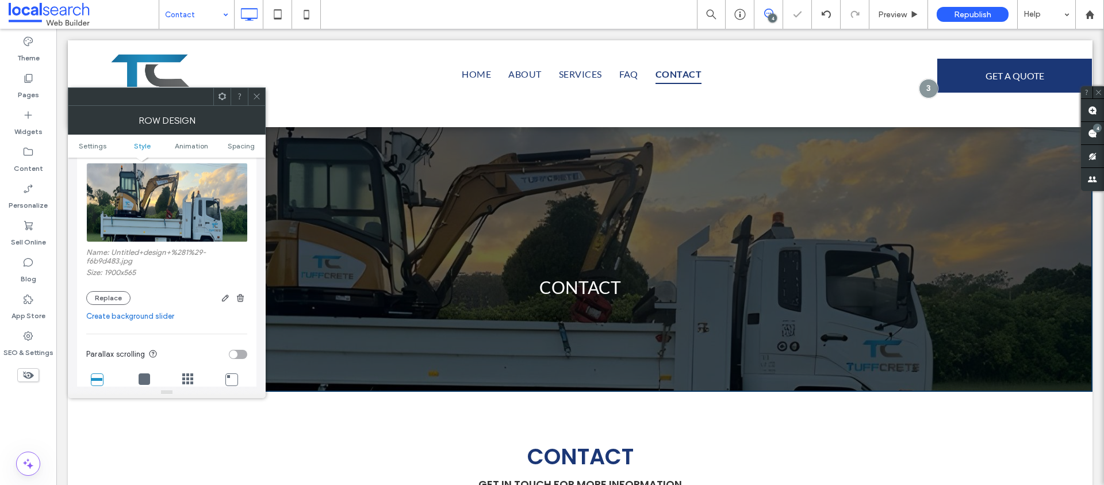
scroll to position [0, 0]
click at [253, 101] on span at bounding box center [256, 96] width 9 height 17
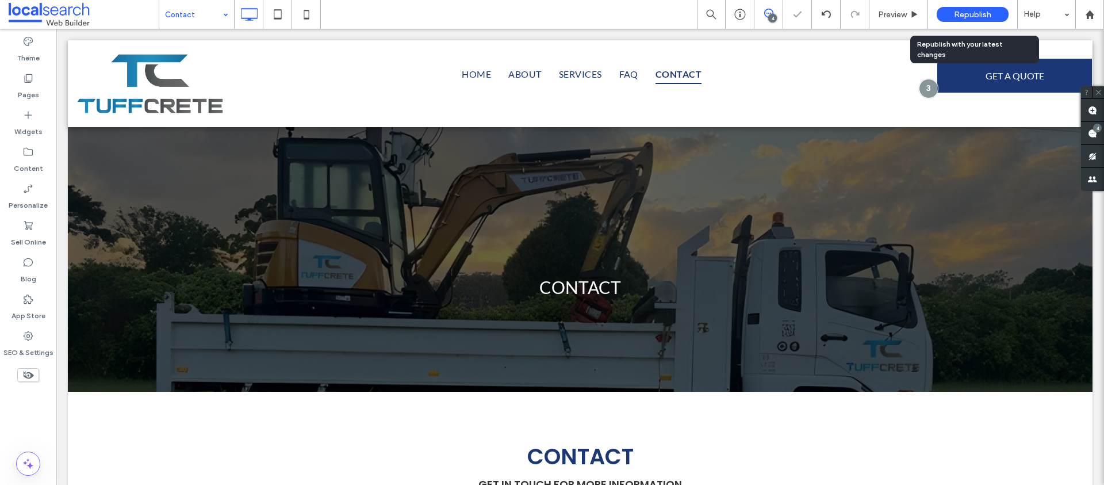
click at [975, 10] on span "Republish" at bounding box center [972, 15] width 37 height 10
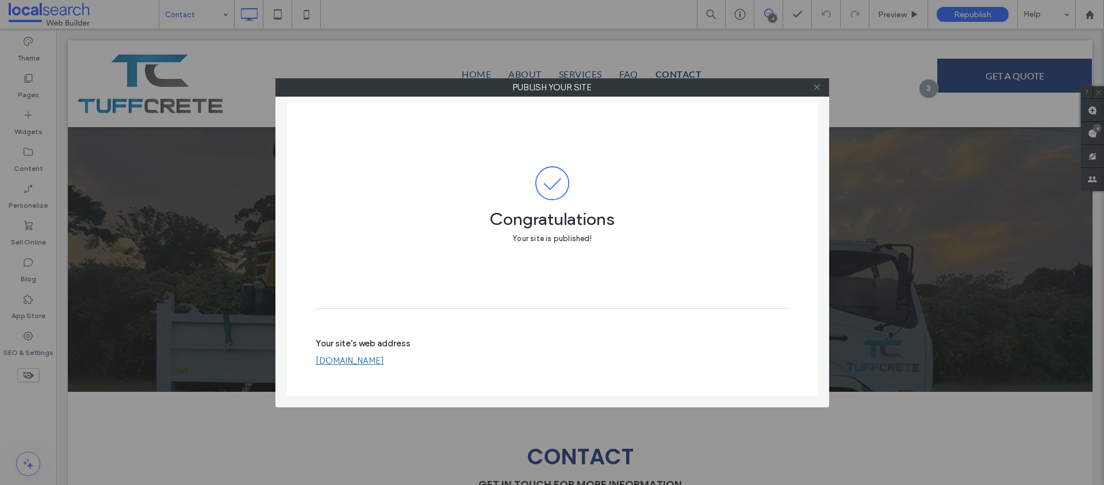
click at [812, 87] on icon at bounding box center [816, 87] width 9 height 9
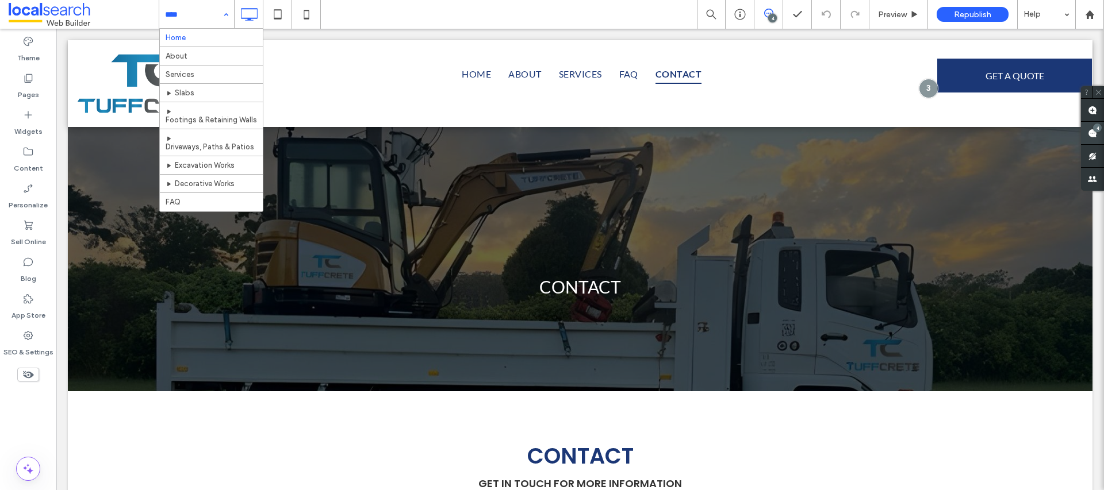
click at [1093, 132] on use at bounding box center [1092, 133] width 9 height 9
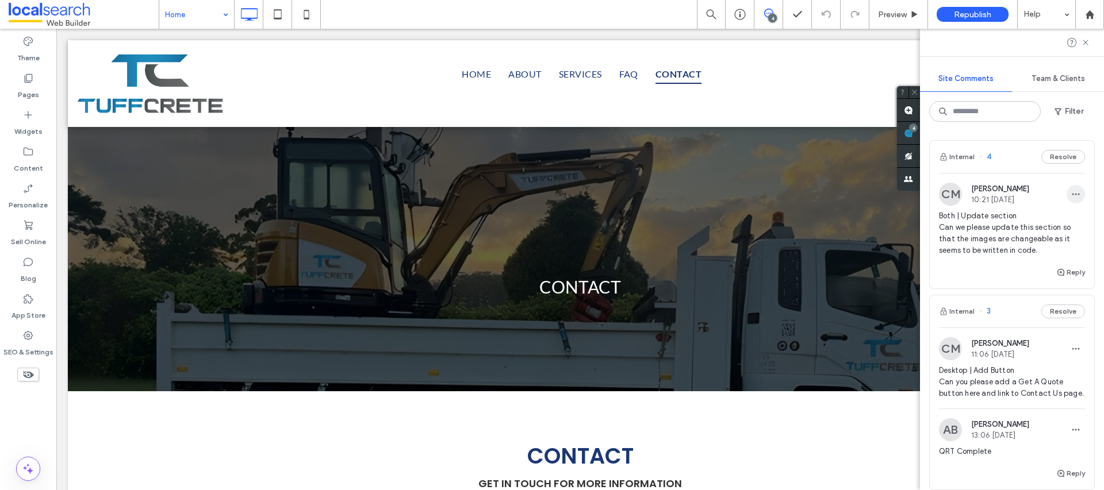
click at [1071, 192] on icon "button" at bounding box center [1075, 194] width 9 height 9
click at [1059, 218] on div "Edit" at bounding box center [1024, 224] width 102 height 22
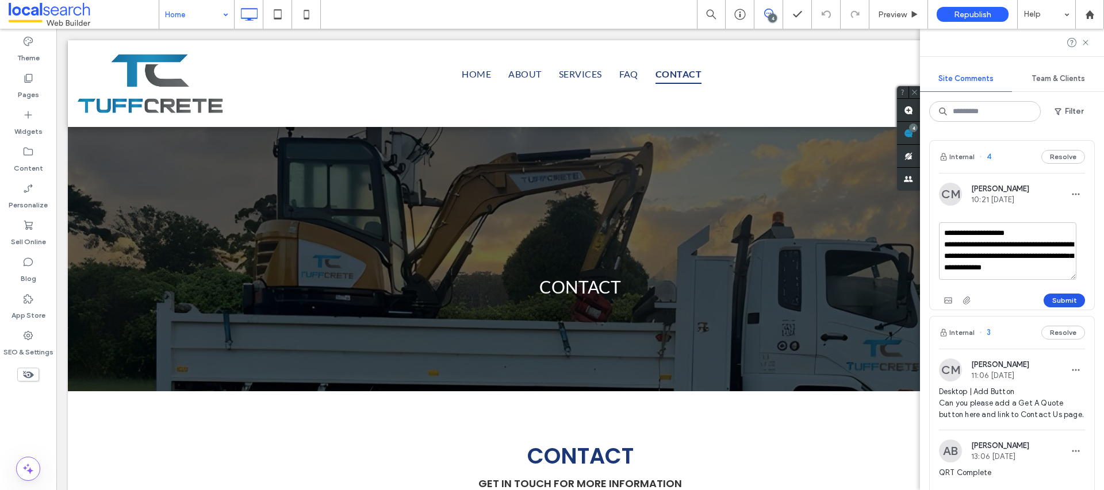
click at [1056, 297] on button "Submit" at bounding box center [1064, 301] width 41 height 14
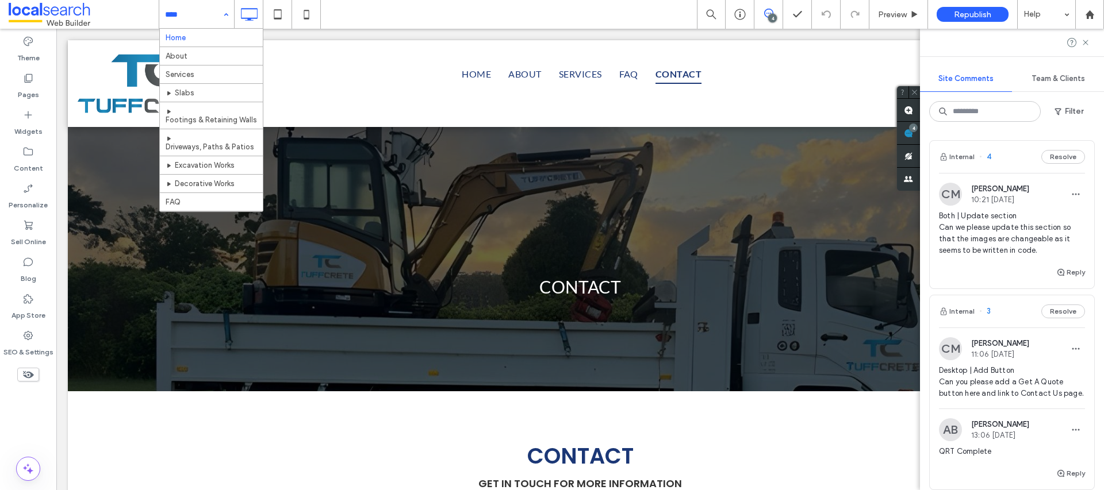
click at [419, 21] on div "Home About Services Slabs Footings & Retaining Walls Driveways, Paths & Patios …" at bounding box center [631, 14] width 945 height 29
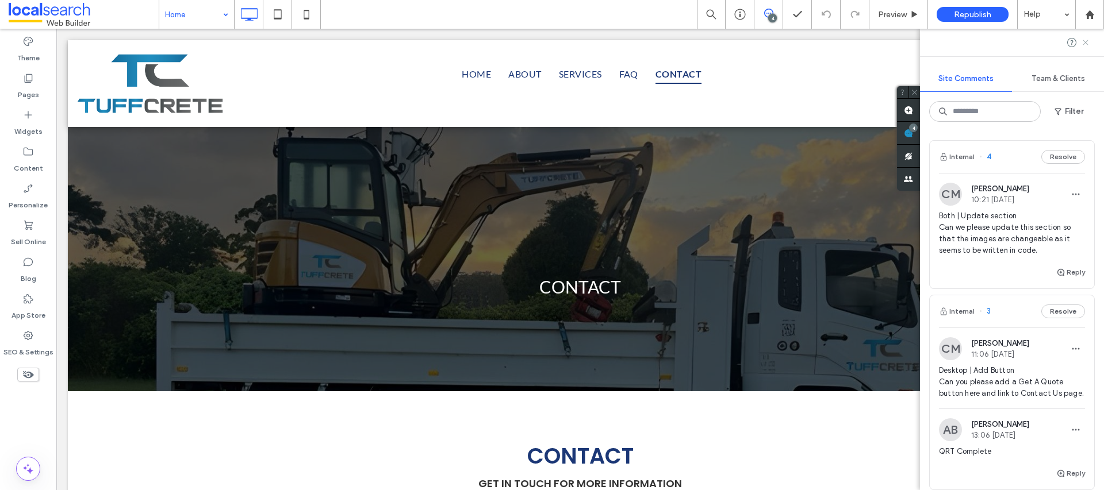
click at [1085, 44] on icon at bounding box center [1085, 42] width 9 height 9
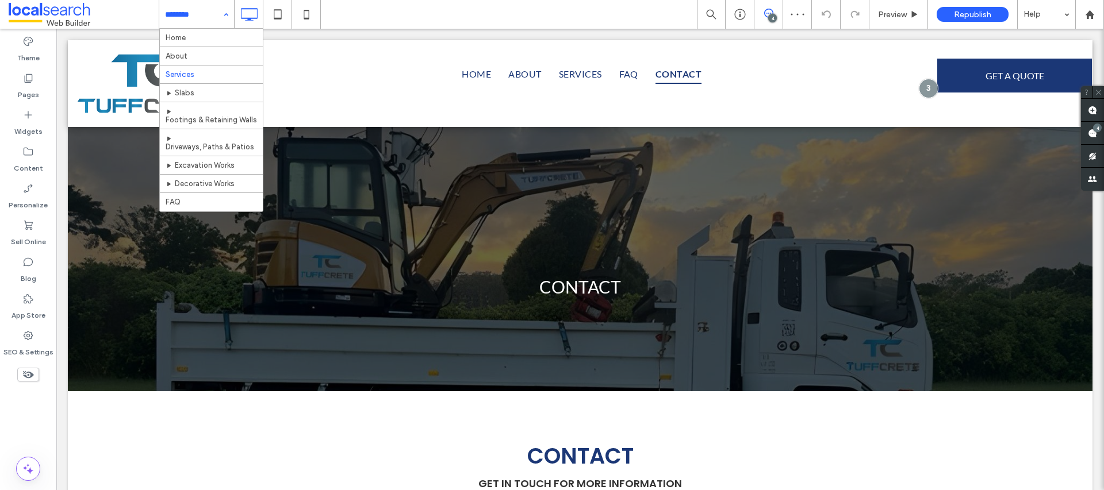
click at [196, 10] on input at bounding box center [193, 14] width 57 height 29
click at [214, 16] on input at bounding box center [193, 14] width 57 height 29
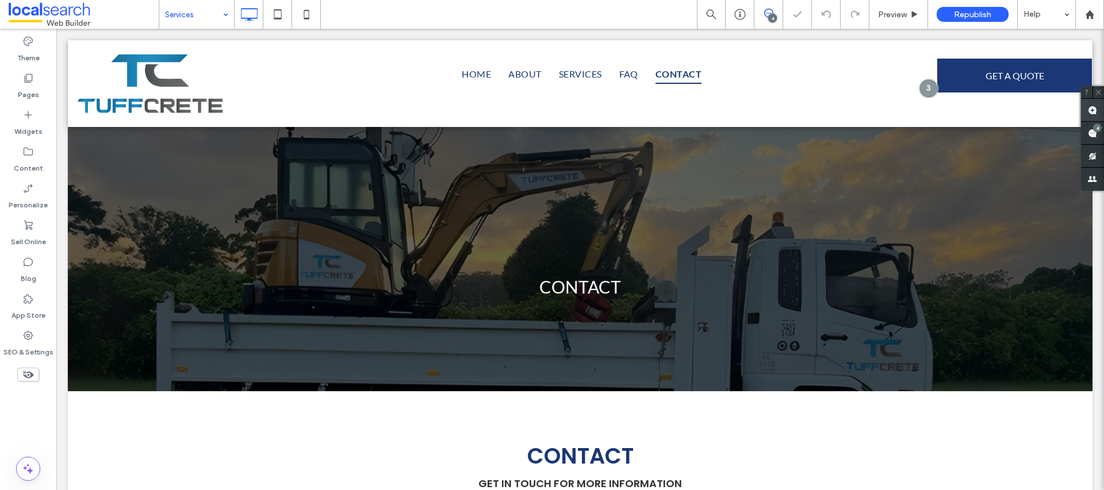
click at [1092, 109] on use at bounding box center [1092, 110] width 9 height 9
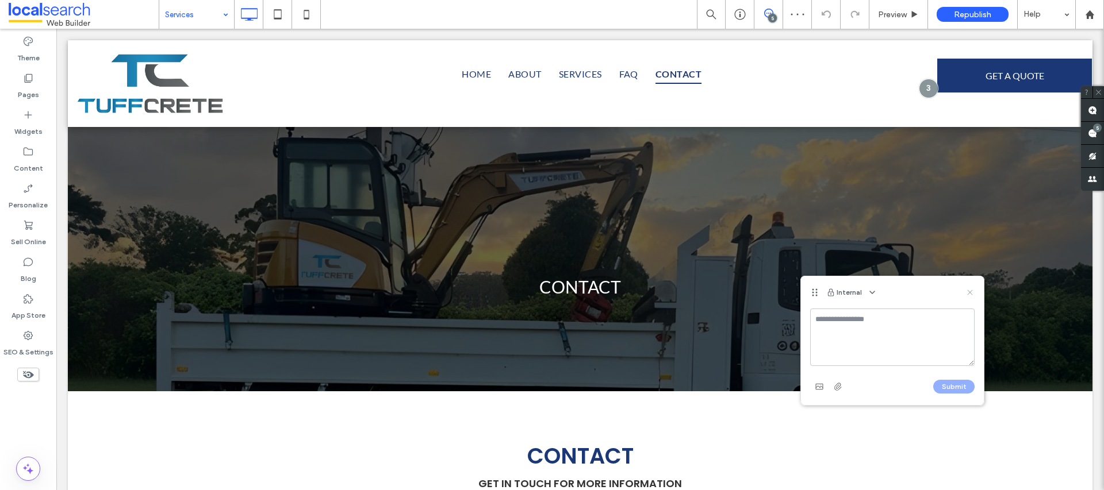
click at [969, 292] on use at bounding box center [969, 292] width 5 height 5
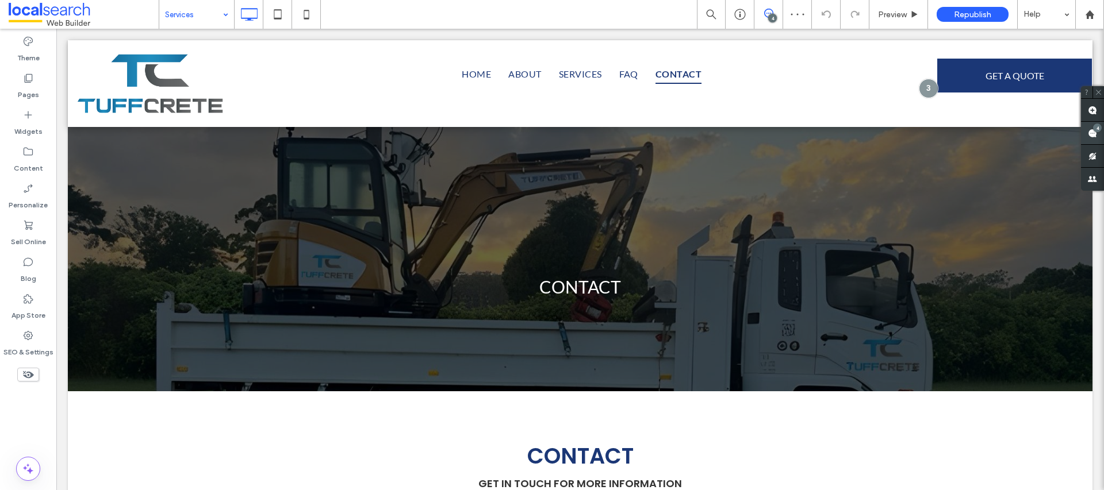
click at [1095, 129] on div "4" at bounding box center [1097, 128] width 9 height 9
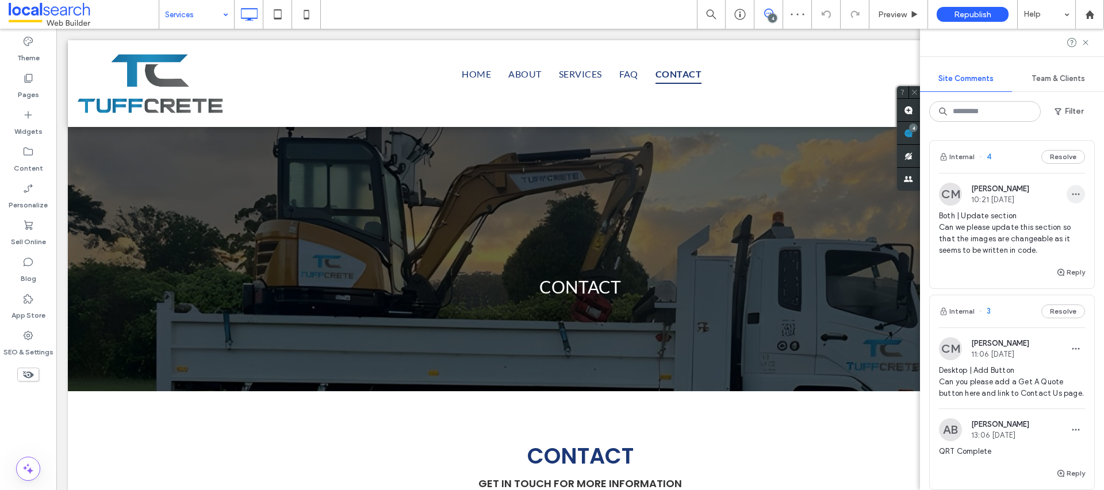
click at [1067, 198] on span "button" at bounding box center [1076, 194] width 18 height 18
click at [1043, 222] on div "Edit" at bounding box center [1024, 224] width 102 height 22
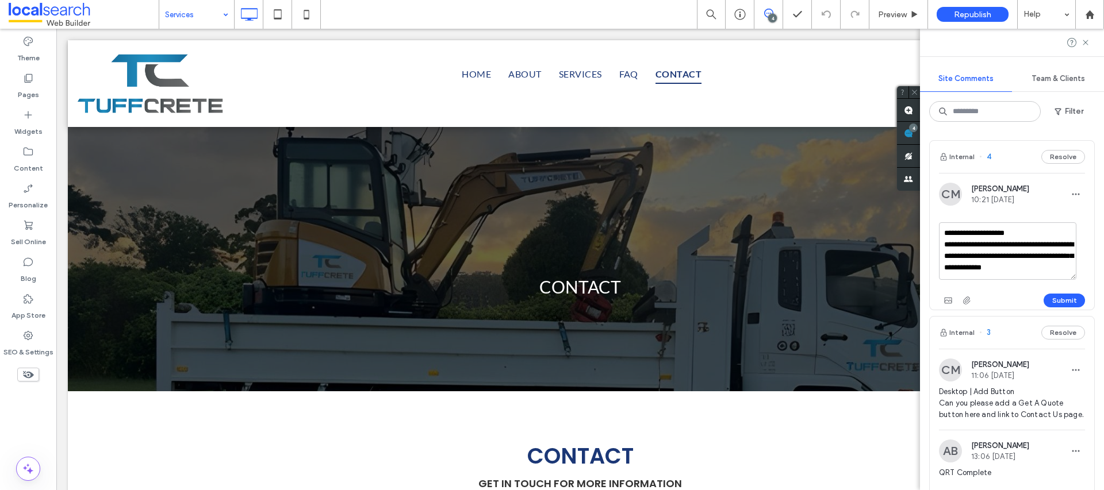
click at [1057, 266] on textarea "**********" at bounding box center [1007, 251] width 137 height 57
type textarea "**********"
click at [945, 302] on use "button" at bounding box center [947, 301] width 7 height 6
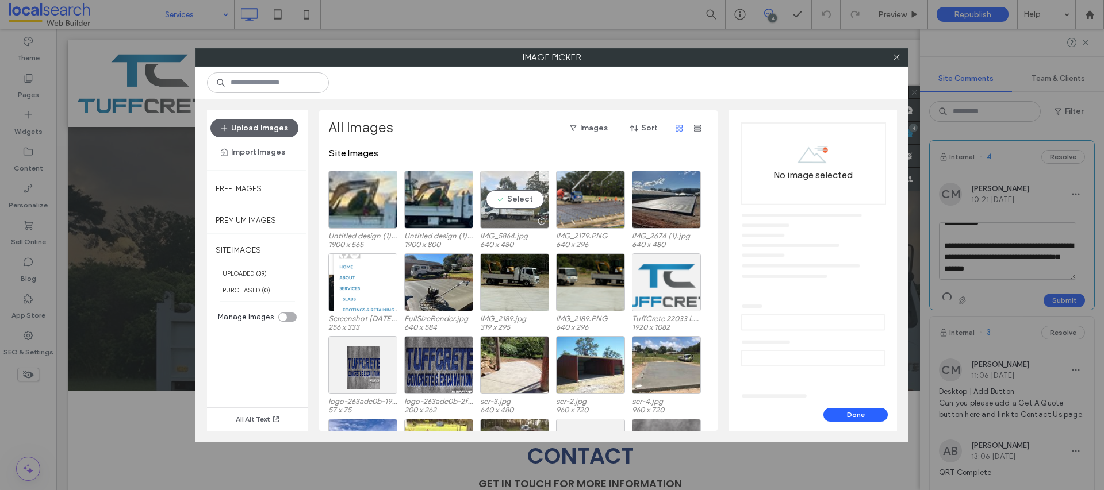
click at [512, 194] on div "Select" at bounding box center [514, 200] width 69 height 58
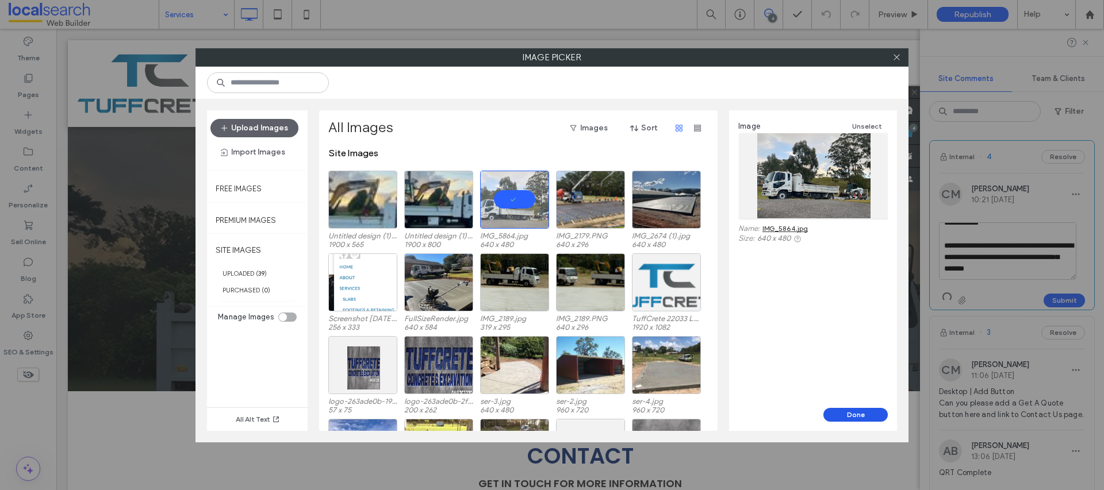
click at [850, 411] on button "Done" at bounding box center [855, 415] width 64 height 14
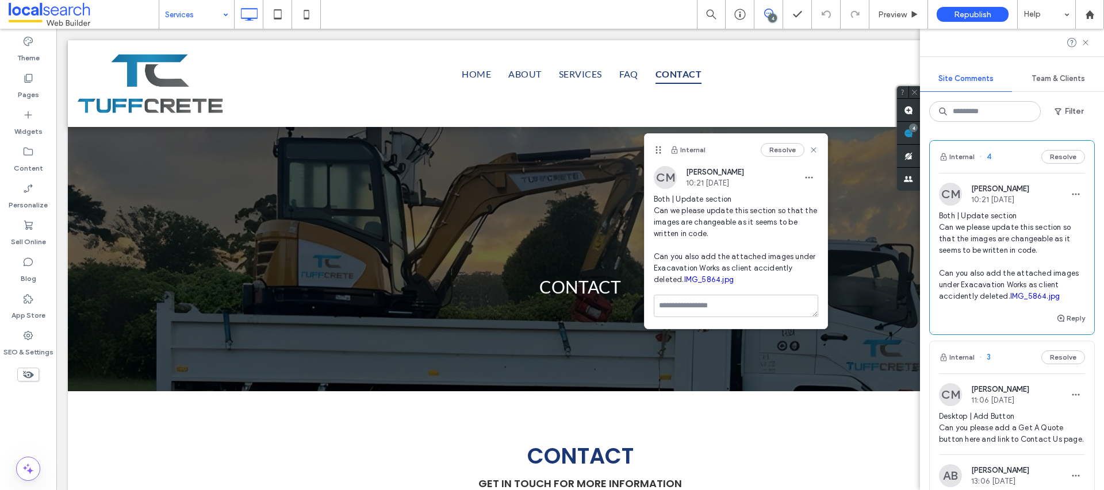
click at [1006, 275] on span "Both | Update section Can we please update this section so that the images are …" at bounding box center [1012, 256] width 146 height 92
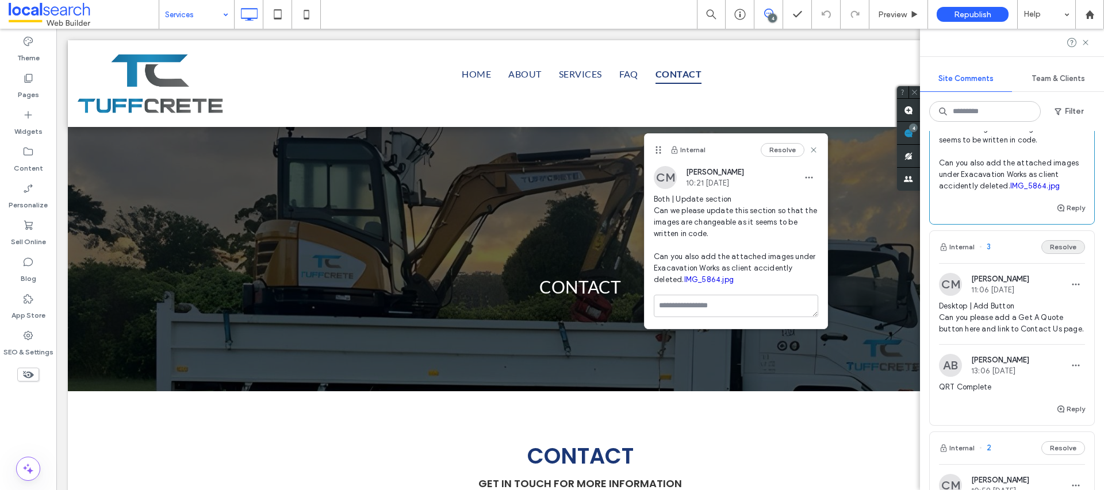
click at [1053, 254] on button "Resolve" at bounding box center [1063, 247] width 44 height 14
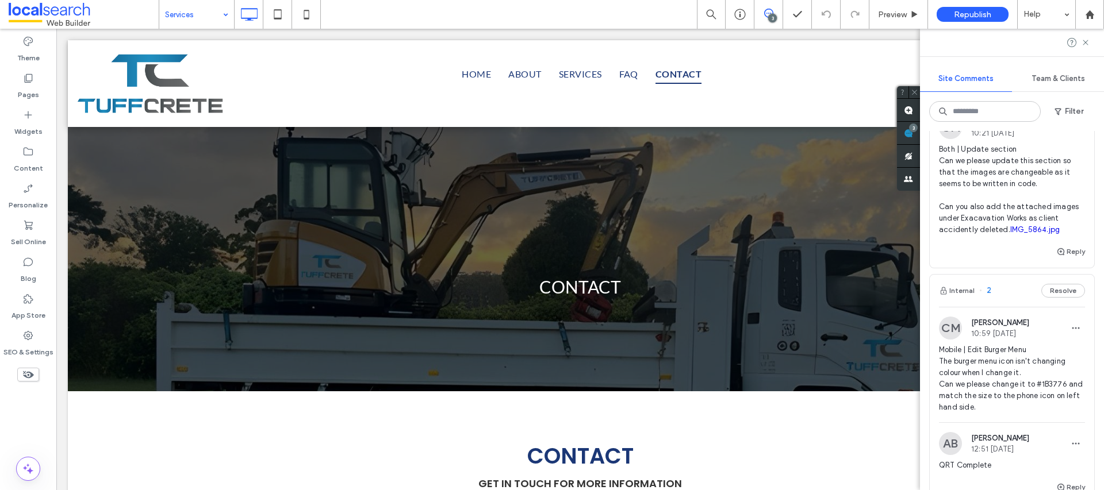
scroll to position [71, 0]
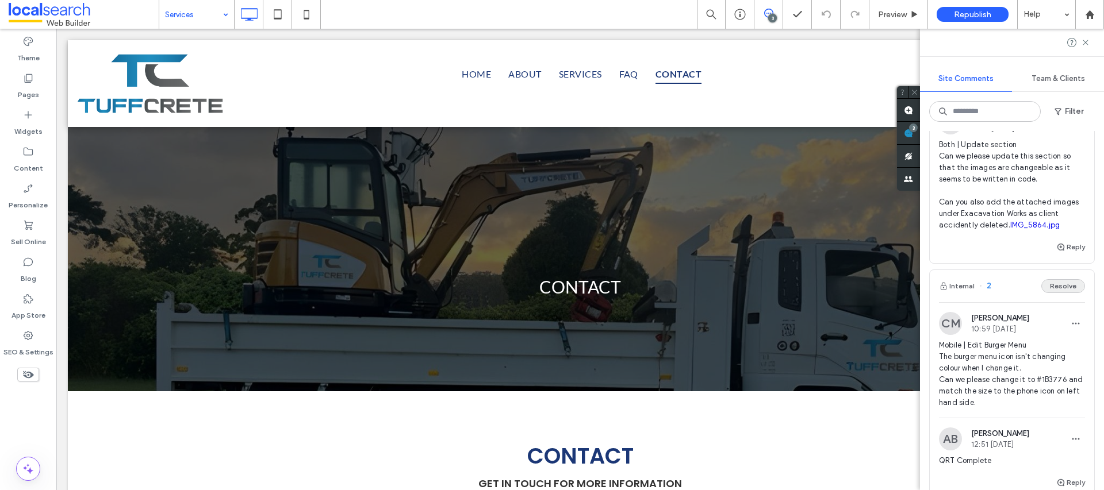
click at [1052, 293] on button "Resolve" at bounding box center [1063, 286] width 44 height 14
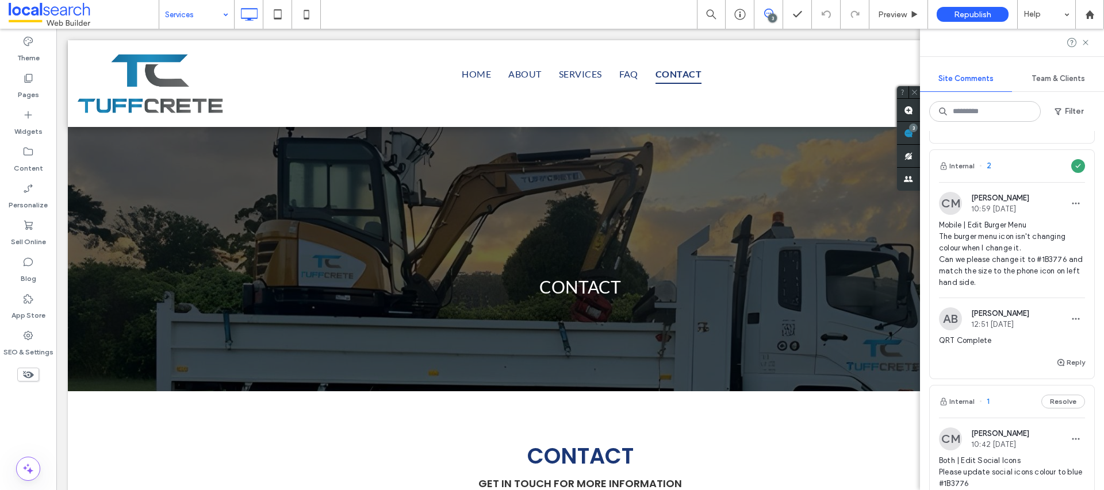
scroll to position [0, 0]
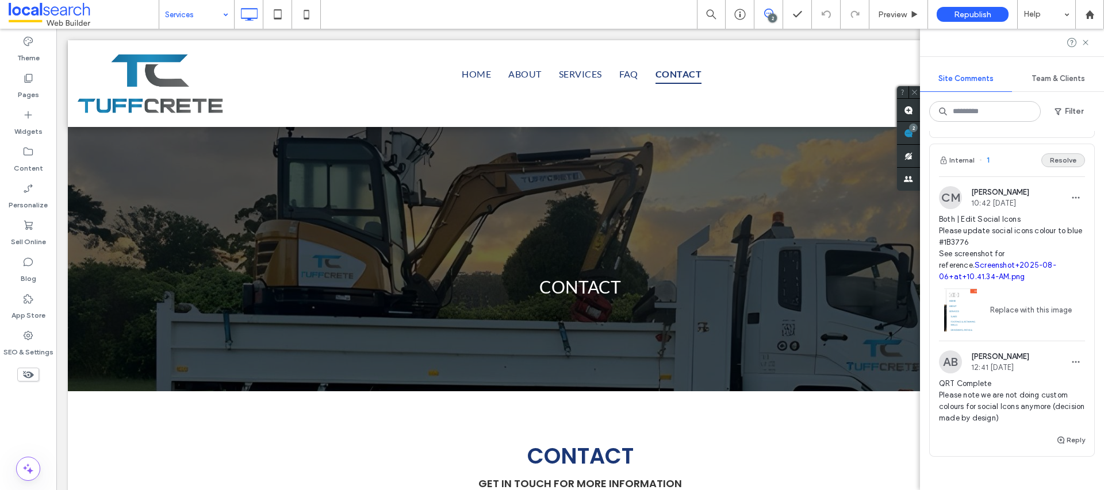
click at [1056, 167] on button "Resolve" at bounding box center [1063, 161] width 44 height 14
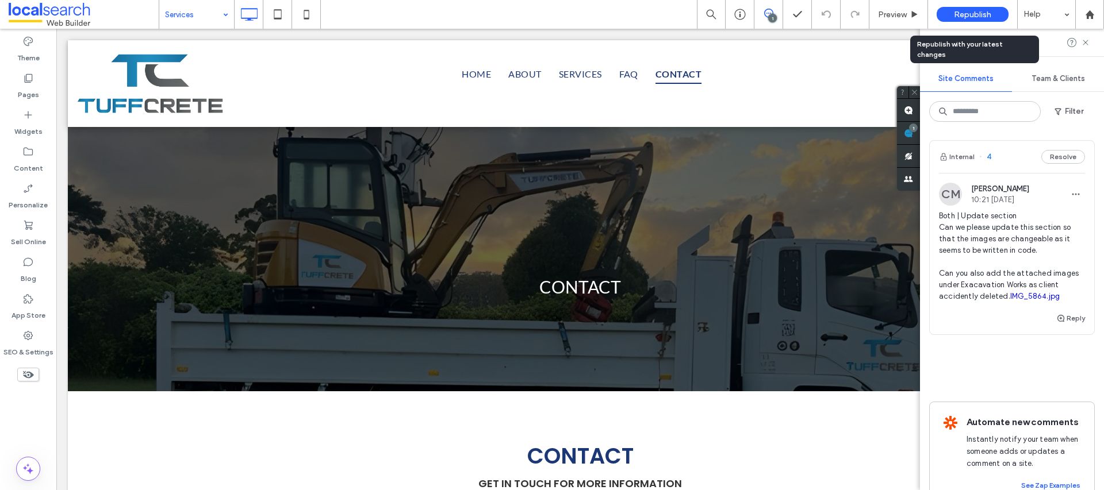
click at [977, 14] on span "Republish" at bounding box center [972, 15] width 37 height 10
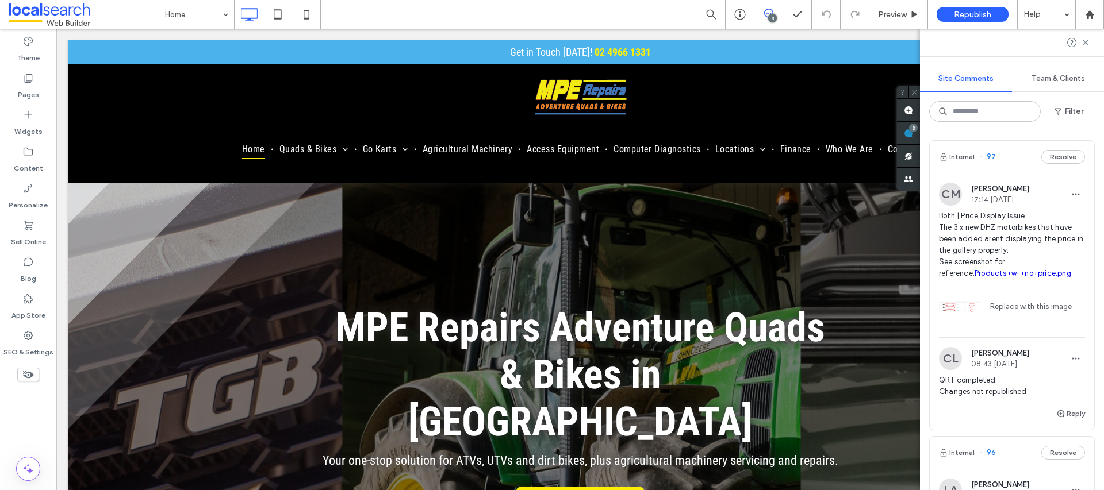
click at [1014, 236] on span "Both | Price Display Issue The 3 x new DHZ motorbikes that have been added aren…" at bounding box center [1012, 244] width 146 height 69
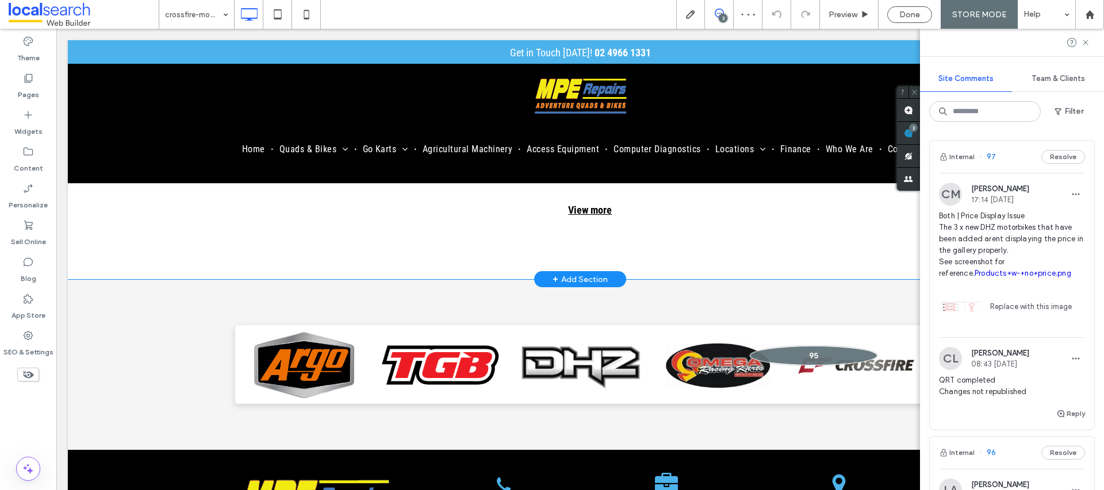
scroll to position [821, 0]
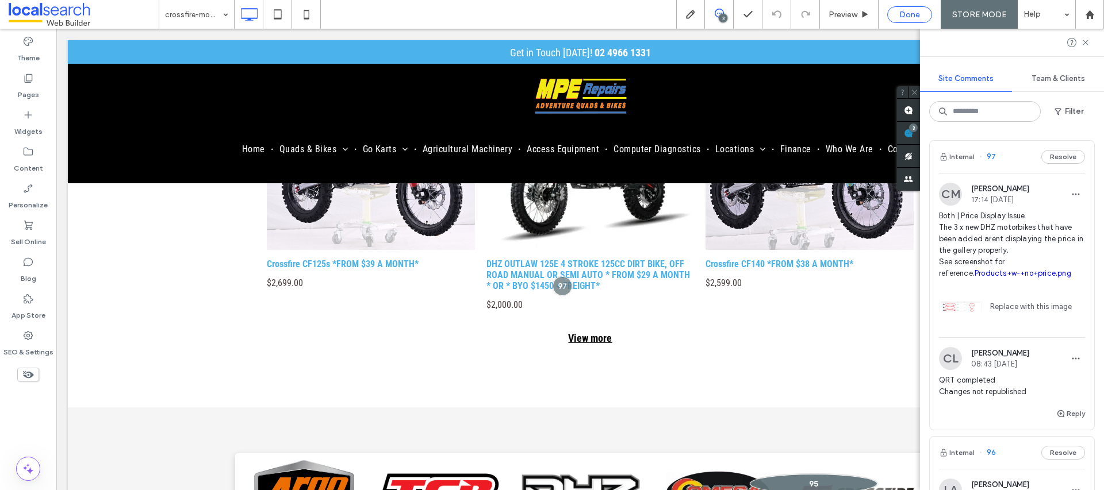
click at [916, 13] on span "Done" at bounding box center [909, 15] width 21 height 10
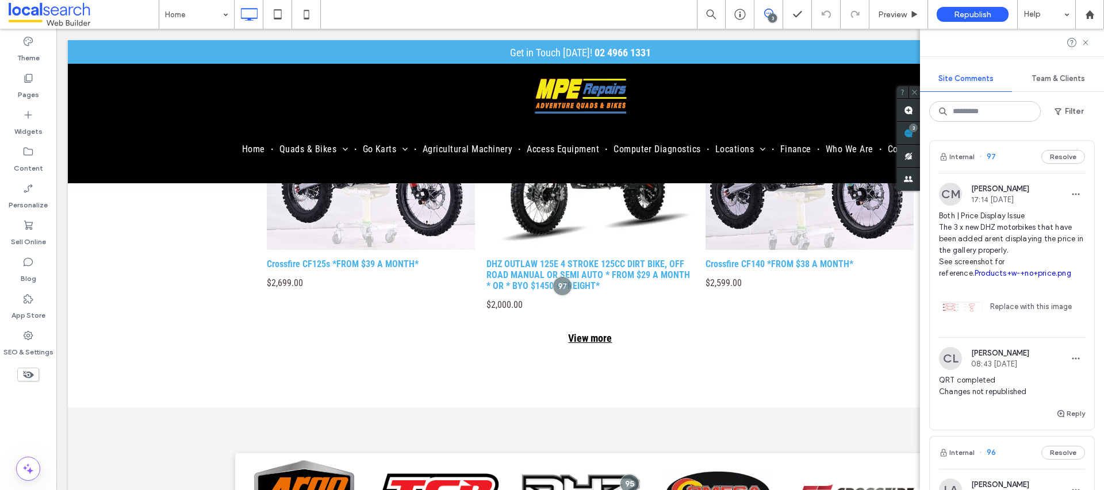
click at [973, 15] on span "Republish" at bounding box center [972, 15] width 37 height 10
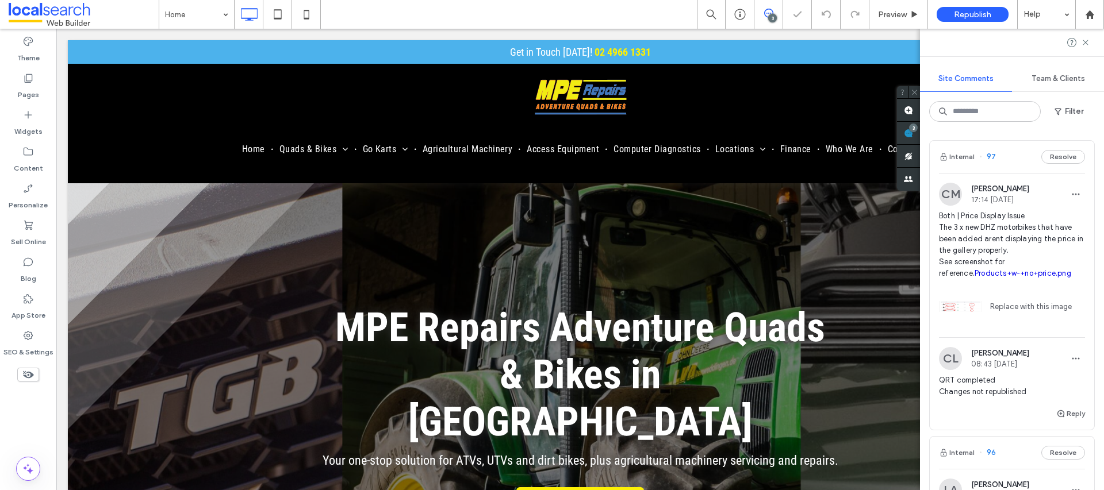
click at [977, 17] on span "Republish" at bounding box center [972, 15] width 37 height 10
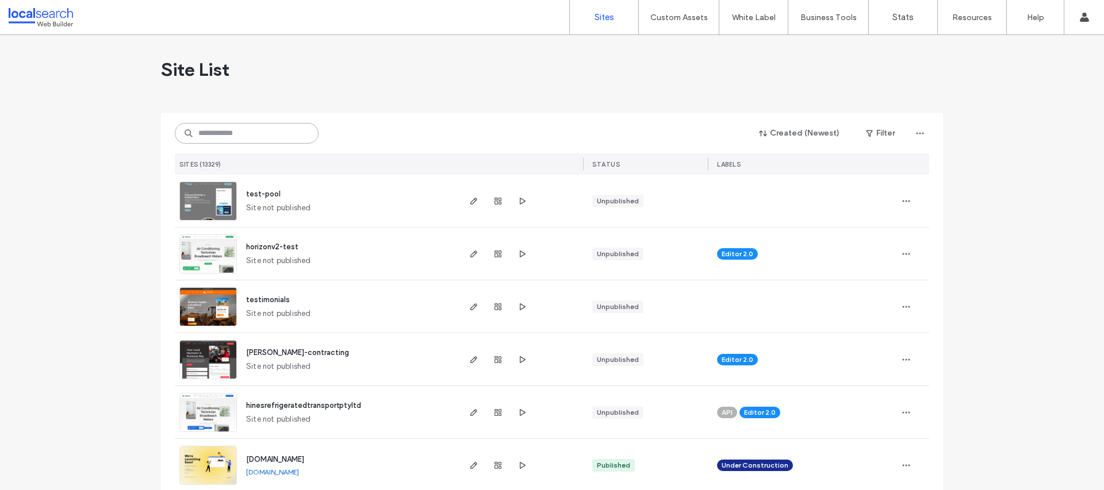
click at [250, 139] on input at bounding box center [247, 133] width 144 height 21
paste input "**********"
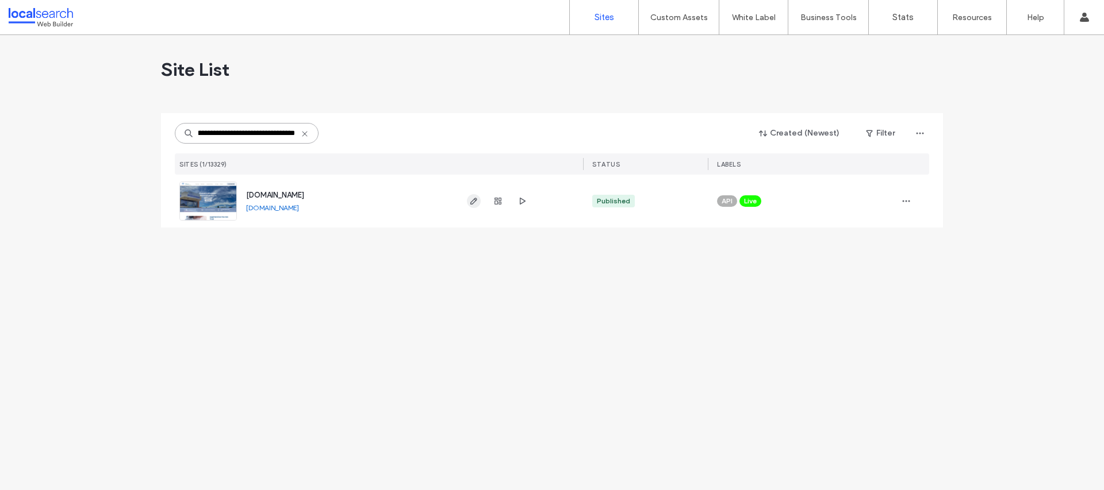
type input "**********"
click at [468, 202] on span "button" at bounding box center [474, 201] width 14 height 14
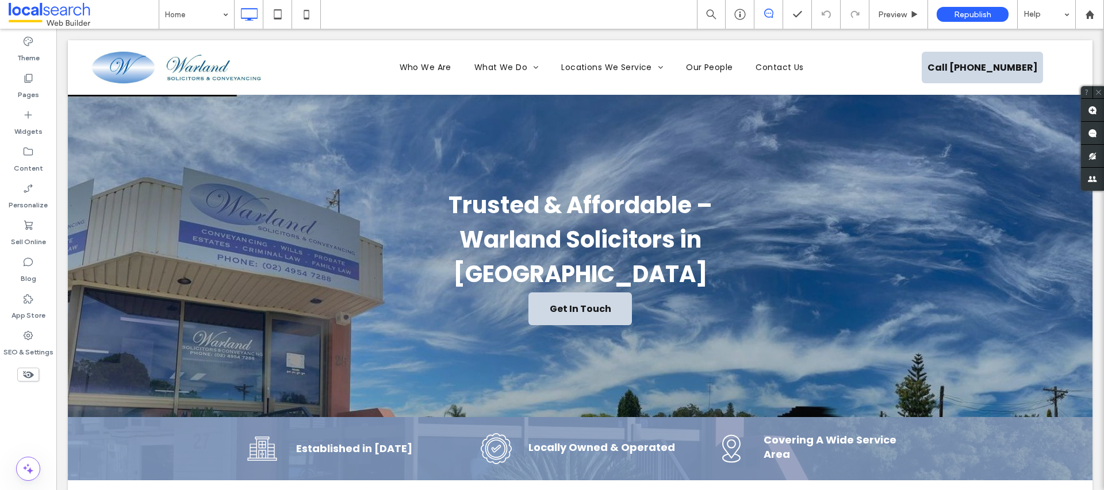
click at [513, 20] on div "Home Preview Republish Help" at bounding box center [631, 14] width 945 height 29
click at [430, 16] on div "Home Preview Republish Help" at bounding box center [631, 14] width 945 height 29
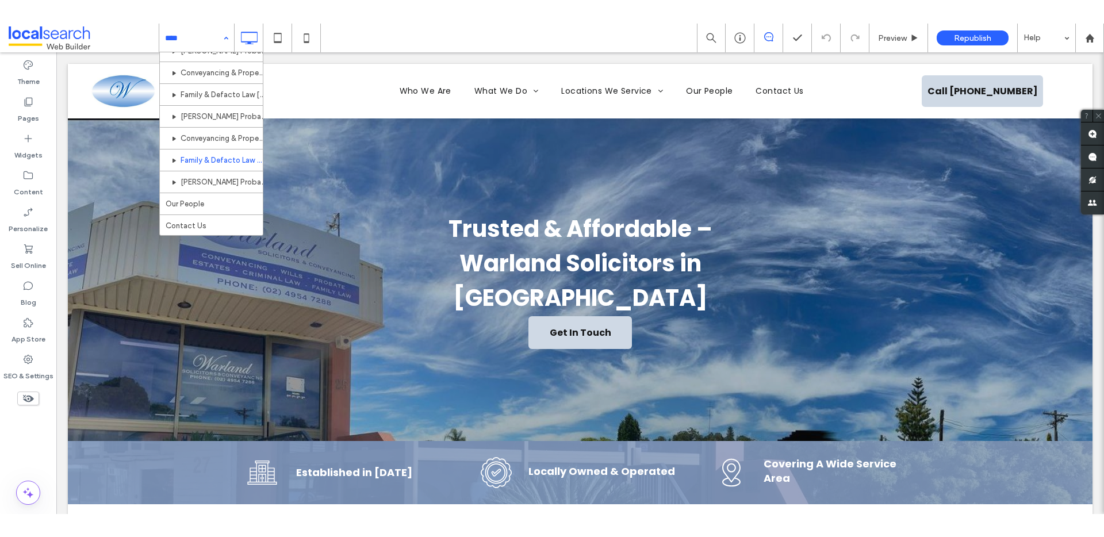
scroll to position [307, 0]
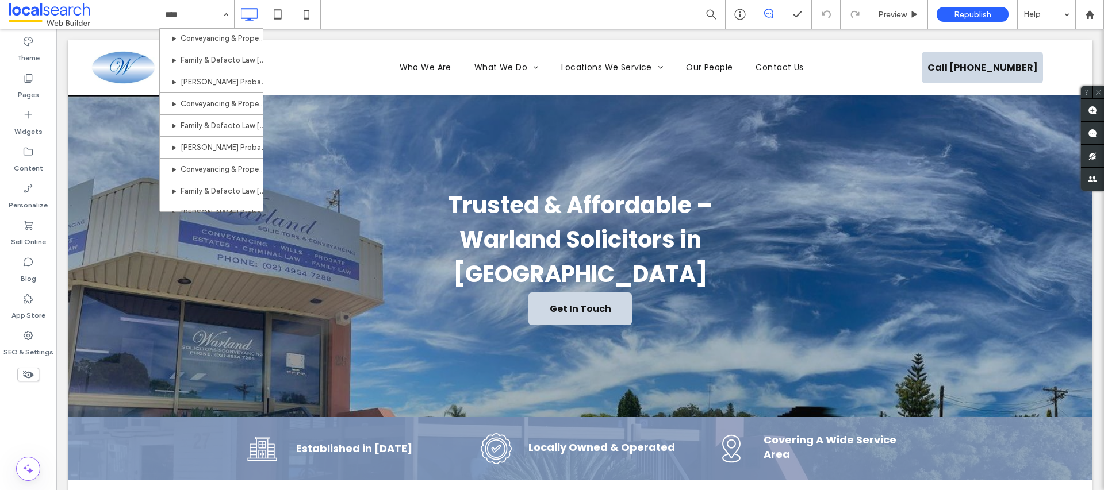
click at [468, 12] on div "Home Who We Are Conveyancing & Property Law Wills Probate & Estates Powers of A…" at bounding box center [631, 14] width 945 height 29
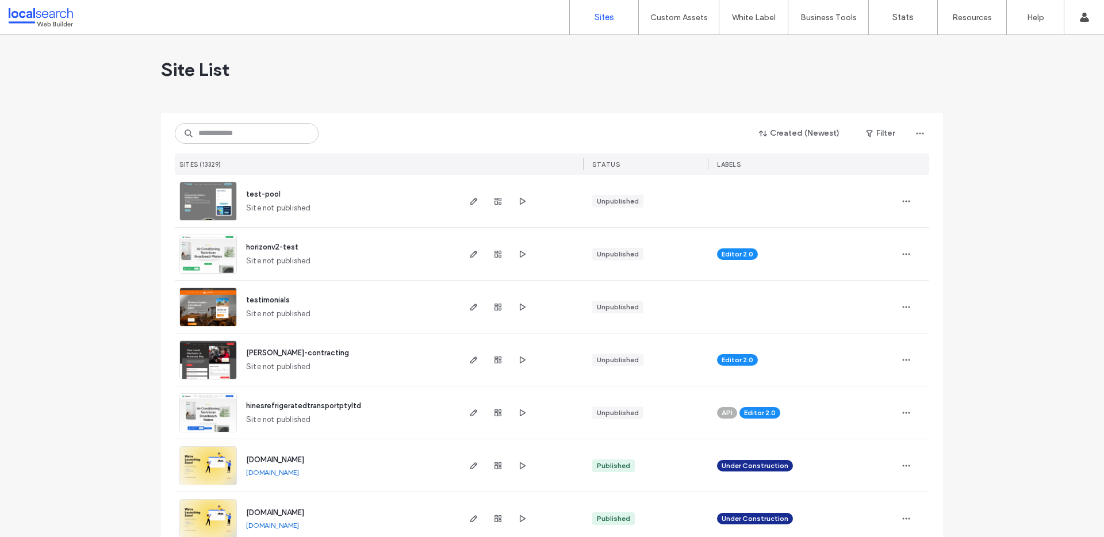
click at [222, 144] on div "Created (Newest) Filter SITES (13329) STATUS LABELS" at bounding box center [552, 144] width 754 height 62
click at [246, 139] on input at bounding box center [247, 133] width 144 height 21
paste input "**********"
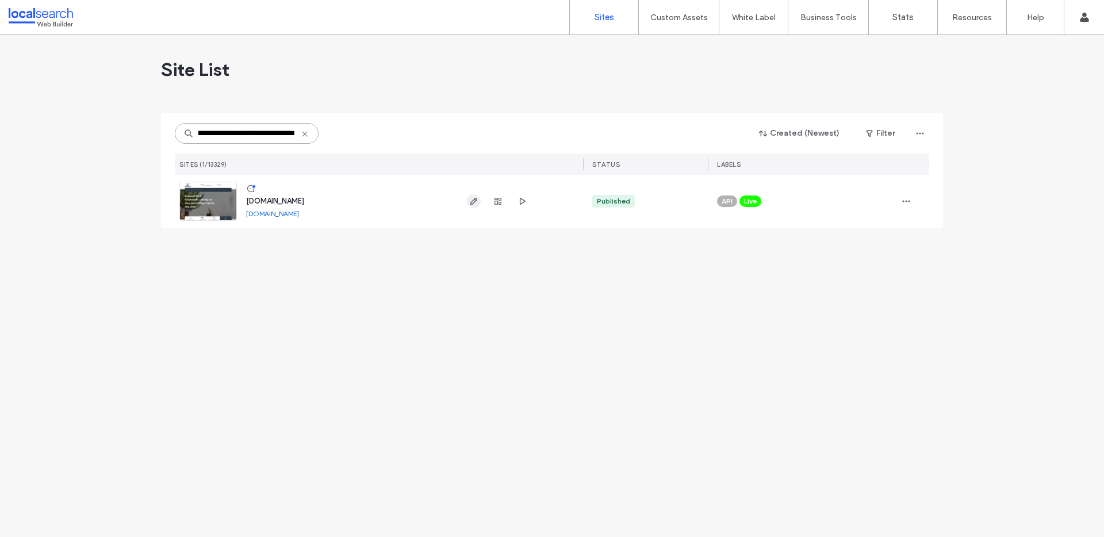
type input "**********"
click at [473, 197] on icon "button" at bounding box center [473, 201] width 9 height 9
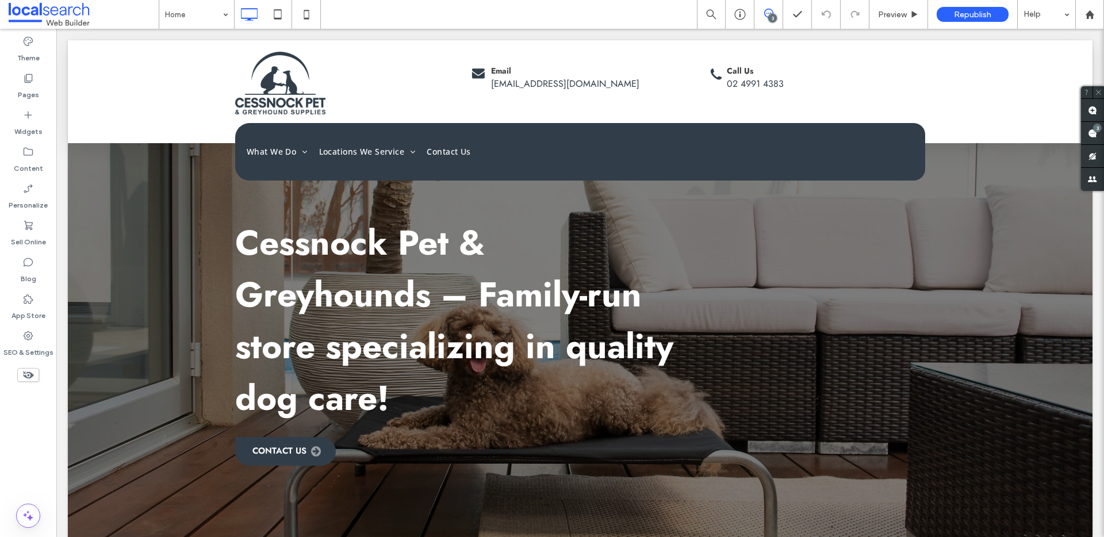
click at [375, 22] on div "Home 3 Preview Republish Help" at bounding box center [631, 14] width 945 height 29
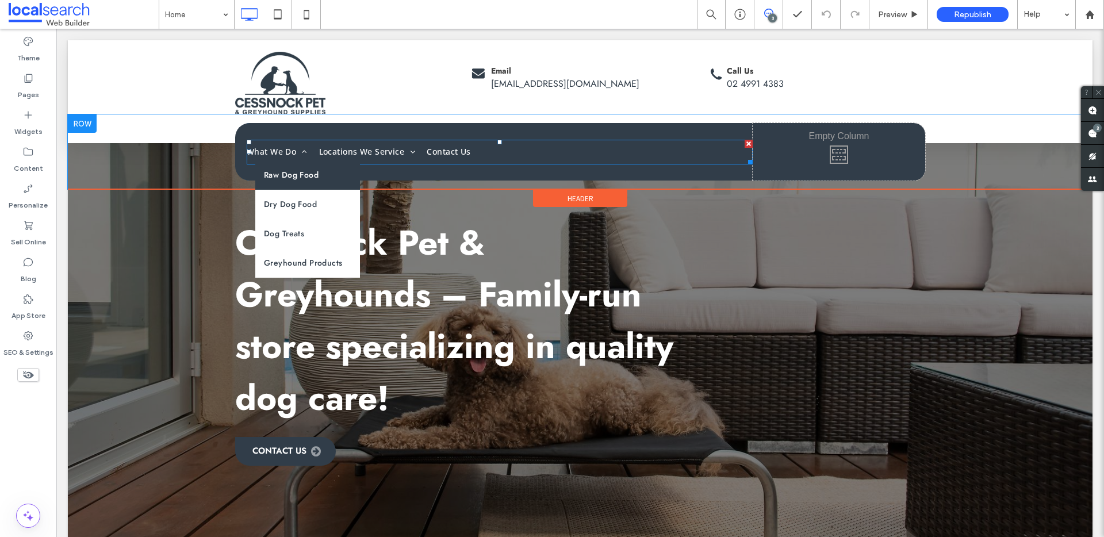
click at [284, 174] on span "Raw Dog Food" at bounding box center [291, 175] width 55 height 12
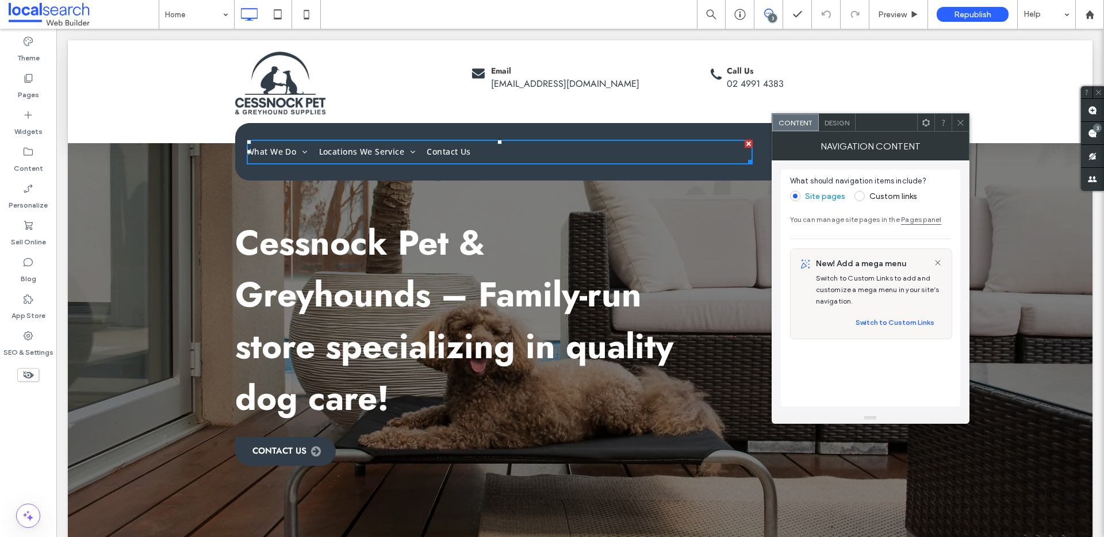
click at [958, 122] on icon at bounding box center [960, 122] width 9 height 9
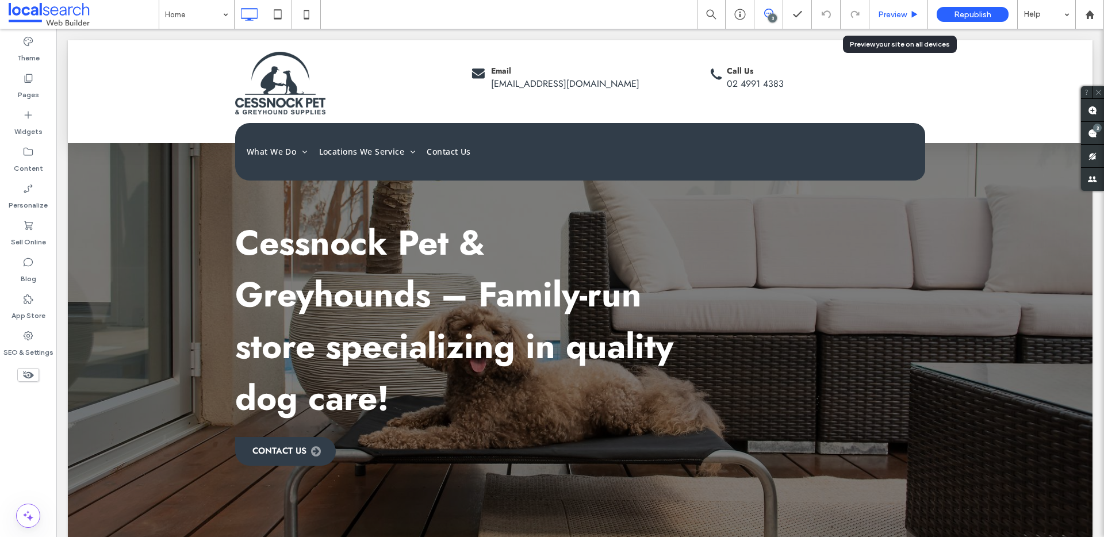
click at [900, 11] on span "Preview" at bounding box center [892, 15] width 29 height 10
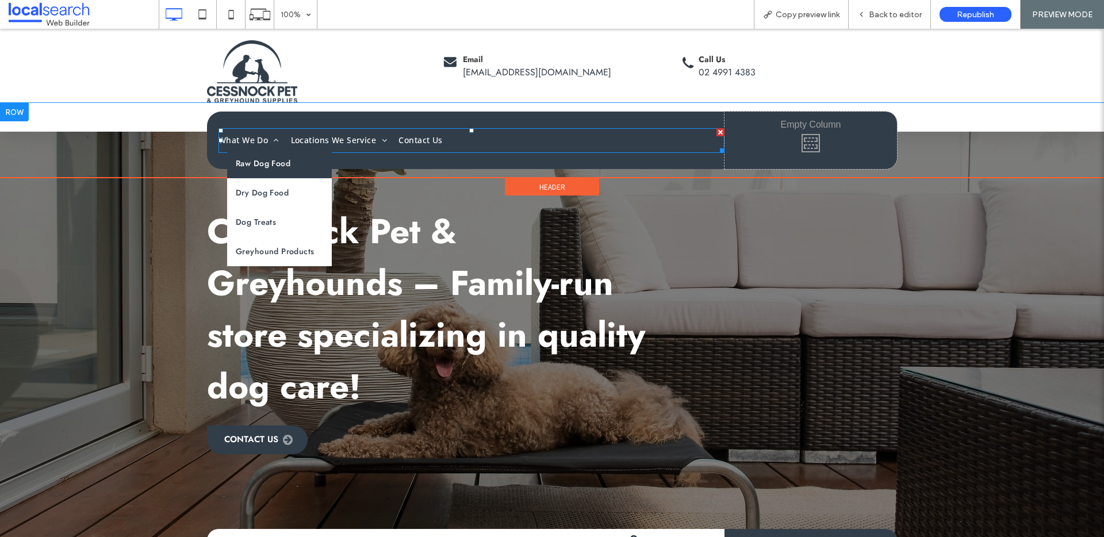
click at [253, 161] on span "Raw Dog Food" at bounding box center [263, 164] width 55 height 12
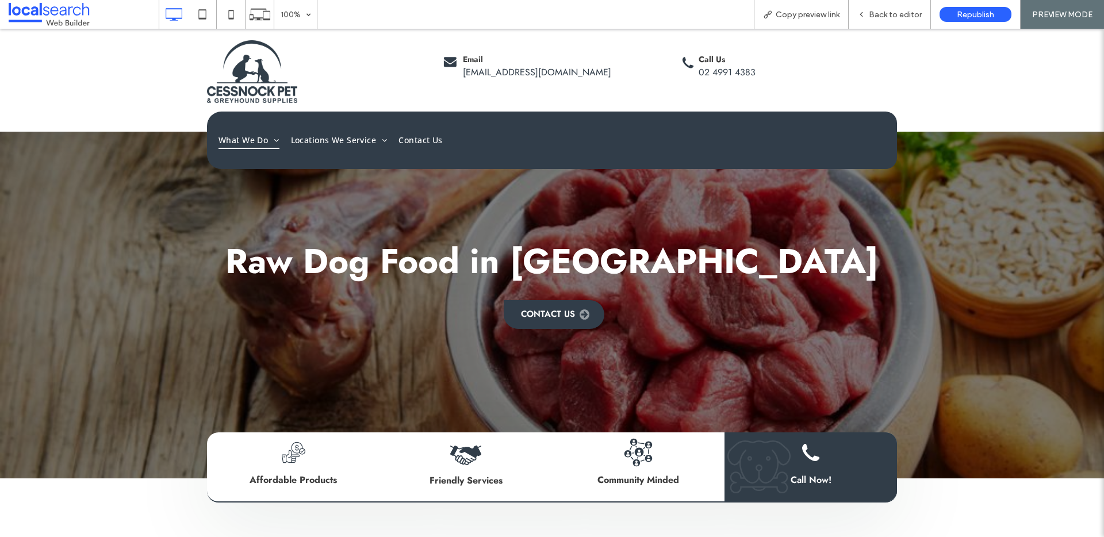
click at [420, 14] on div "100% Copy preview link Back to editor Republish PREVIEW MODE" at bounding box center [631, 14] width 945 height 29
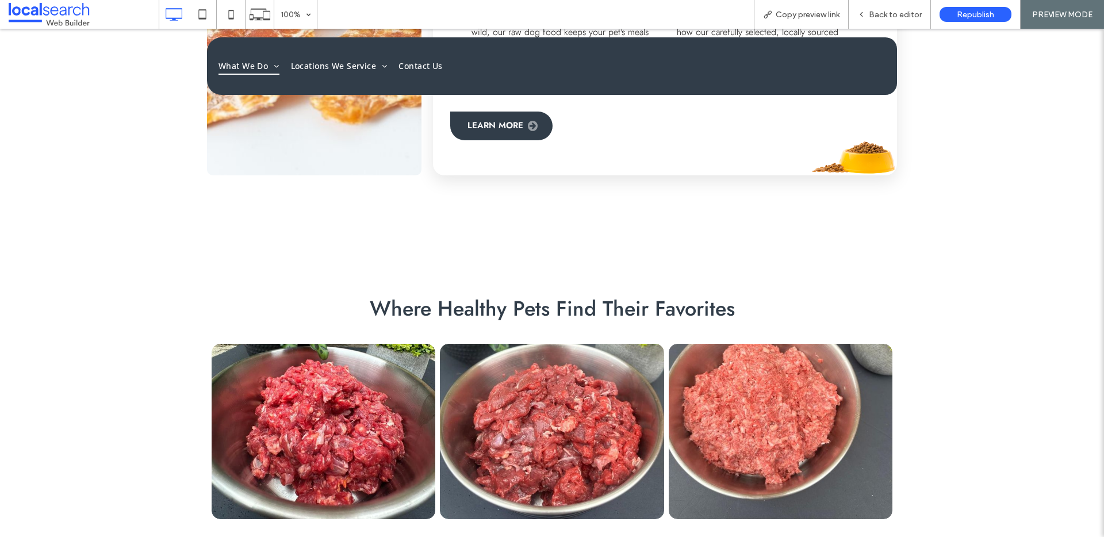
scroll to position [1147, 0]
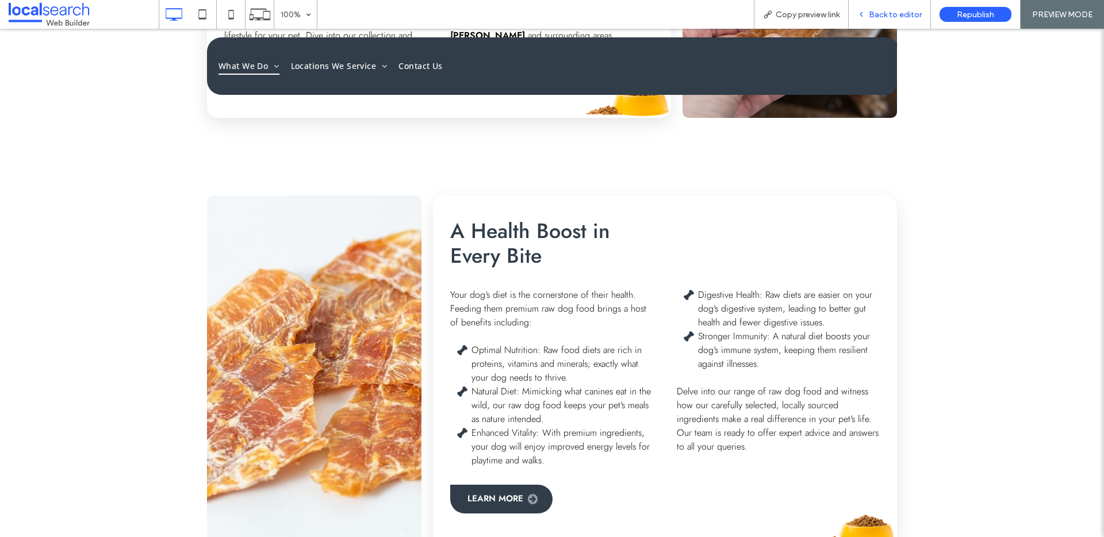
click at [886, 11] on span "Back to editor" at bounding box center [895, 15] width 53 height 10
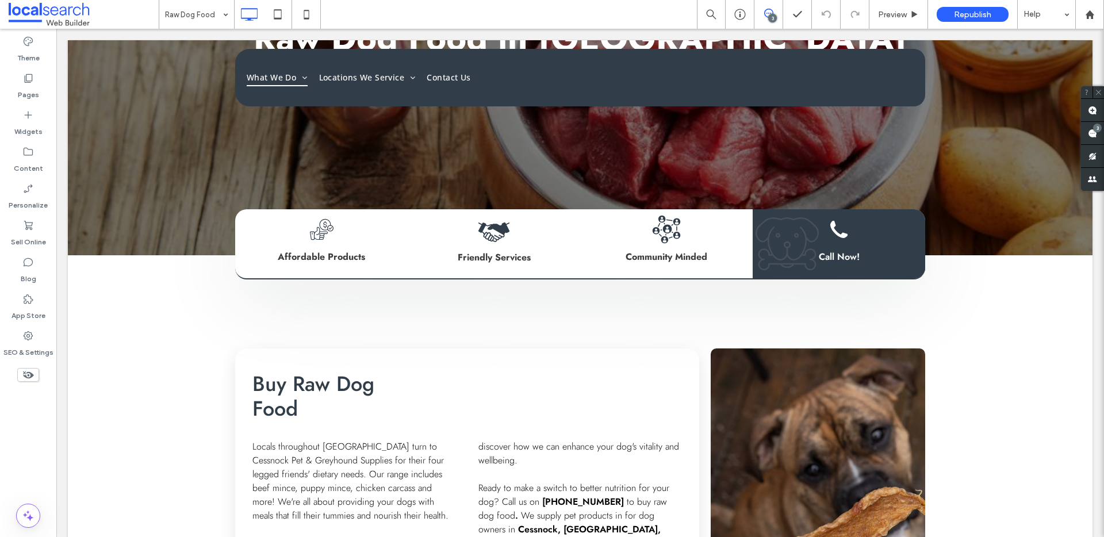
scroll to position [41, 0]
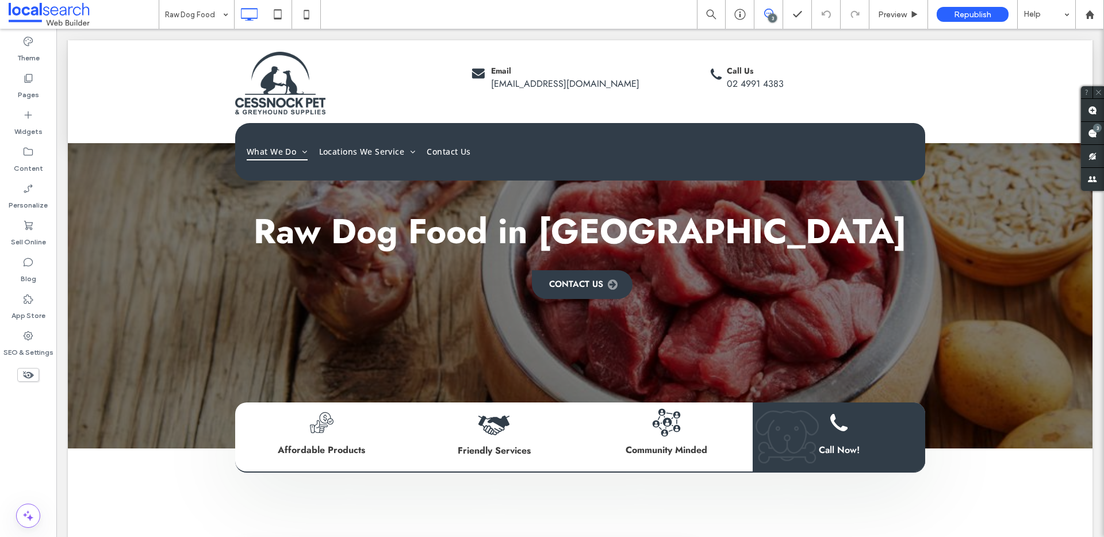
click at [519, 11] on div "Raw Dog Food 3 Preview Republish Help" at bounding box center [631, 14] width 945 height 29
click at [386, 10] on div "Raw Dog Food 3 Preview Republish Help" at bounding box center [631, 14] width 945 height 29
click at [32, 229] on icon at bounding box center [27, 225] width 11 height 11
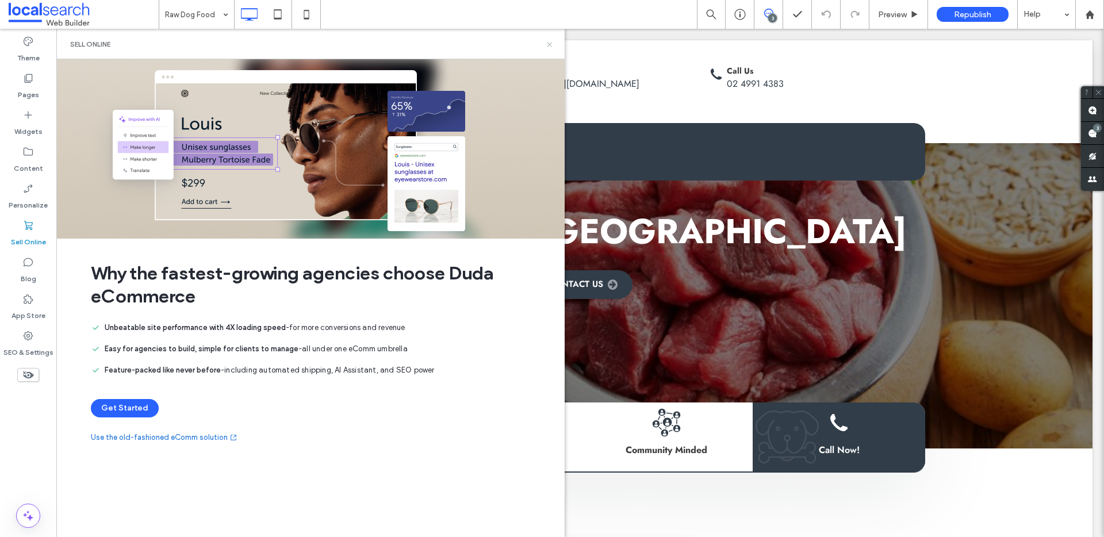
click at [546, 42] on icon at bounding box center [549, 44] width 9 height 9
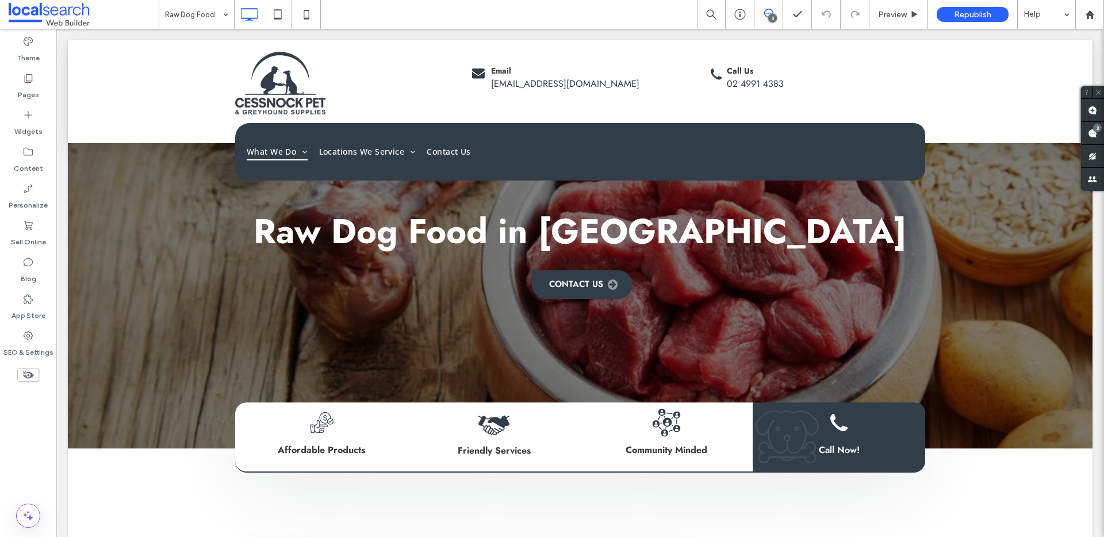
click at [545, 22] on div "Raw Dog Food 3 Preview Republish Help" at bounding box center [631, 14] width 945 height 29
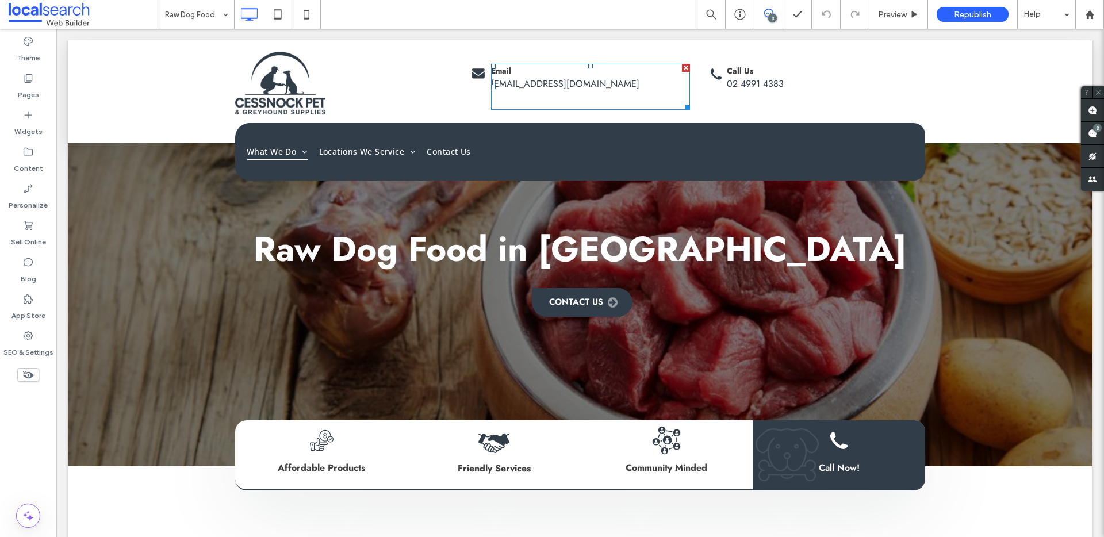
scroll to position [0, 0]
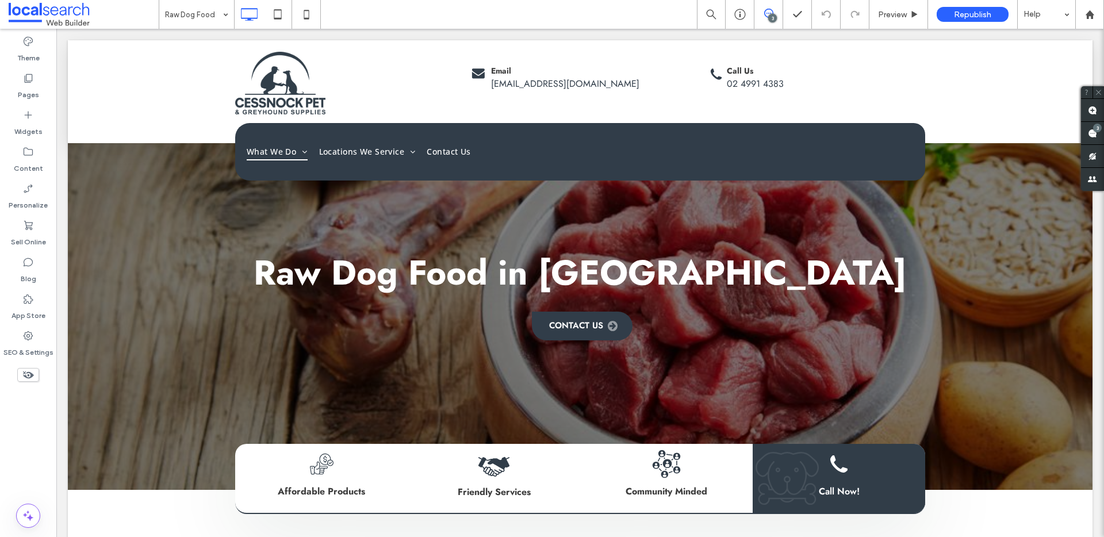
click at [550, 18] on div "Raw Dog Food 3 Preview Republish Help" at bounding box center [631, 14] width 945 height 29
click at [451, 12] on div "Raw Dog Food 3 Preview Republish Help" at bounding box center [631, 14] width 945 height 29
click at [455, 14] on div "Raw Dog Food 3 Preview Republish Help" at bounding box center [631, 14] width 945 height 29
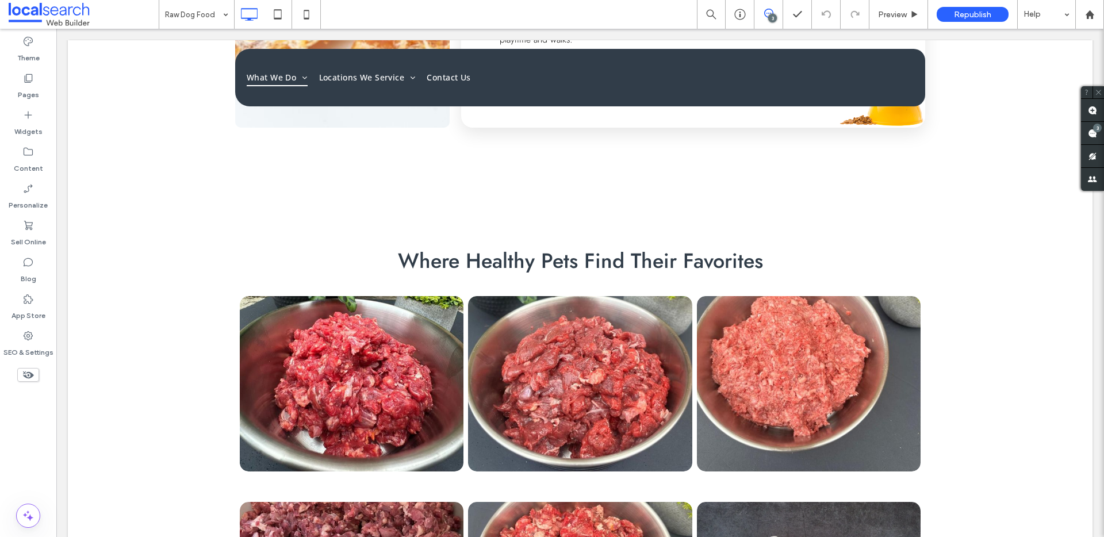
scroll to position [1256, 0]
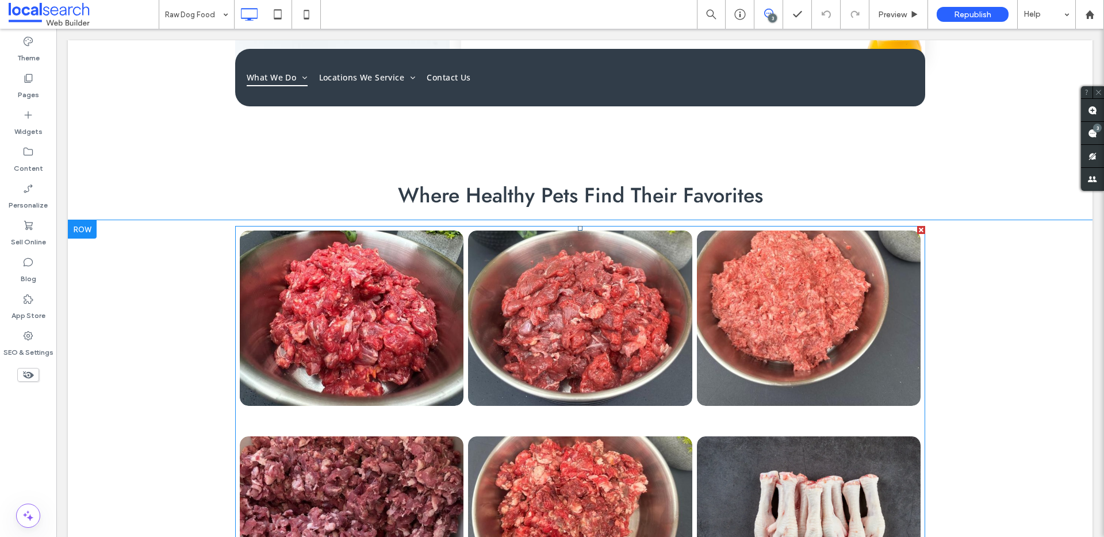
click at [458, 340] on link at bounding box center [351, 318] width 237 height 186
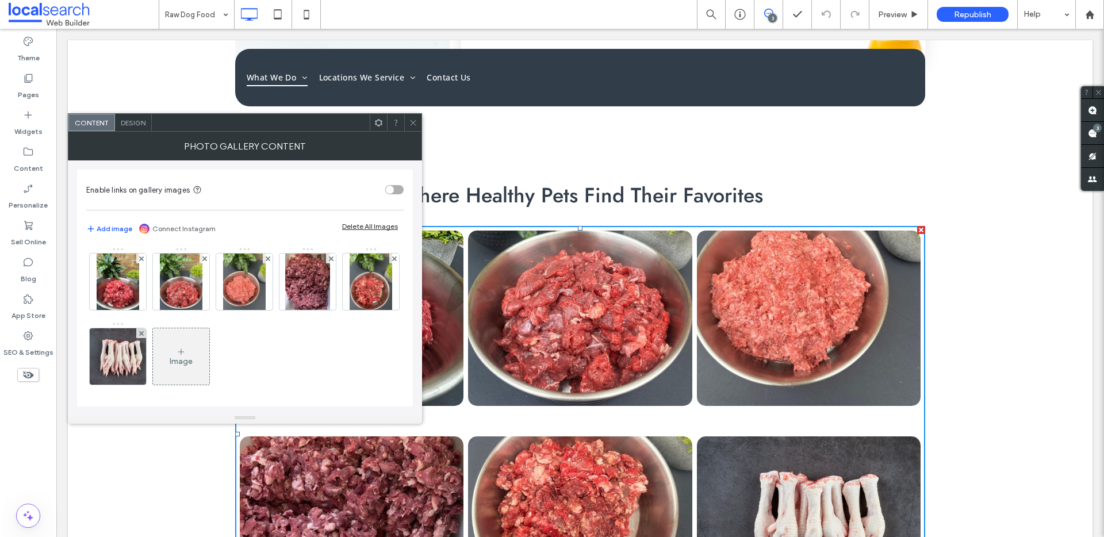
click at [134, 128] on div "Design" at bounding box center [133, 122] width 37 height 17
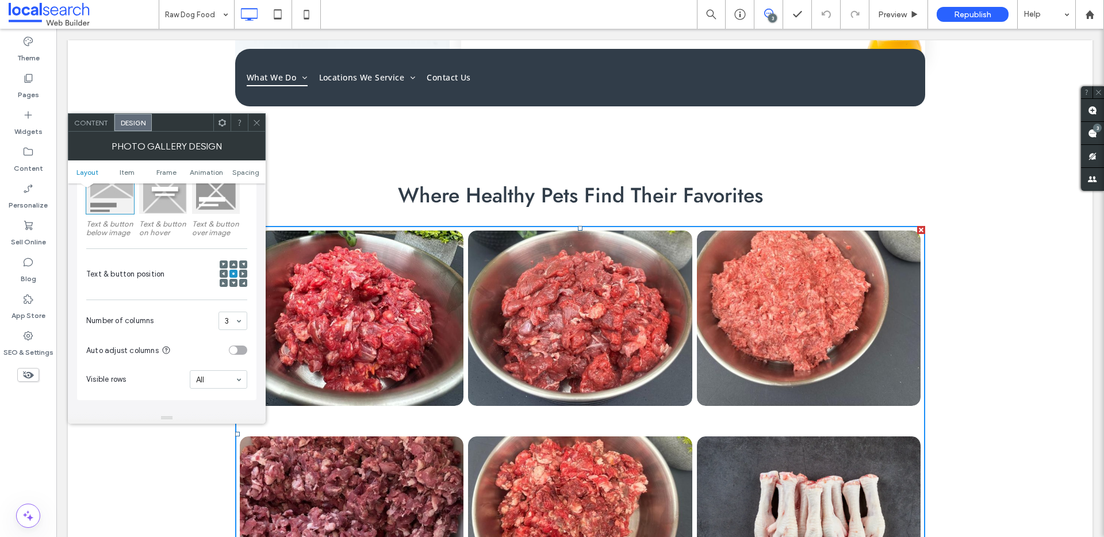
scroll to position [96, 0]
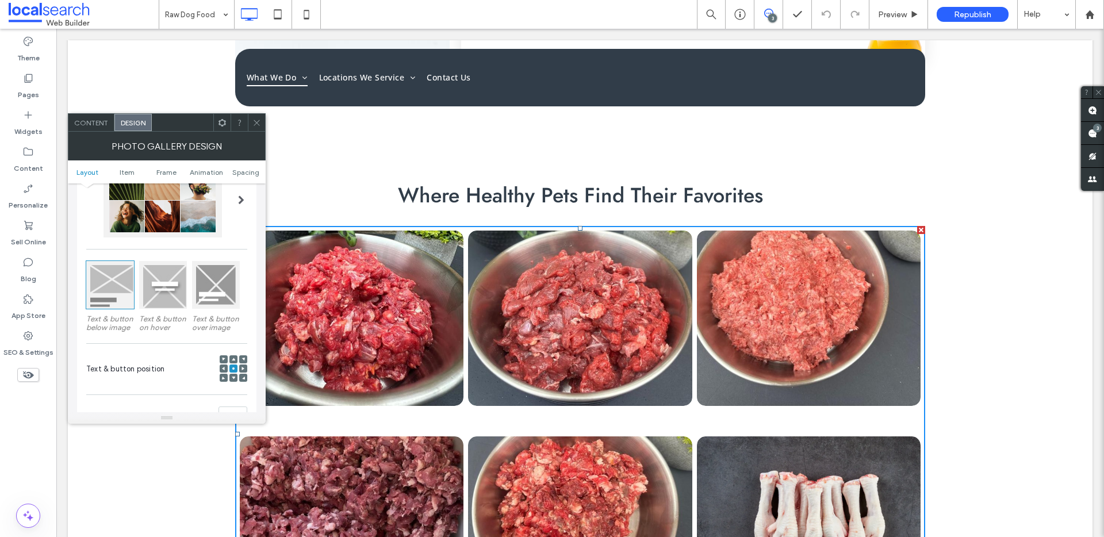
click at [98, 281] on div at bounding box center [110, 285] width 48 height 48
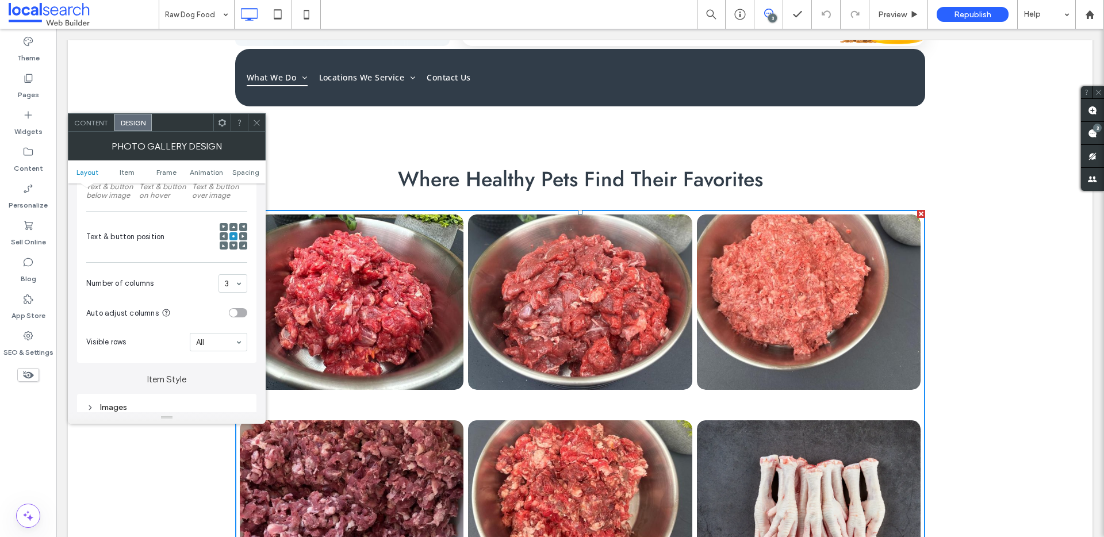
scroll to position [228, 0]
click at [96, 124] on span "Content" at bounding box center [91, 122] width 34 height 9
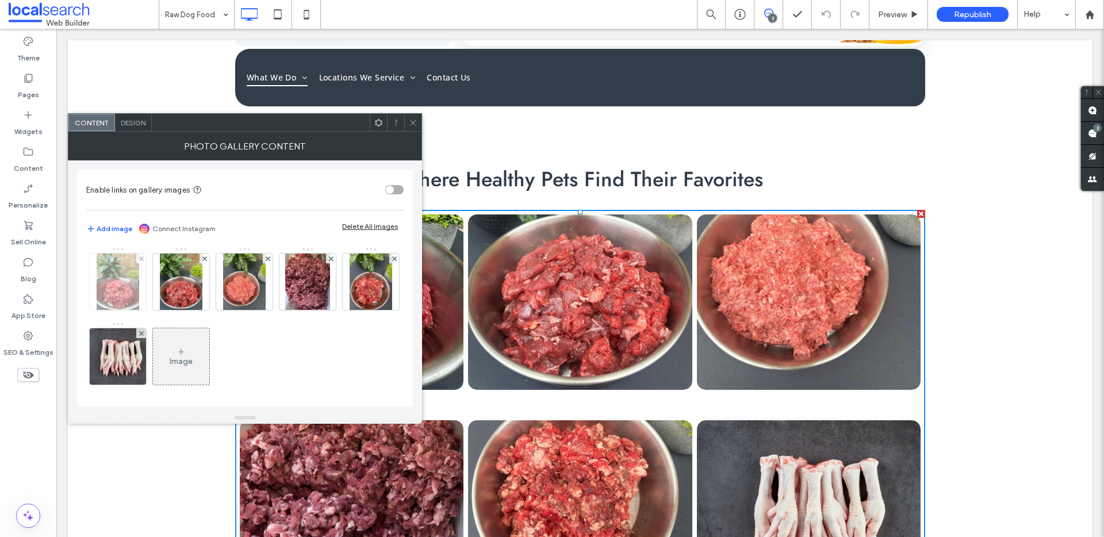
click at [131, 279] on img at bounding box center [118, 282] width 42 height 56
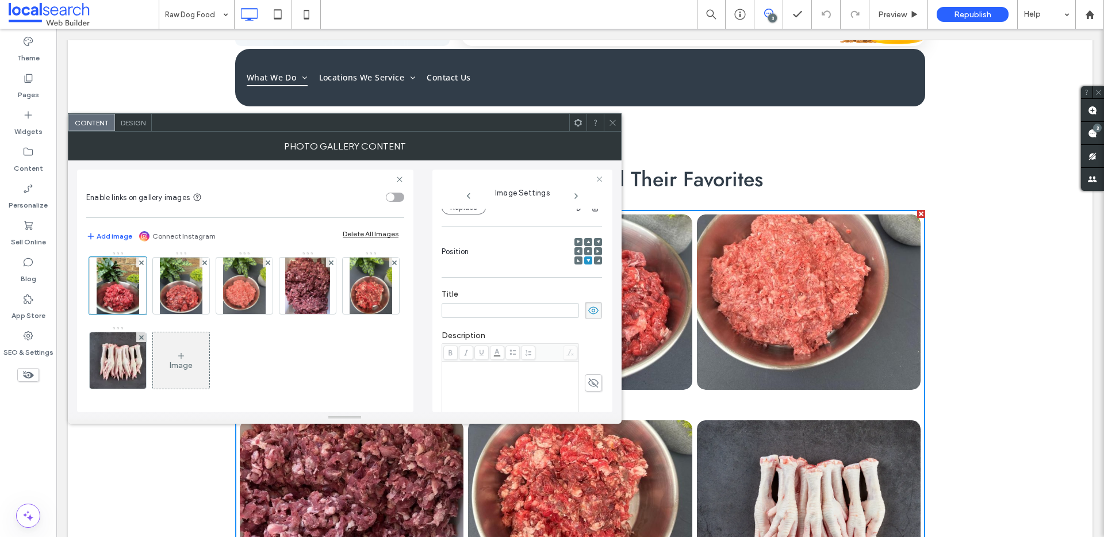
scroll to position [5, 0]
click at [503, 309] on input at bounding box center [510, 310] width 137 height 15
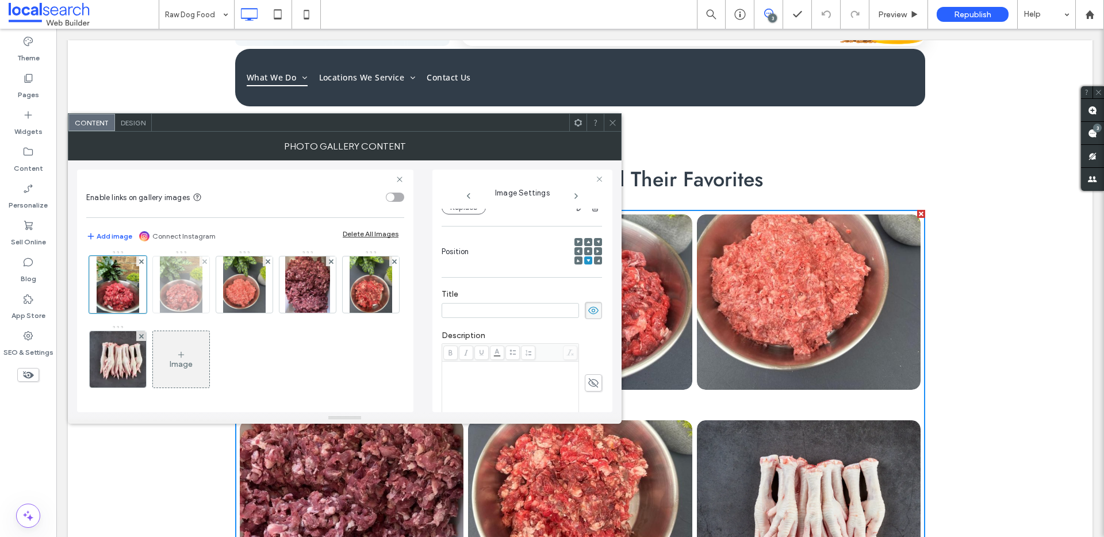
click at [171, 288] on img at bounding box center [181, 284] width 42 height 56
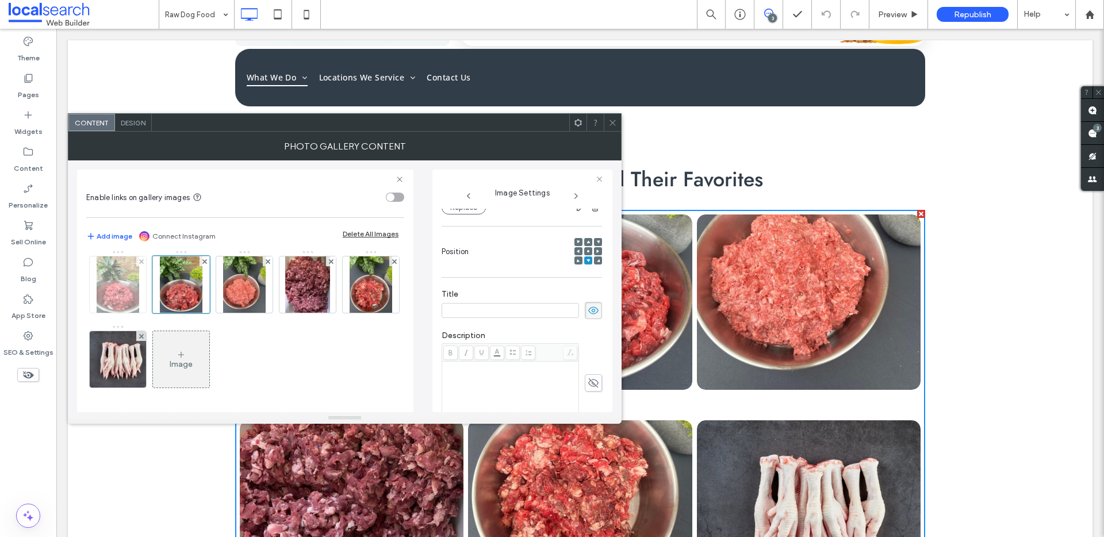
click at [131, 288] on img at bounding box center [118, 284] width 42 height 56
click at [503, 316] on input at bounding box center [510, 310] width 137 height 15
type input "****"
click at [607, 279] on div "**********" at bounding box center [522, 291] width 180 height 243
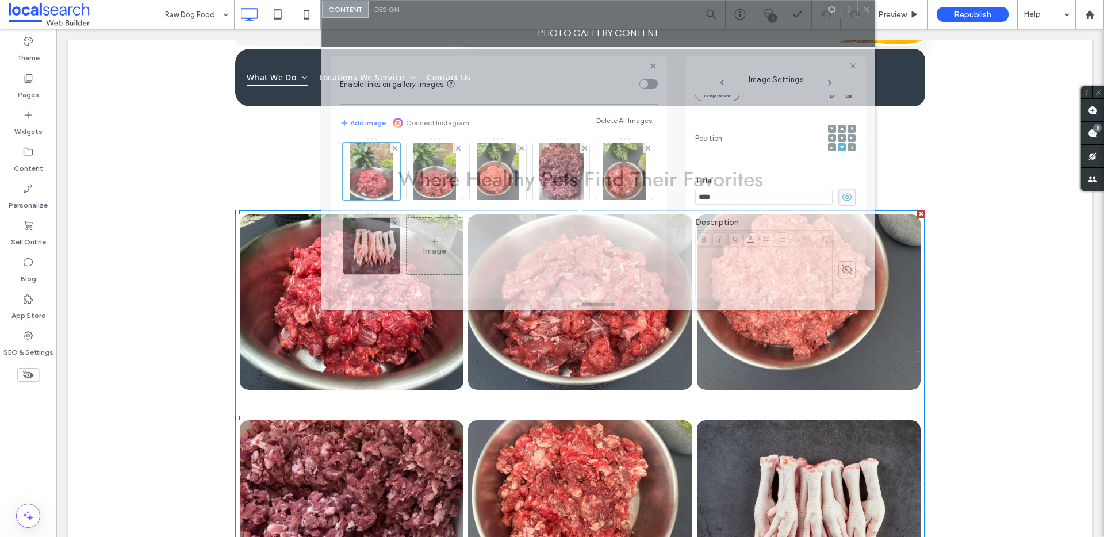
drag, startPoint x: 485, startPoint y: 128, endPoint x: 738, endPoint y: -32, distance: 300.0
click at [738, 0] on html ".wqwq-1{fill:#231f20;} .cls-1q, .cls-2q { fill-rule: evenodd; } .cls-2q { fill:…" at bounding box center [552, 268] width 1104 height 537
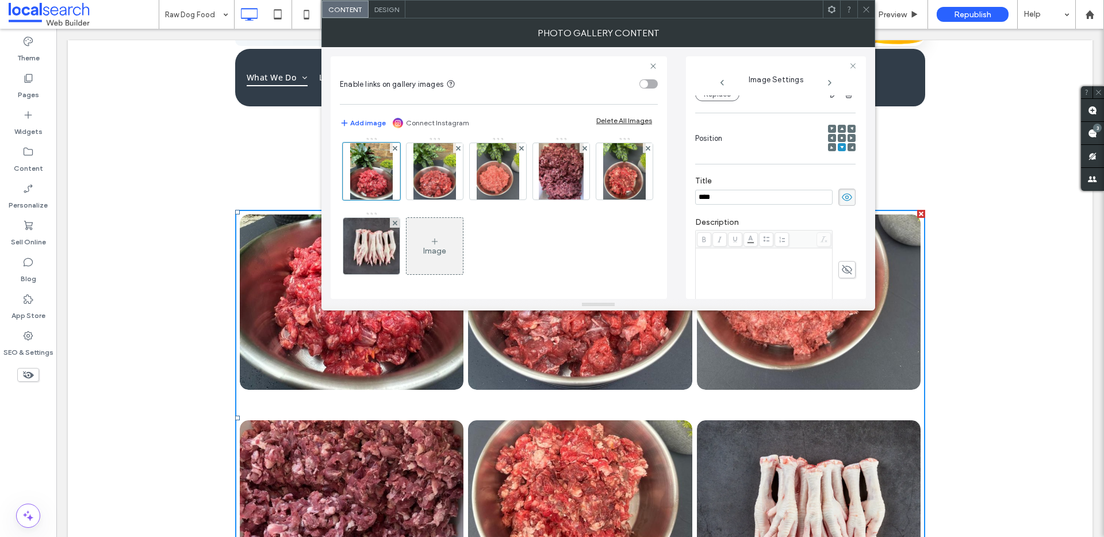
click at [759, 203] on input "****" at bounding box center [763, 197] width 137 height 15
click at [802, 179] on label "Title" at bounding box center [775, 182] width 160 height 13
click at [838, 170] on div "Title ****" at bounding box center [775, 190] width 160 height 41
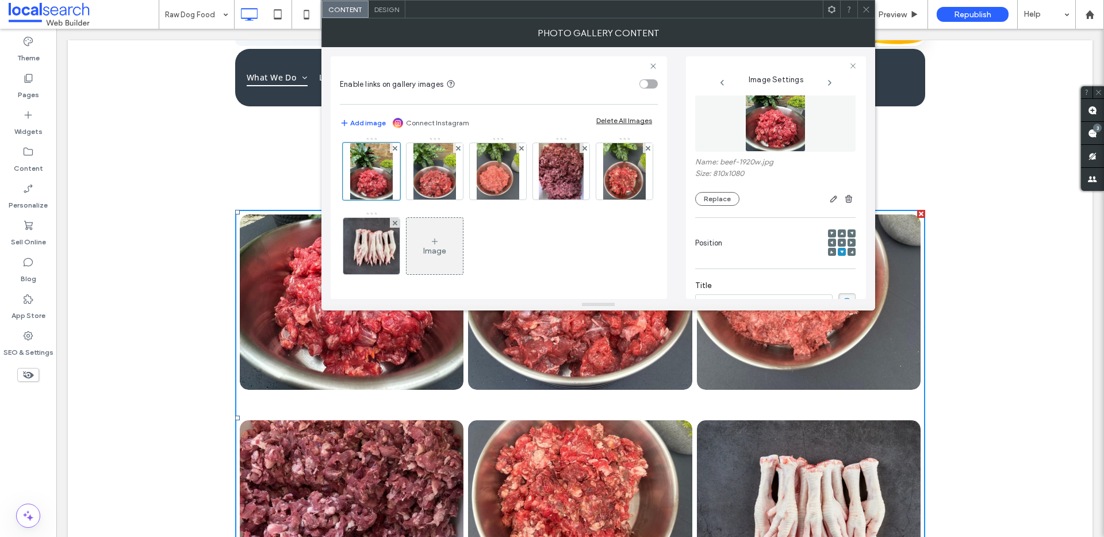
scroll to position [58, 0]
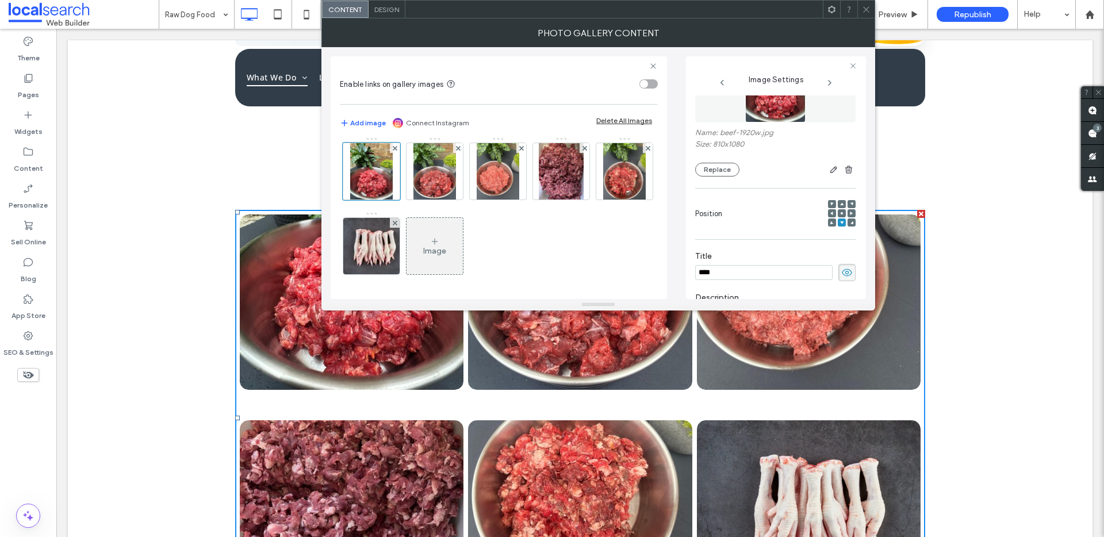
click at [724, 275] on input "****" at bounding box center [763, 272] width 137 height 15
drag, startPoint x: 860, startPoint y: 7, endPoint x: 850, endPoint y: 42, distance: 36.4
click at [860, 7] on div at bounding box center [865, 9] width 17 height 17
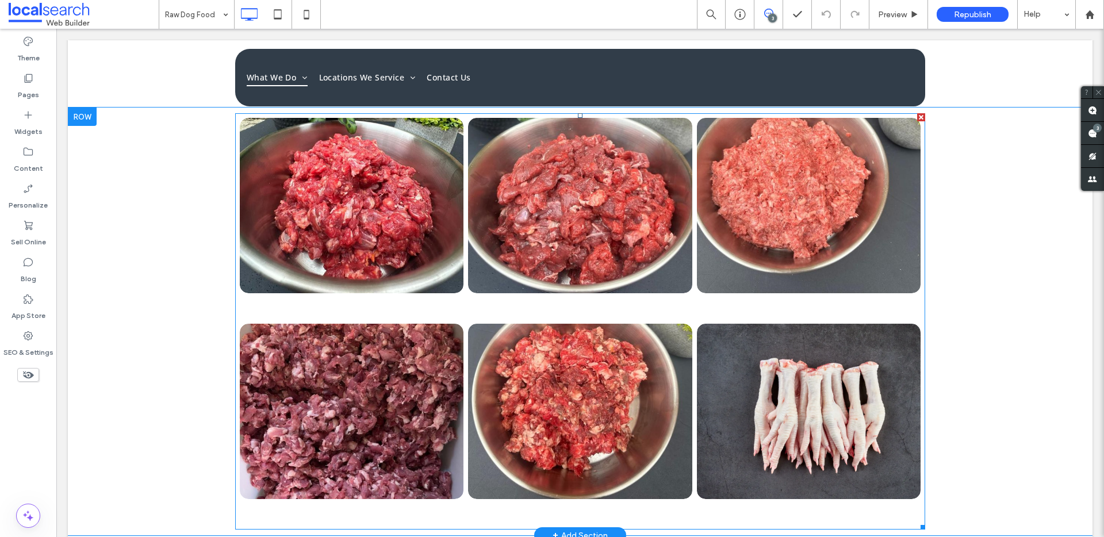
scroll to position [1374, 0]
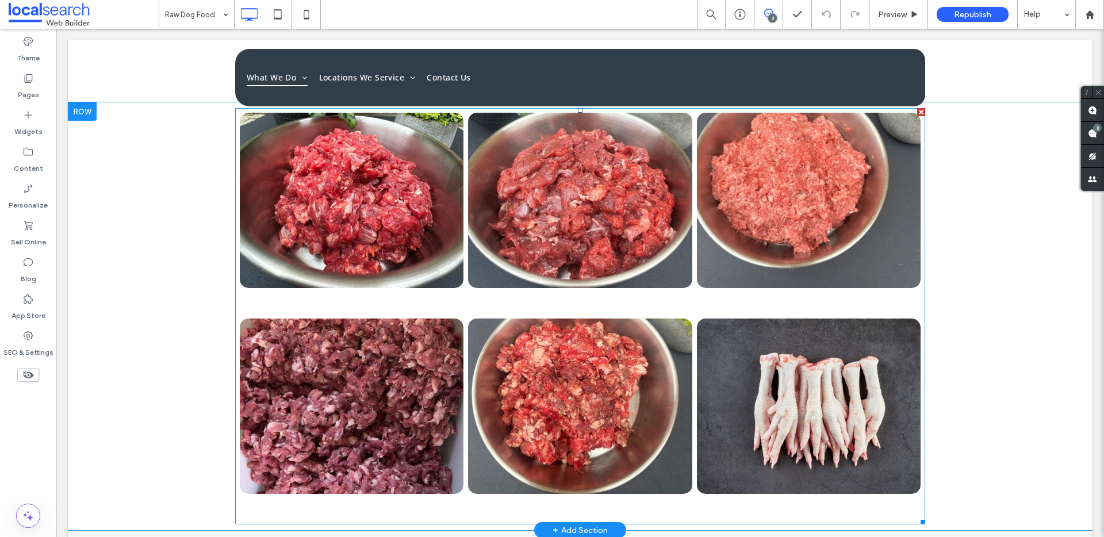
click at [511, 245] on link at bounding box center [580, 201] width 237 height 186
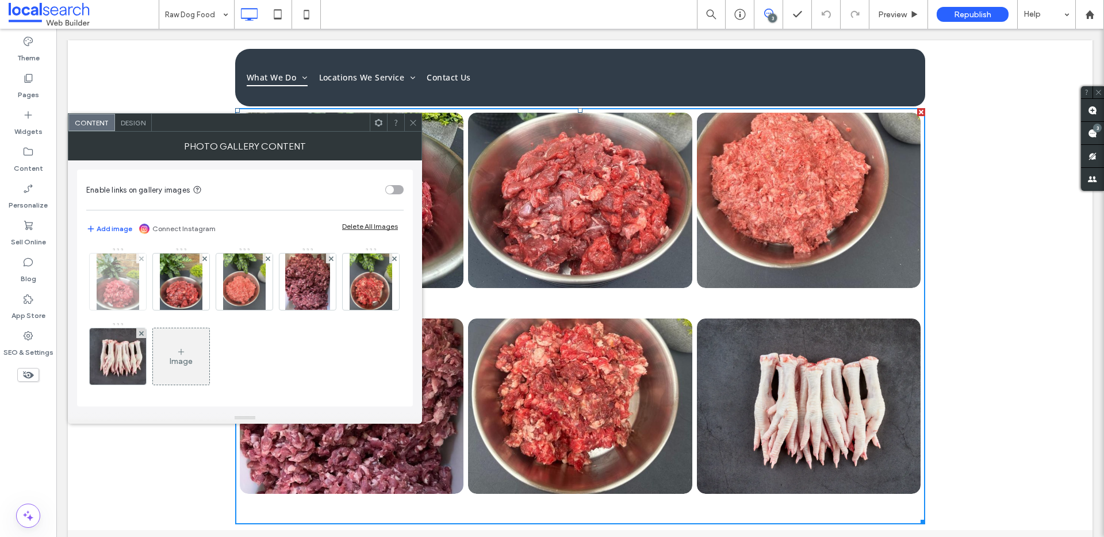
click at [125, 293] on img at bounding box center [118, 282] width 42 height 56
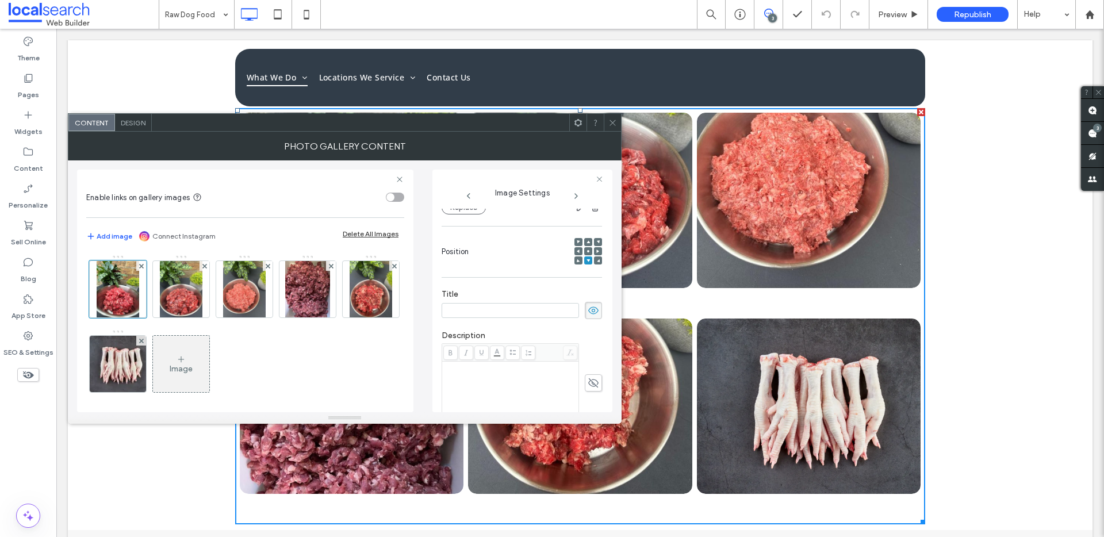
scroll to position [0, 0]
click at [495, 316] on input at bounding box center [510, 310] width 137 height 15
type input "*******"
click at [615, 274] on div "**********" at bounding box center [345, 286] width 554 height 252
click at [375, 168] on div "**********" at bounding box center [344, 286] width 535 height 252
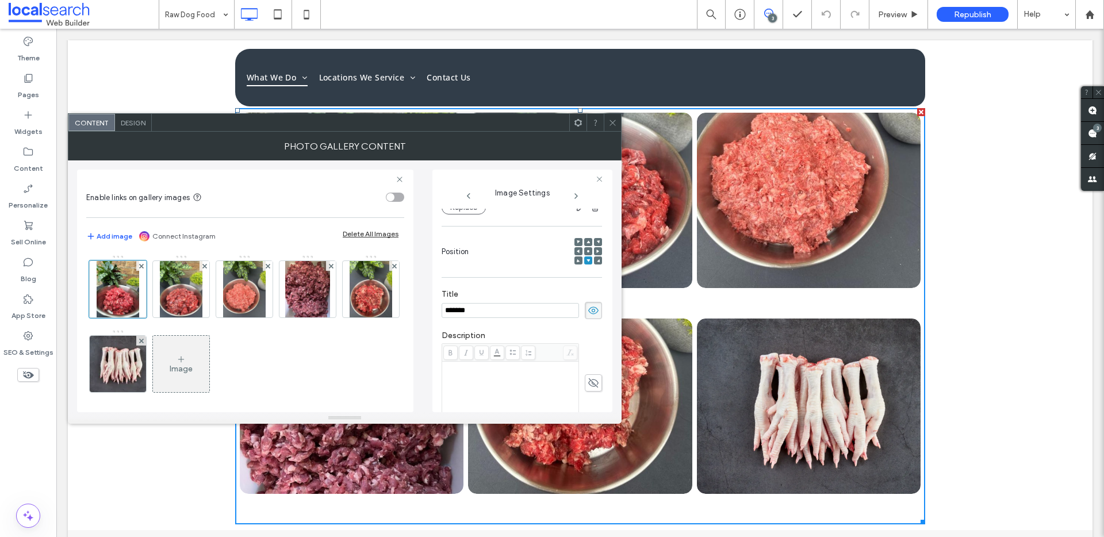
click at [608, 122] on icon at bounding box center [612, 122] width 9 height 9
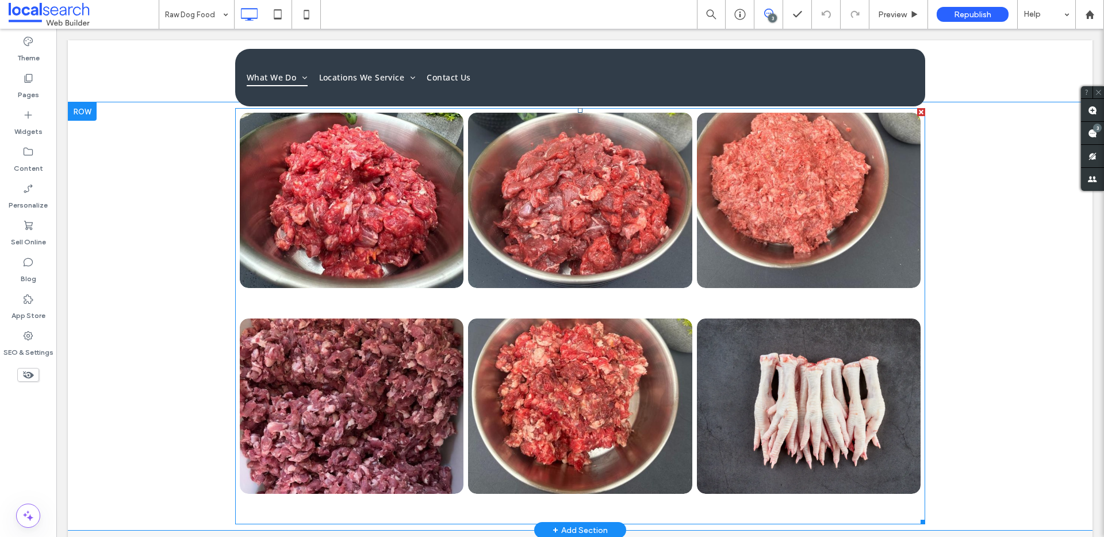
click at [362, 308] on span at bounding box center [352, 305] width 224 height 17
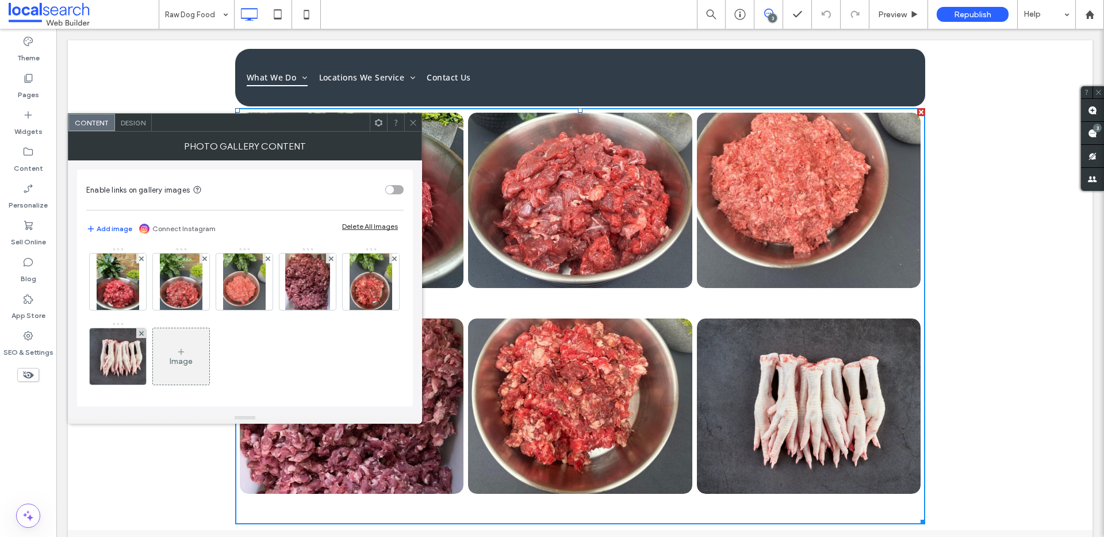
click at [126, 120] on span "Design" at bounding box center [133, 122] width 25 height 9
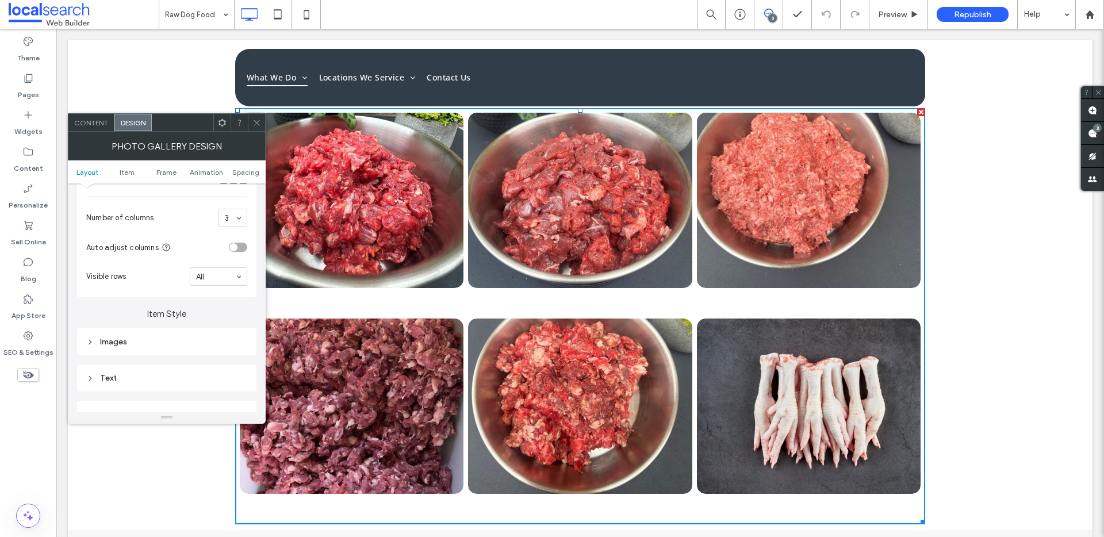
click at [135, 380] on div "Text" at bounding box center [166, 378] width 161 height 10
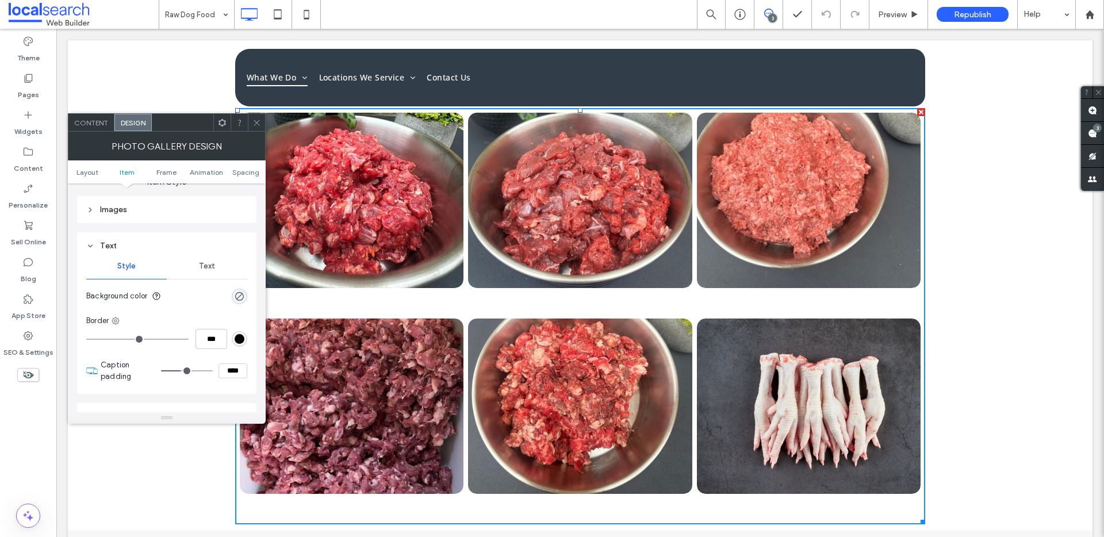
click at [98, 121] on span "Content" at bounding box center [91, 122] width 34 height 9
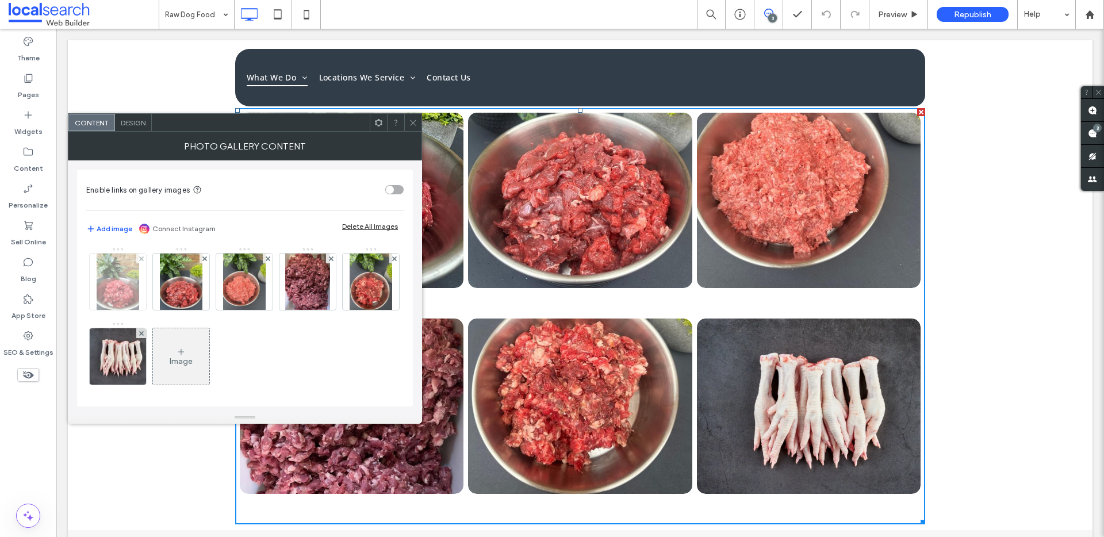
click at [127, 275] on img at bounding box center [118, 282] width 42 height 56
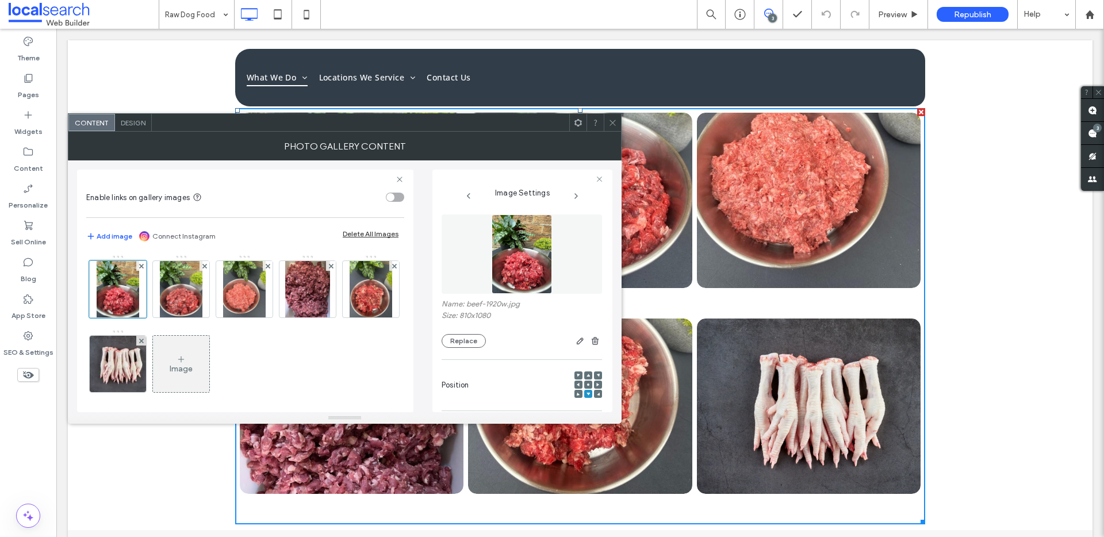
scroll to position [133, 0]
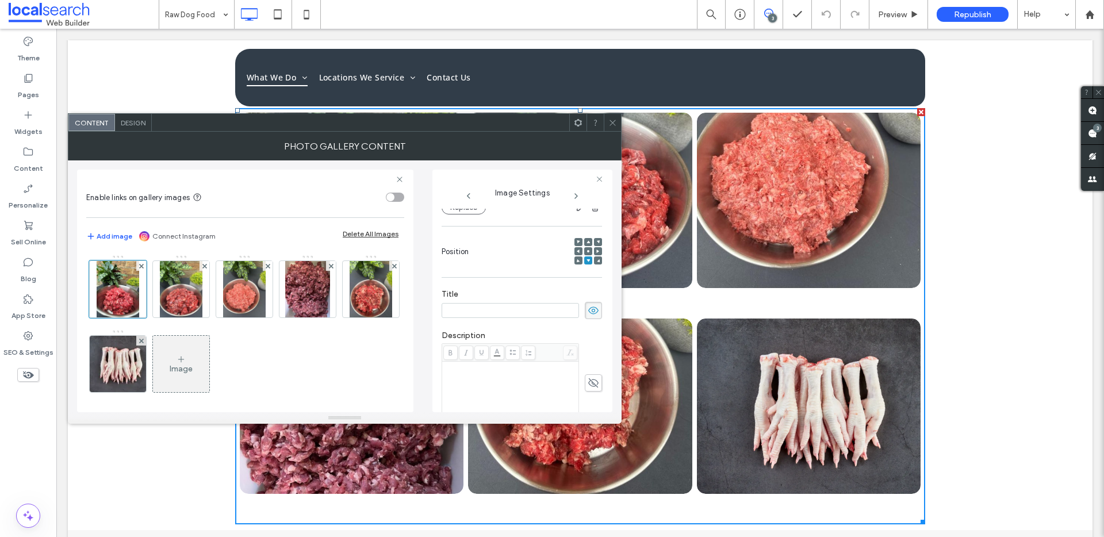
click at [466, 320] on div "Title" at bounding box center [522, 303] width 160 height 41
click at [465, 319] on div at bounding box center [522, 310] width 160 height 17
click at [465, 311] on input at bounding box center [510, 310] width 137 height 15
type input "*****"
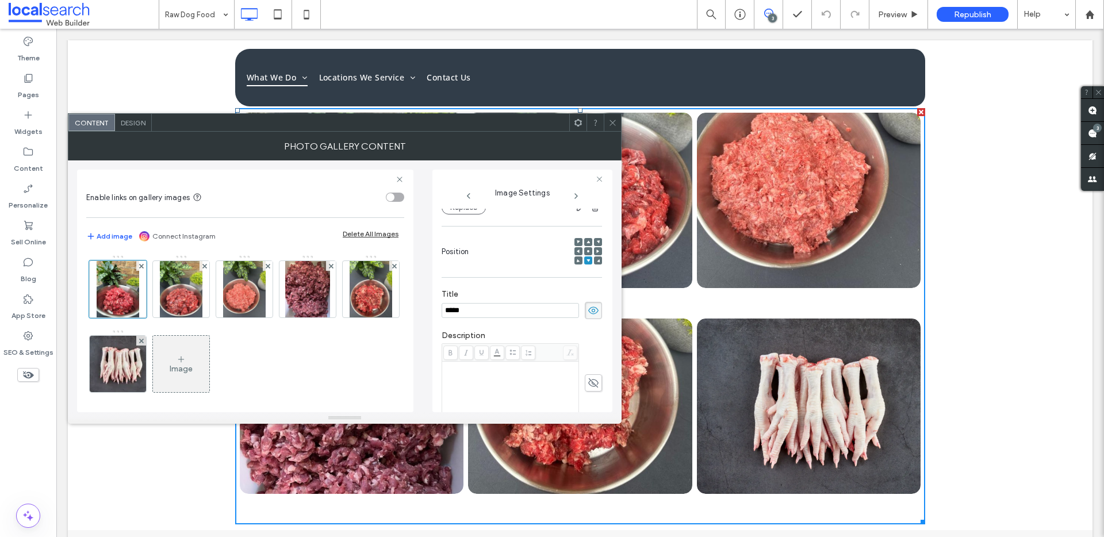
click at [509, 274] on div "**********" at bounding box center [522, 321] width 160 height 492
click at [588, 307] on use at bounding box center [593, 310] width 10 height 7
click at [588, 310] on icon at bounding box center [593, 310] width 11 height 13
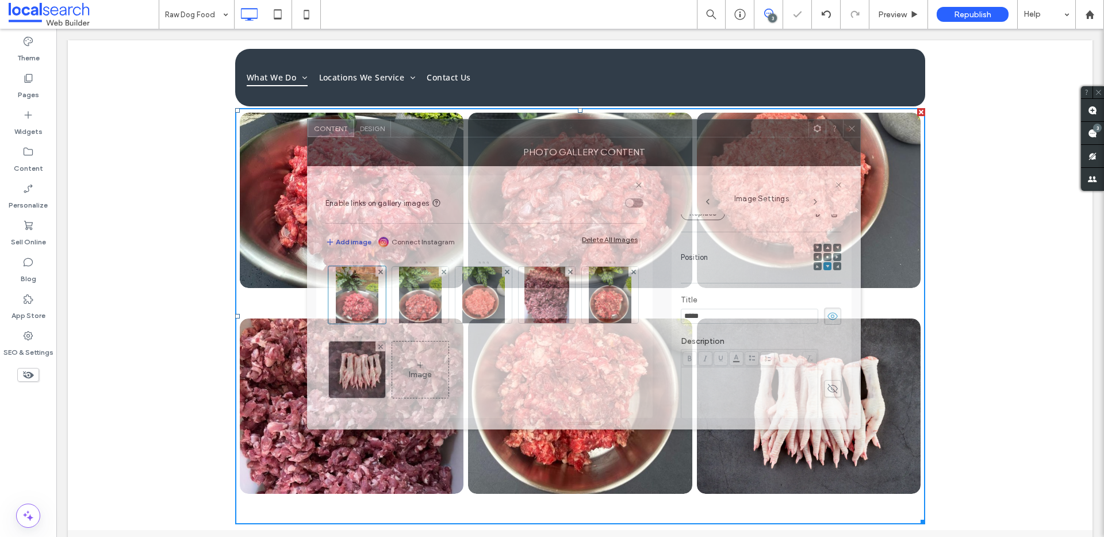
drag, startPoint x: 528, startPoint y: 113, endPoint x: 715, endPoint y: 169, distance: 195.2
click at [728, 137] on div at bounding box center [599, 128] width 417 height 17
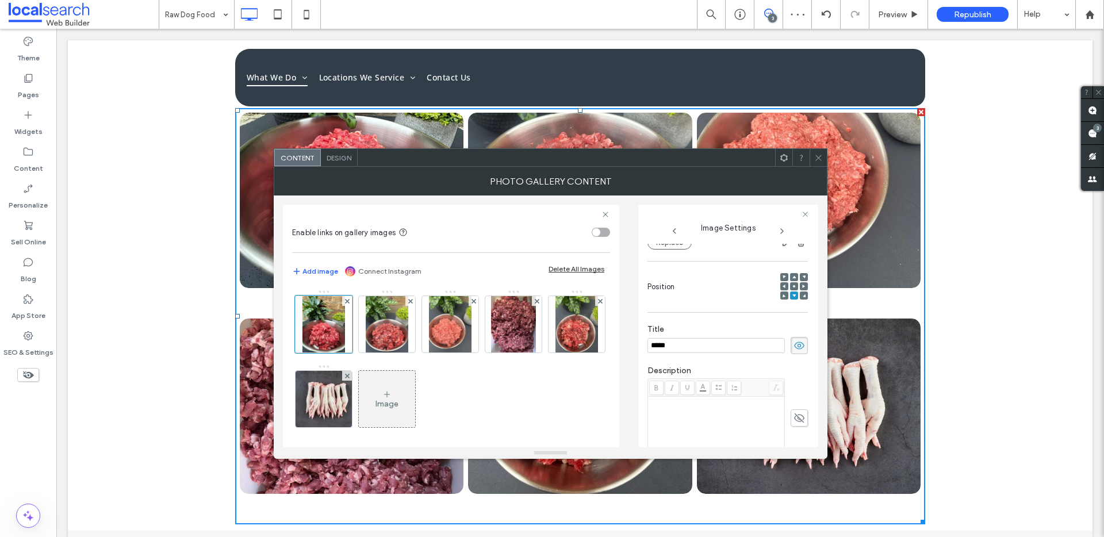
click at [700, 331] on label "Title" at bounding box center [727, 330] width 160 height 13
click at [694, 338] on input "*****" at bounding box center [715, 345] width 137 height 15
click at [694, 339] on input "*****" at bounding box center [715, 345] width 137 height 15
drag, startPoint x: 821, startPoint y: 157, endPoint x: 793, endPoint y: 157, distance: 27.6
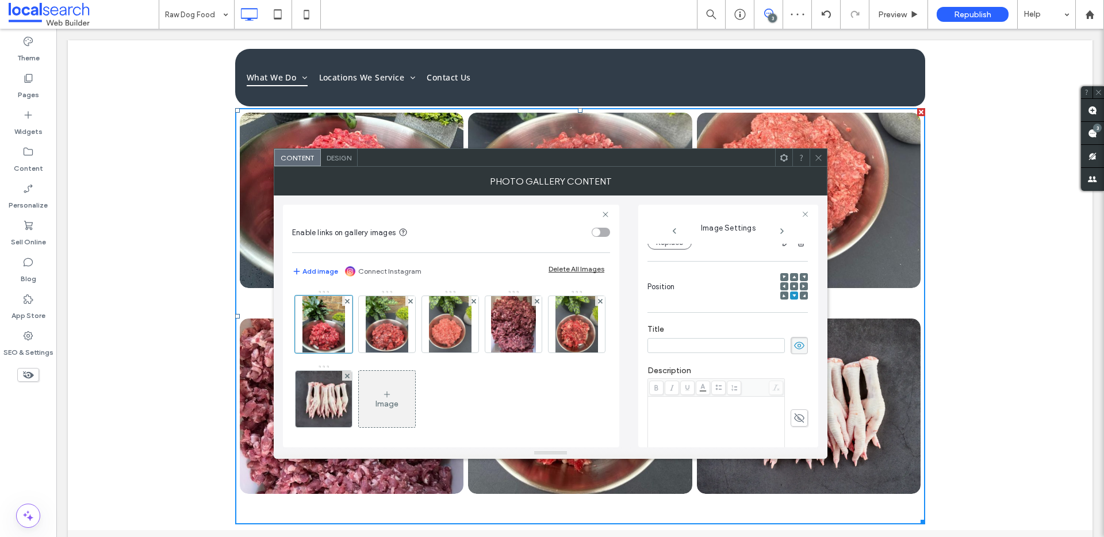
click at [821, 157] on icon at bounding box center [818, 158] width 9 height 9
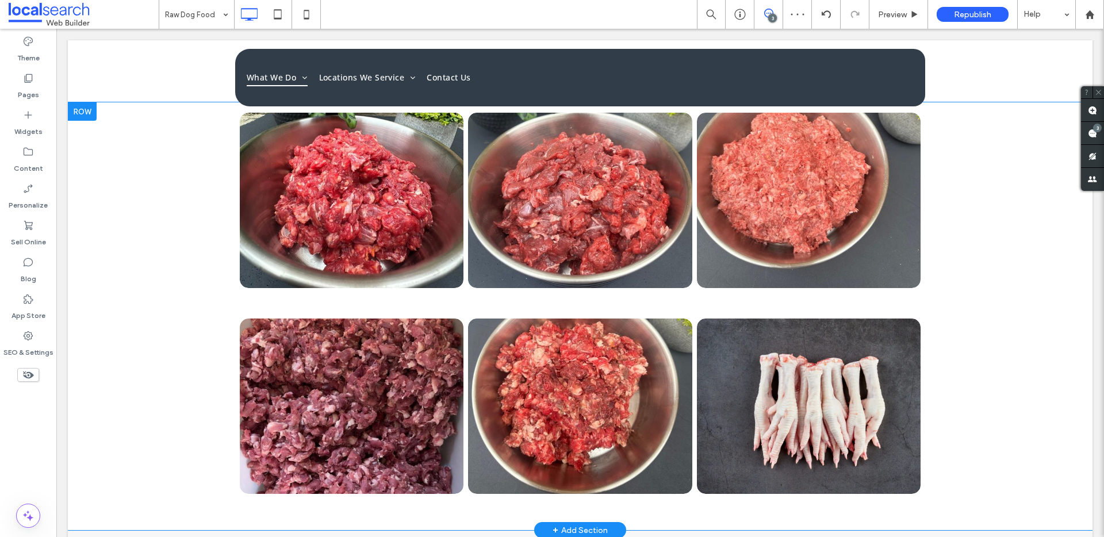
click at [964, 222] on div "Click To Paste Row + Add Section" at bounding box center [580, 316] width 1025 height 428
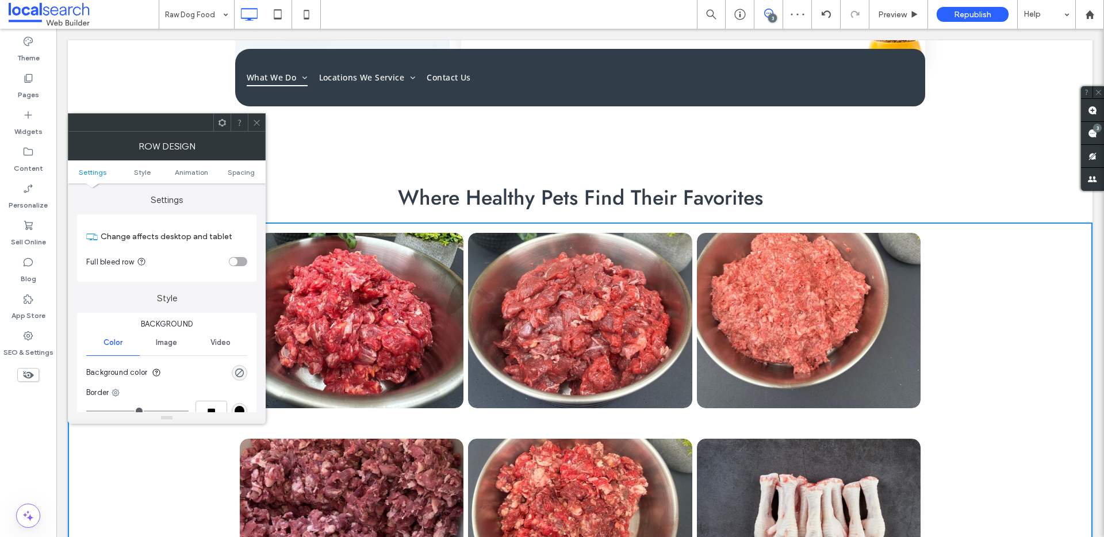
scroll to position [1253, 0]
click at [244, 121] on div at bounding box center [239, 122] width 17 height 17
click at [252, 122] on icon at bounding box center [256, 122] width 9 height 9
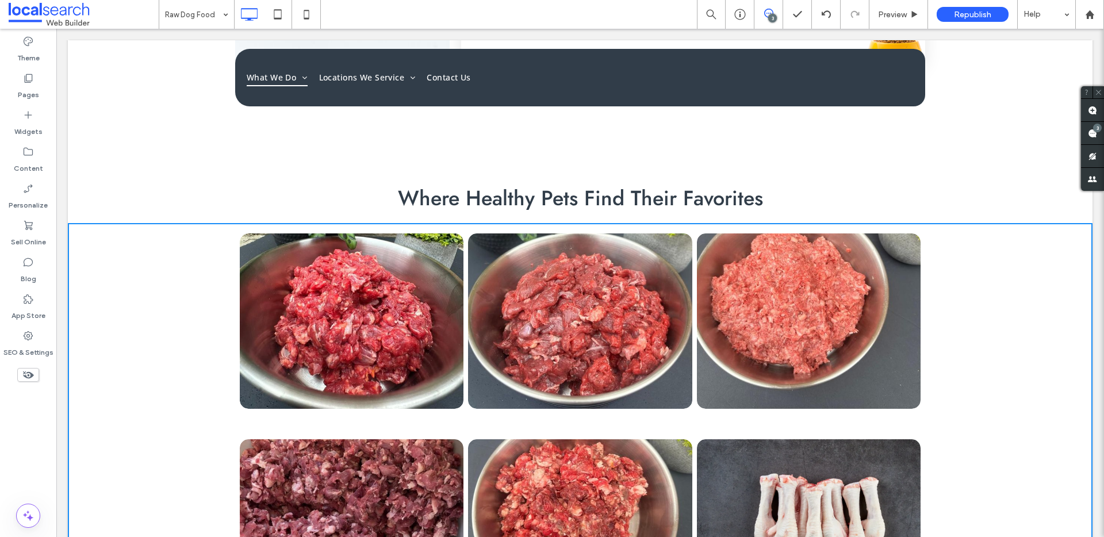
click at [466, 4] on div "Raw Dog Food 3 Preview Republish Help" at bounding box center [631, 14] width 945 height 29
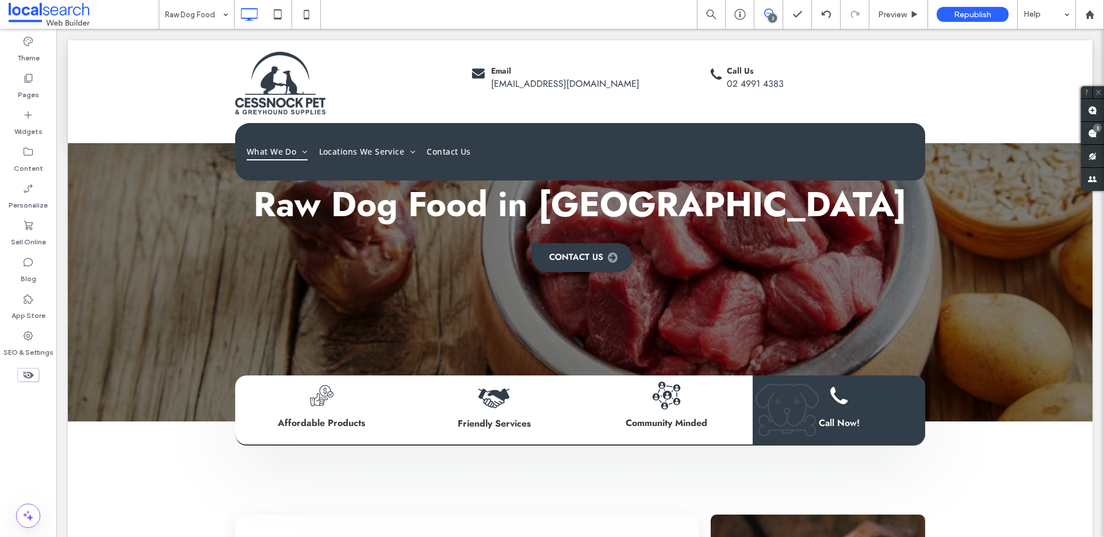
scroll to position [0, 0]
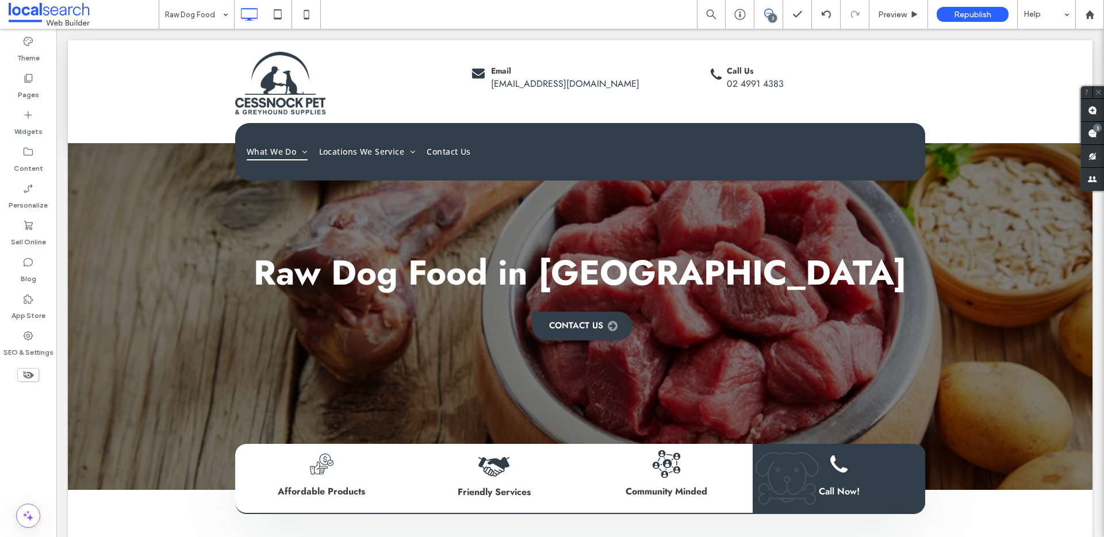
click at [453, 6] on div "Raw Dog Food 3 Preview Republish Help" at bounding box center [631, 14] width 945 height 29
